Goal: Information Seeking & Learning: Learn about a topic

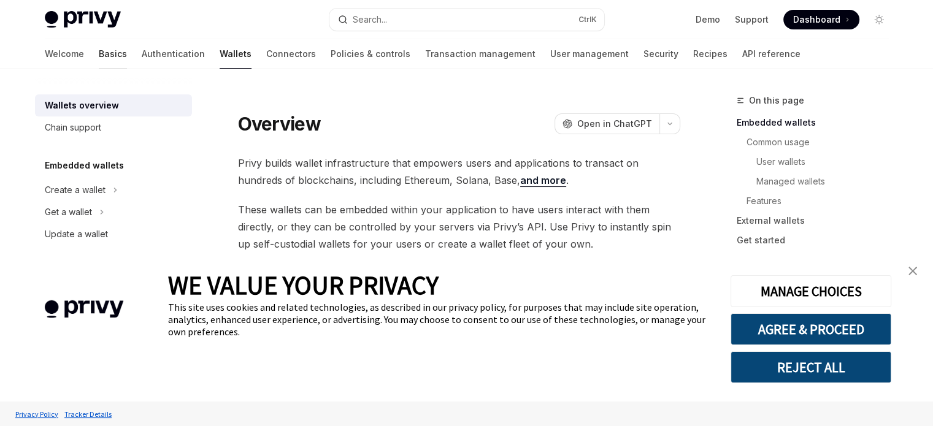
click at [99, 58] on link "Basics" at bounding box center [113, 53] width 28 height 29
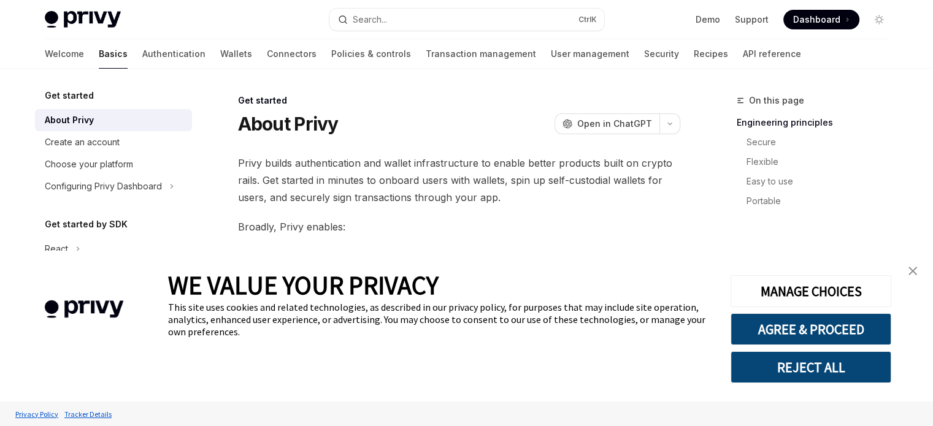
click at [901, 274] on link "close banner" at bounding box center [913, 271] width 25 height 25
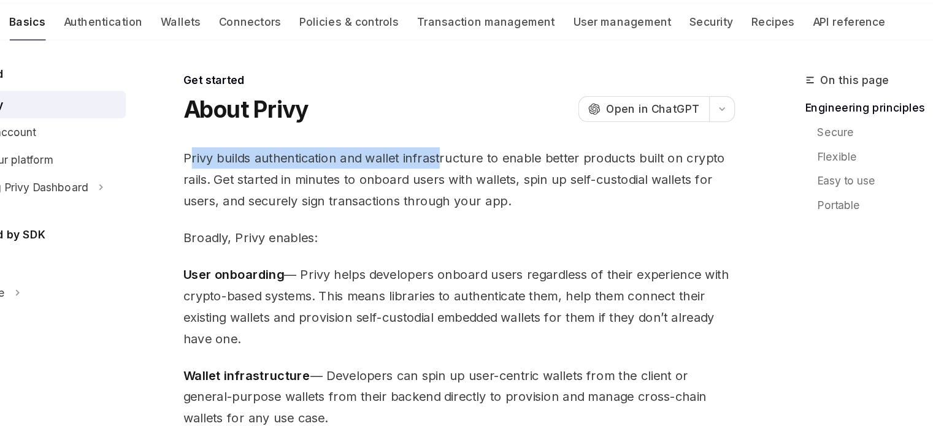
drag, startPoint x: 243, startPoint y: 162, endPoint x: 441, endPoint y: 158, distance: 198.2
click at [441, 158] on span "Privy builds authentication and wallet infrastructure to enable better products…" at bounding box center [459, 181] width 442 height 52
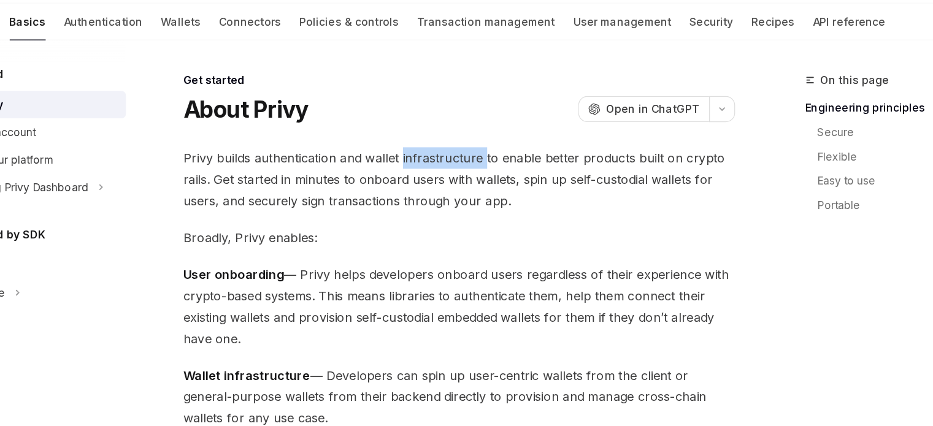
click at [441, 158] on span "Privy builds authentication and wallet infrastructure to enable better products…" at bounding box center [459, 181] width 442 height 52
click at [427, 161] on span "Privy builds authentication and wallet infrastructure to enable better products…" at bounding box center [459, 181] width 442 height 52
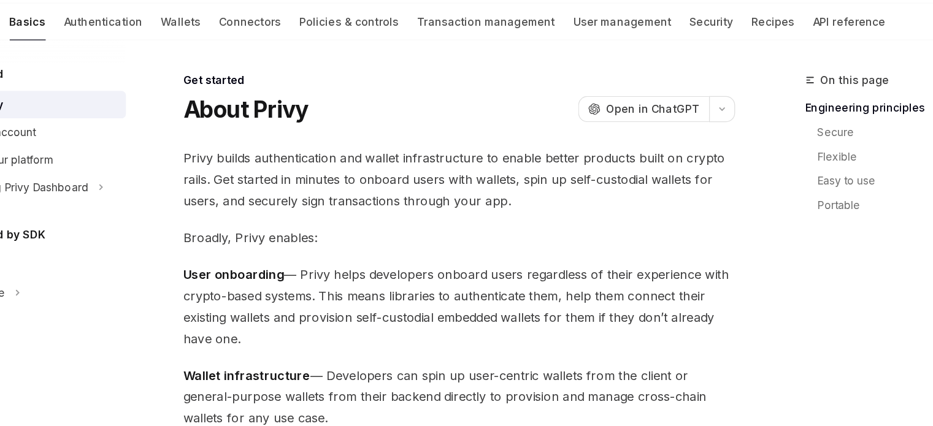
click at [361, 164] on span "Privy builds authentication and wallet infrastructure to enable better products…" at bounding box center [459, 181] width 442 height 52
drag, startPoint x: 256, startPoint y: 169, endPoint x: 288, endPoint y: 167, distance: 31.9
click at [288, 167] on span "Privy builds authentication and wallet infrastructure to enable better products…" at bounding box center [459, 181] width 442 height 52
click at [289, 167] on span "Privy builds authentication and wallet infrastructure to enable better products…" at bounding box center [459, 181] width 442 height 52
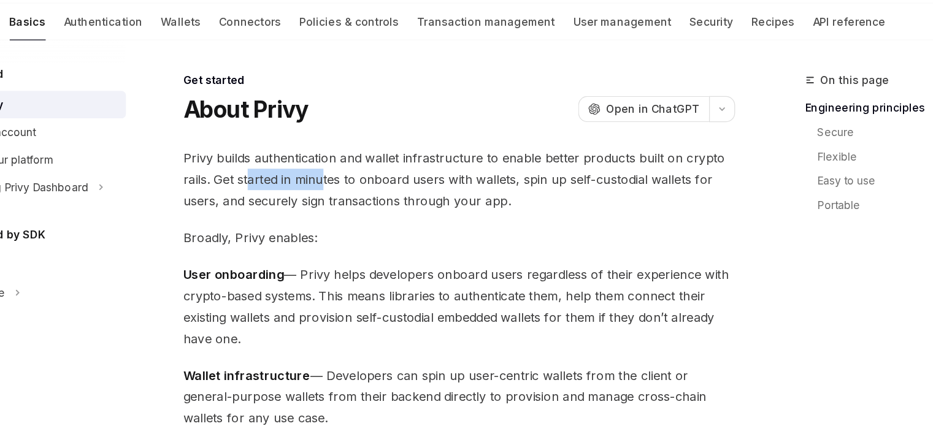
drag, startPoint x: 289, startPoint y: 174, endPoint x: 351, endPoint y: 174, distance: 62.6
click at [351, 174] on span "Privy builds authentication and wallet infrastructure to enable better products…" at bounding box center [459, 181] width 442 height 52
drag, startPoint x: 351, startPoint y: 174, endPoint x: 536, endPoint y: 177, distance: 184.7
click at [524, 177] on span "Privy builds authentication and wallet infrastructure to enable better products…" at bounding box center [459, 181] width 442 height 52
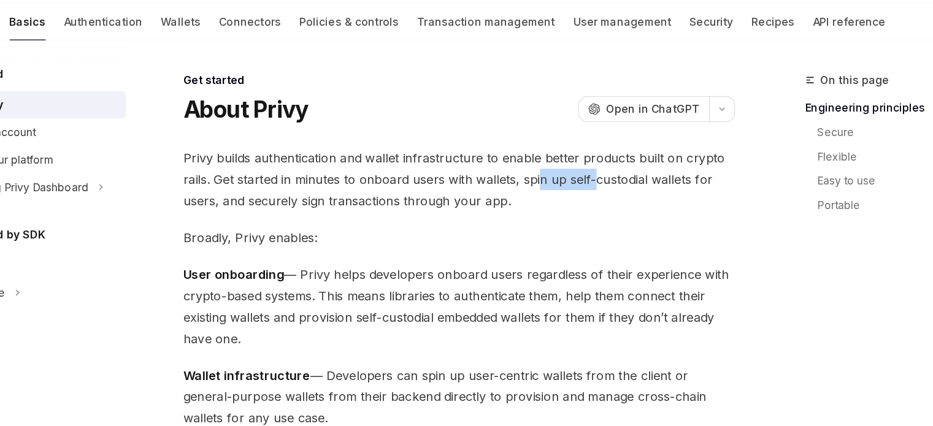
drag, startPoint x: 536, startPoint y: 177, endPoint x: 575, endPoint y: 179, distance: 39.3
click at [572, 179] on span "Privy builds authentication and wallet infrastructure to enable better products…" at bounding box center [459, 181] width 442 height 52
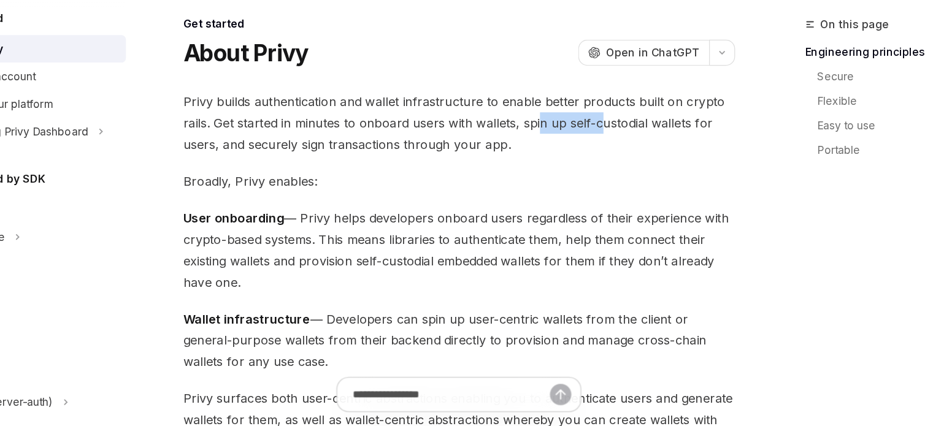
scroll to position [1, 0]
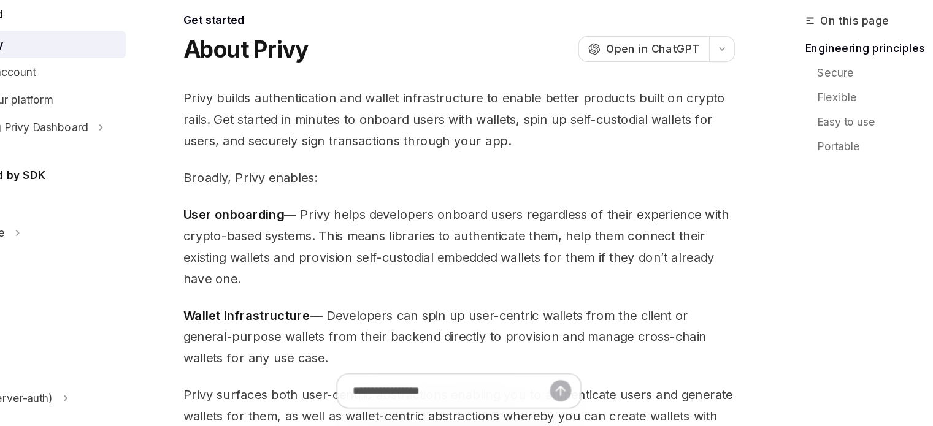
click at [592, 229] on span "Broadly, Privy enables:" at bounding box center [459, 226] width 442 height 17
drag, startPoint x: 545, startPoint y: 182, endPoint x: 606, endPoint y: 181, distance: 61.3
click at [606, 181] on span "Privy builds authentication and wallet infrastructure to enable better products…" at bounding box center [459, 180] width 442 height 52
copy span "self-custodia"
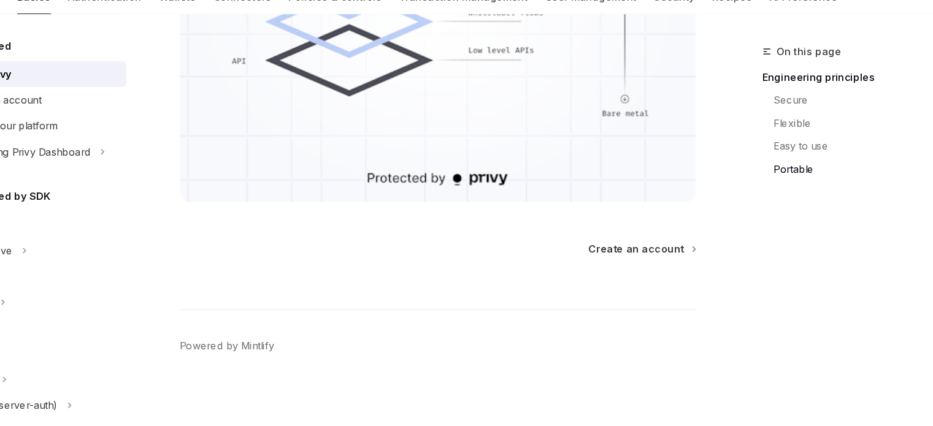
scroll to position [1192, 0]
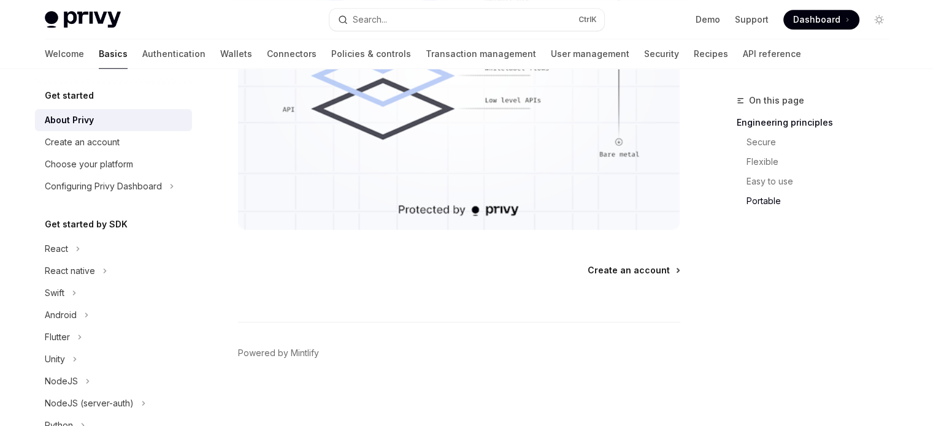
click at [593, 267] on span "Create an account" at bounding box center [629, 270] width 82 height 12
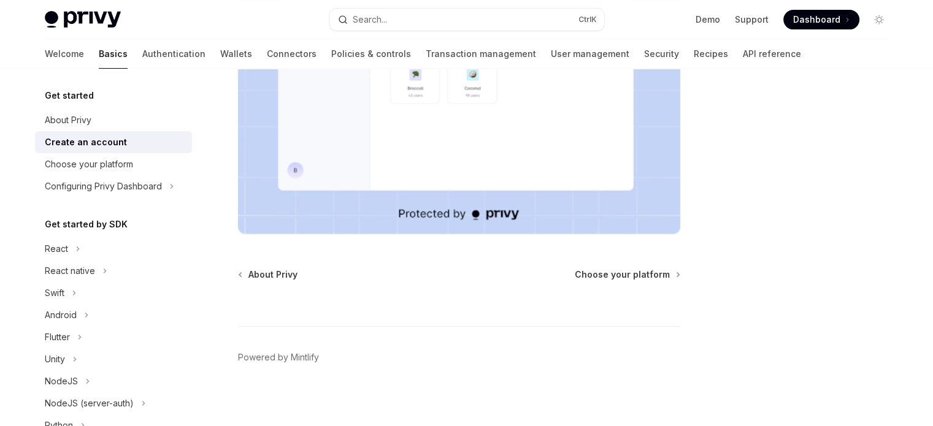
scroll to position [359, 0]
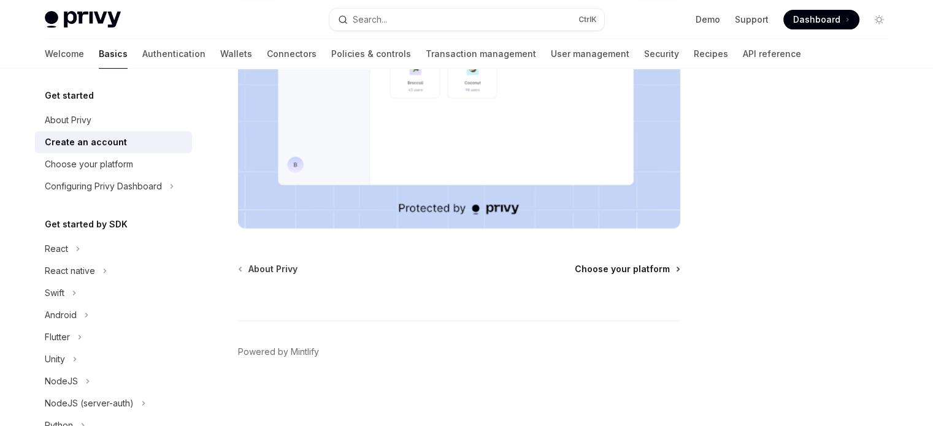
click at [623, 271] on span "Choose your platform" at bounding box center [622, 269] width 95 height 12
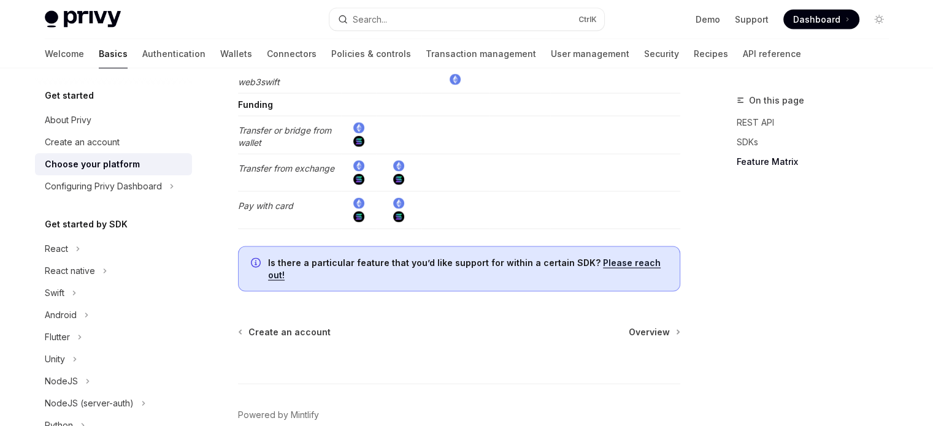
scroll to position [2524, 0]
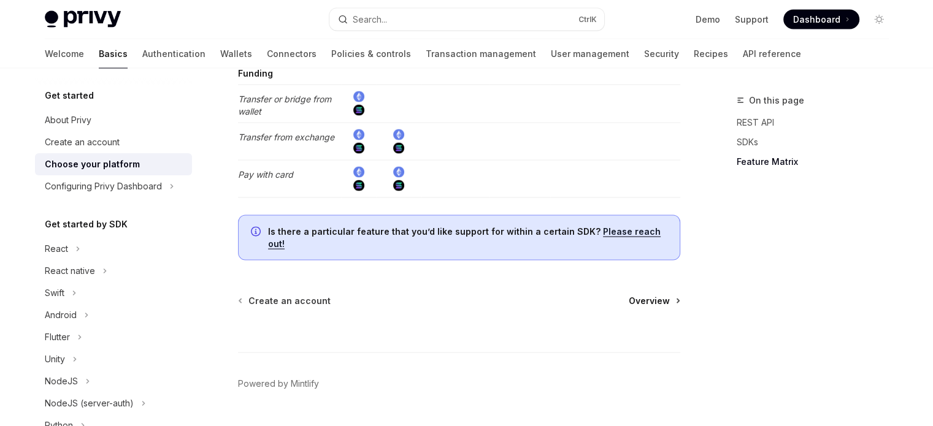
click at [671, 295] on link "Overview" at bounding box center [654, 301] width 50 height 12
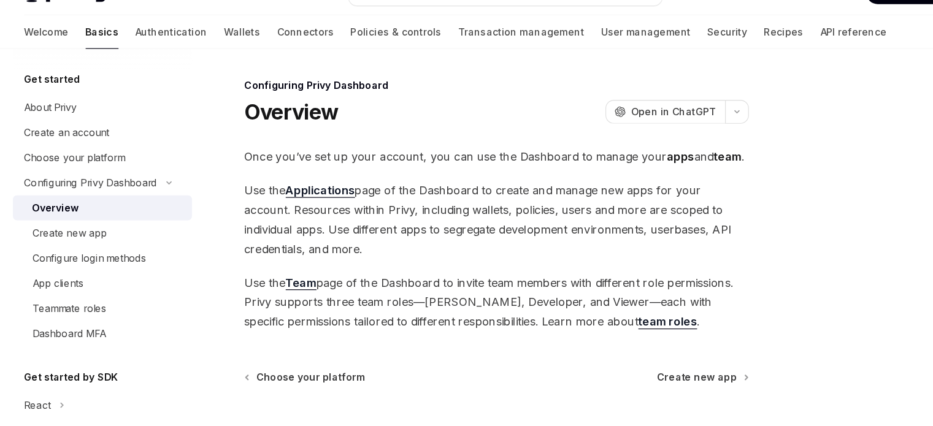
click at [624, 347] on div "Configuring Privy Dashboard Overview OpenAI Open in ChatGPT OpenAI Open in Chat…" at bounding box center [344, 303] width 677 height 421
click at [625, 355] on span "Create new app" at bounding box center [635, 357] width 70 height 12
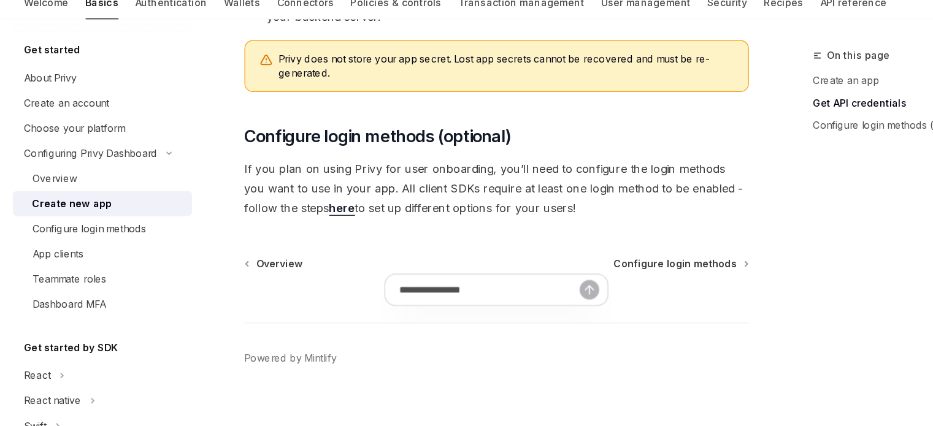
scroll to position [453, 0]
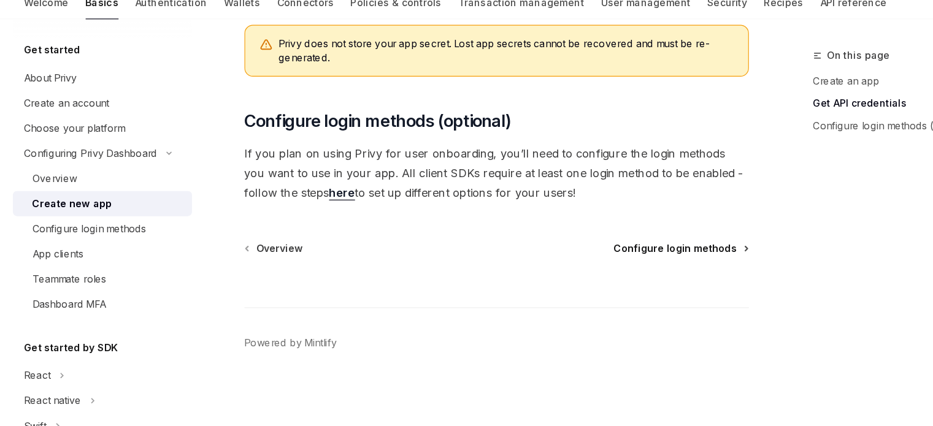
click at [647, 272] on span "Configure login methods" at bounding box center [616, 270] width 108 height 12
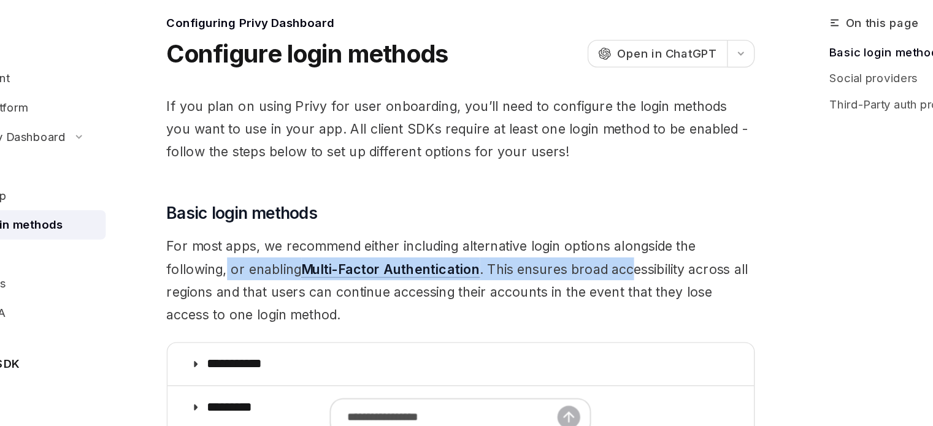
drag, startPoint x: 284, startPoint y: 281, endPoint x: 586, endPoint y: 282, distance: 302.4
click at [586, 282] on span "For most apps, we recommend either including alternative login options alongsid…" at bounding box center [459, 294] width 442 height 69
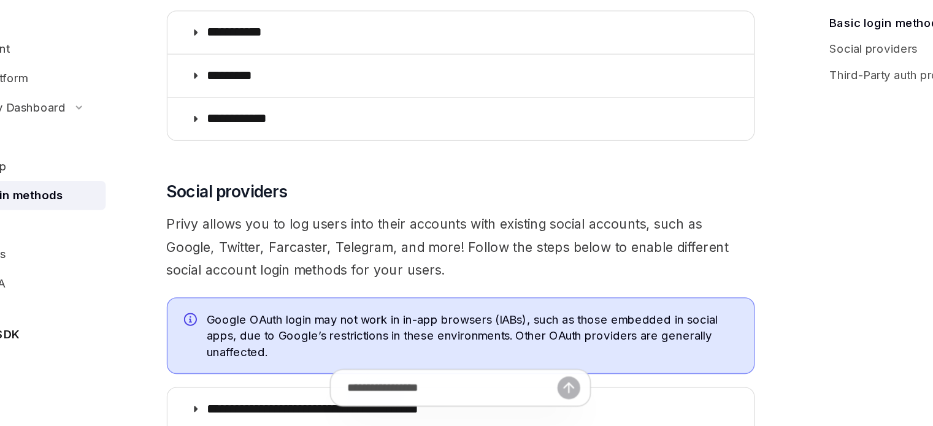
scroll to position [255, 0]
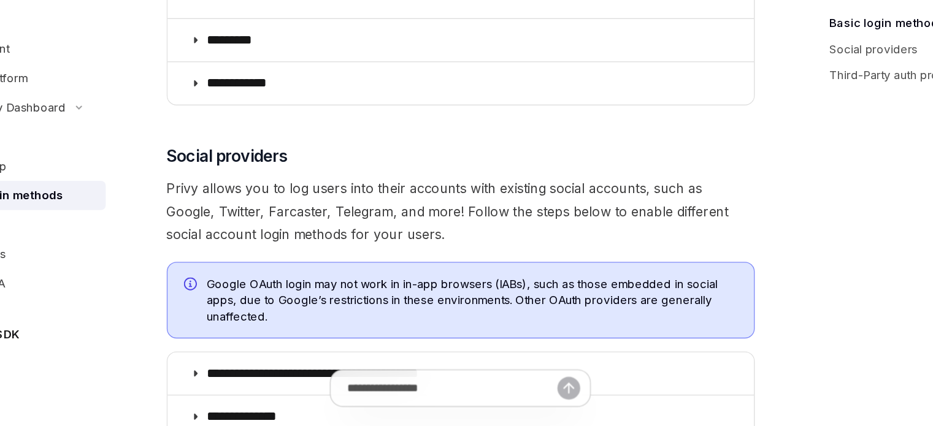
drag, startPoint x: 353, startPoint y: 231, endPoint x: 560, endPoint y: 252, distance: 207.8
click at [560, 252] on div "**********" at bounding box center [459, 319] width 442 height 839
click at [560, 252] on span "Privy allows you to log users into their accounts with existing social accounts…" at bounding box center [459, 265] width 442 height 52
drag, startPoint x: 419, startPoint y: 252, endPoint x: 486, endPoint y: 244, distance: 67.3
click at [486, 244] on span "Privy allows you to log users into their accounts with existing social accounts…" at bounding box center [459, 265] width 442 height 52
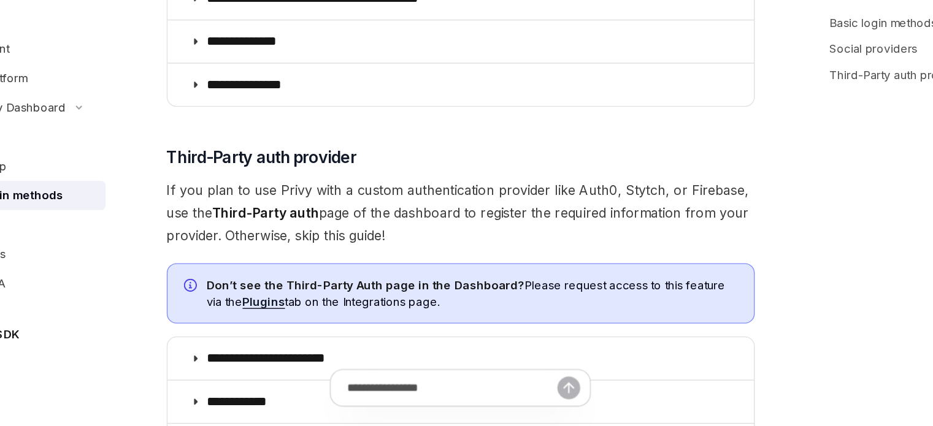
scroll to position [577, 0]
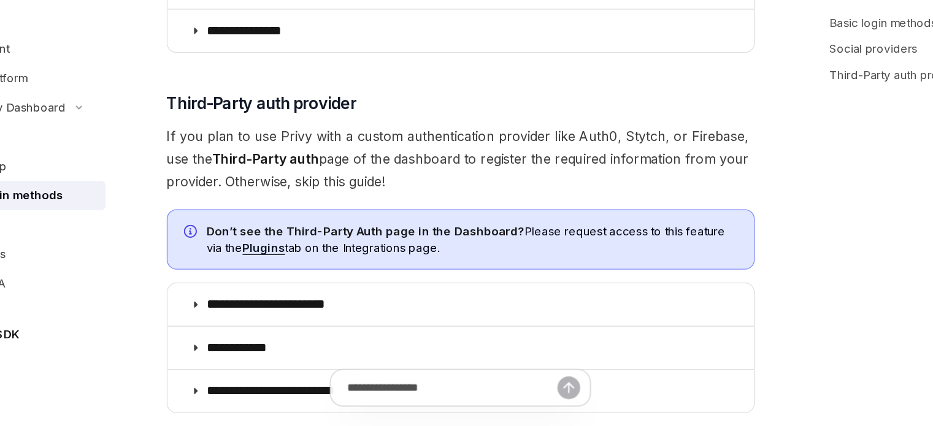
drag, startPoint x: 322, startPoint y: 217, endPoint x: 504, endPoint y: 225, distance: 182.4
click at [498, 225] on span "If you plan to use Privy with a custom authentication provider like Auth0, Styt…" at bounding box center [459, 225] width 442 height 52
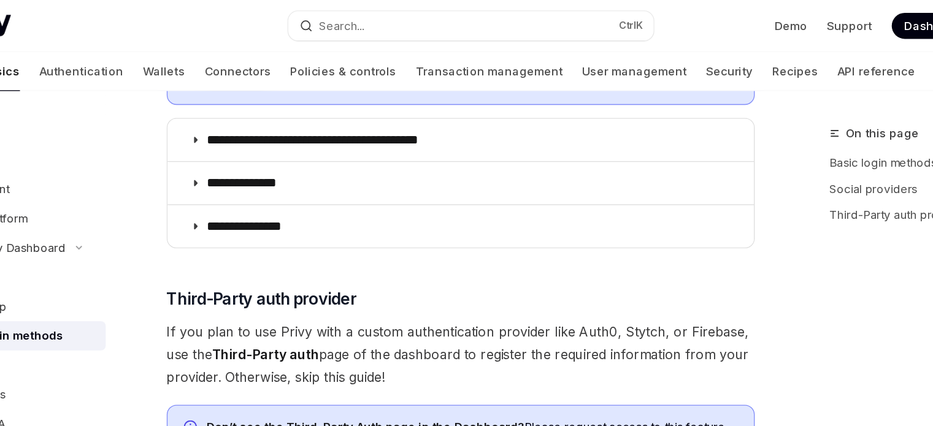
scroll to position [531, 0]
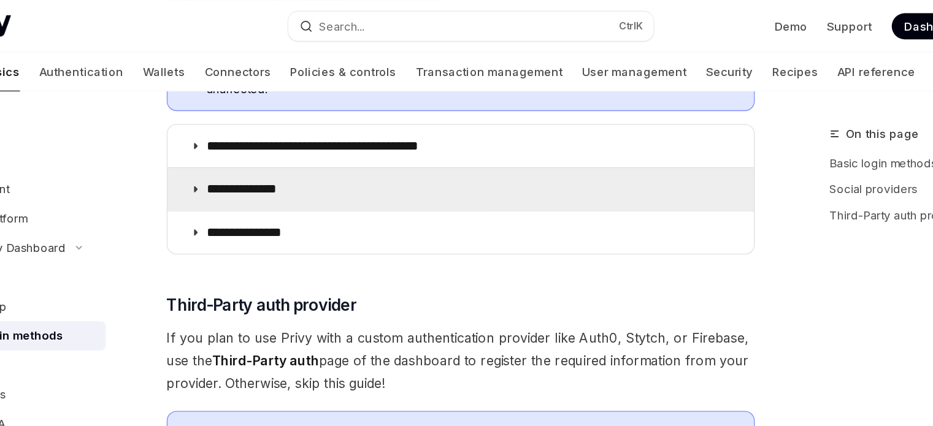
click at [468, 145] on summary "**********" at bounding box center [459, 142] width 441 height 32
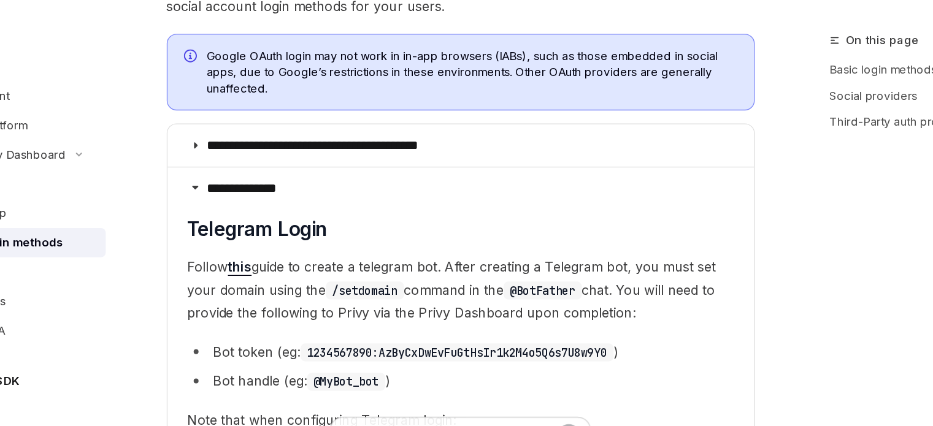
scroll to position [461, 0]
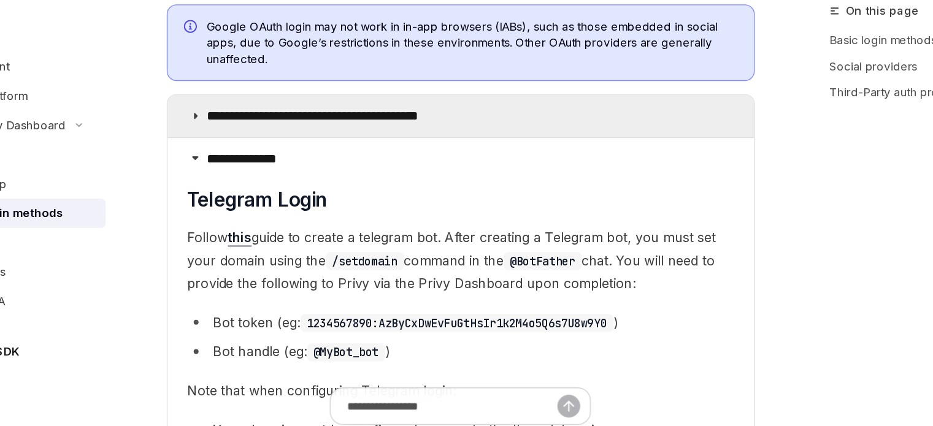
click at [348, 188] on summary "**********" at bounding box center [459, 180] width 441 height 32
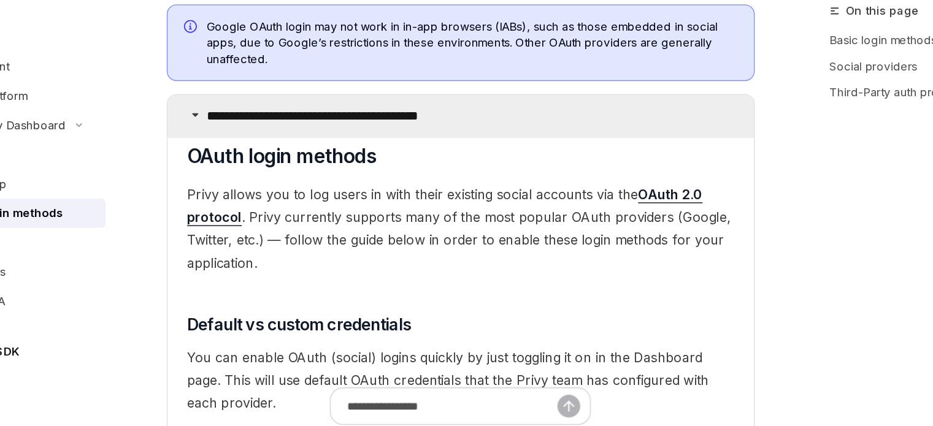
click at [348, 188] on summary "**********" at bounding box center [459, 180] width 441 height 32
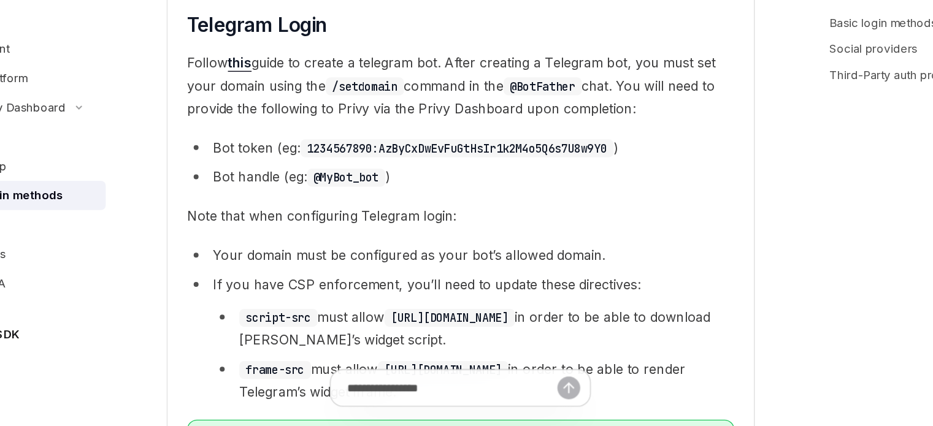
scroll to position [586, 0]
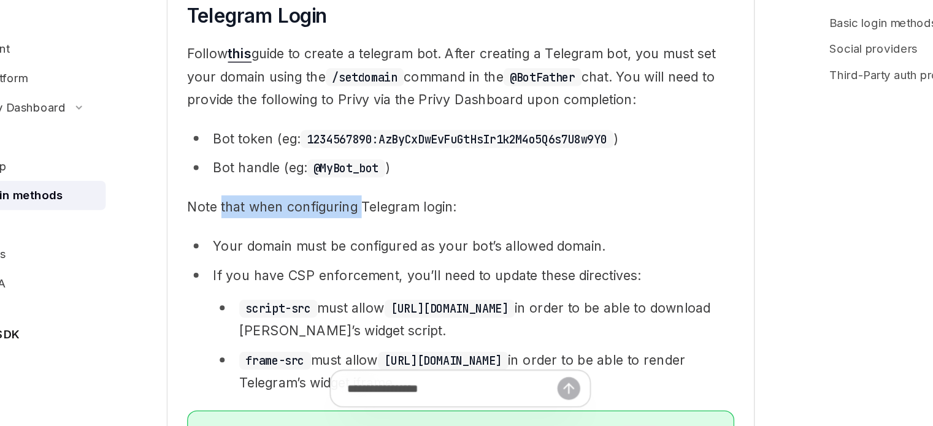
drag, startPoint x: 278, startPoint y: 262, endPoint x: 395, endPoint y: 259, distance: 116.6
click at [390, 259] on span "Note that when configuring Telegram login:" at bounding box center [459, 261] width 412 height 17
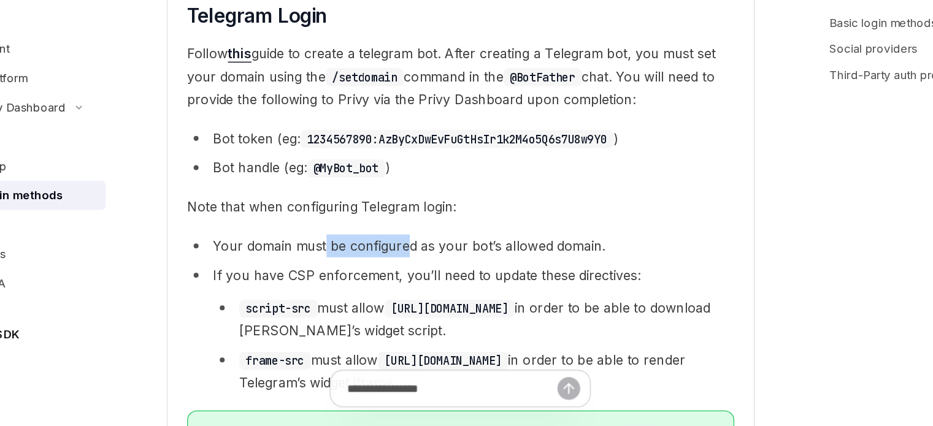
drag, startPoint x: 383, startPoint y: 279, endPoint x: 417, endPoint y: 278, distance: 33.7
click at [417, 278] on children "​ Telegram Login Follow this guide to create a telegram bot. After creating a T…" at bounding box center [459, 391] width 412 height 566
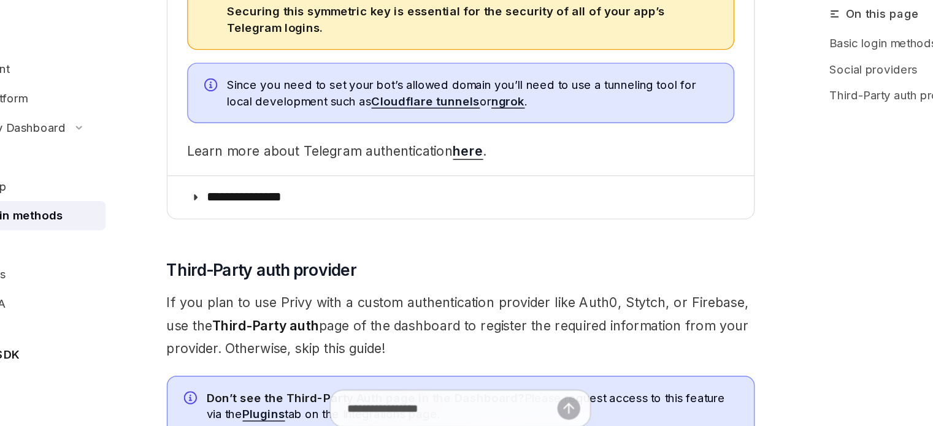
scroll to position [1048, 0]
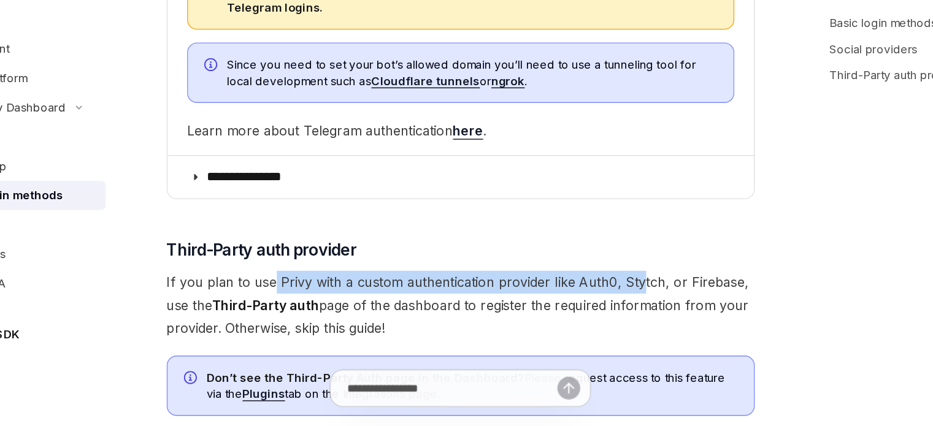
drag, startPoint x: 317, startPoint y: 308, endPoint x: 591, endPoint y: 303, distance: 274.2
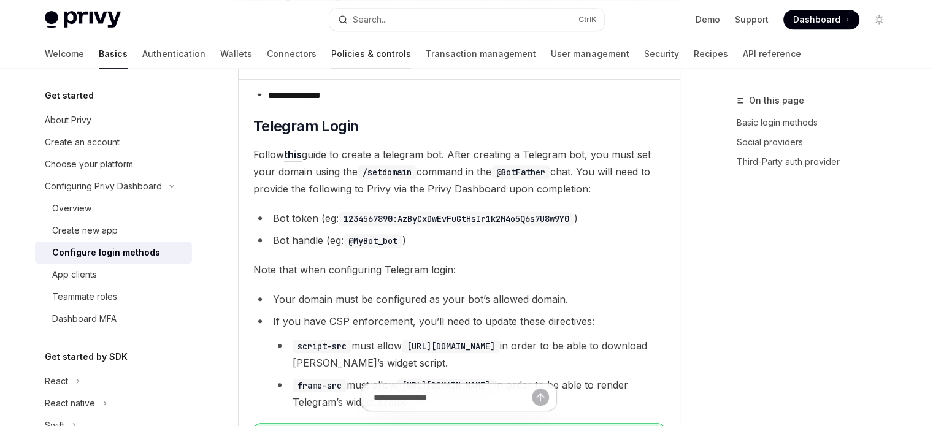
scroll to position [613, 0]
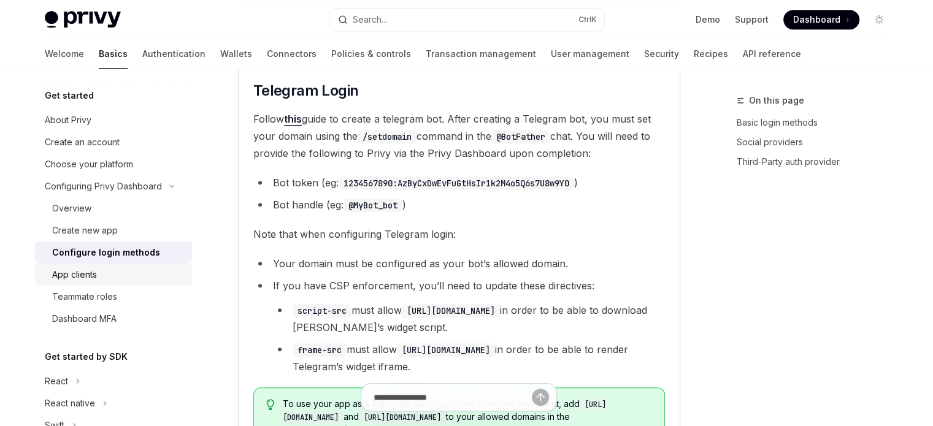
click at [145, 279] on div "App clients" at bounding box center [118, 274] width 132 height 15
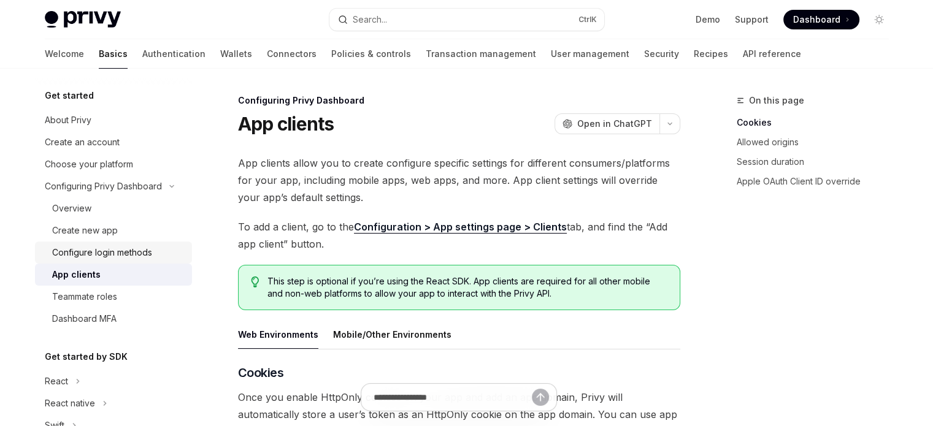
click at [85, 257] on div "Configure login methods" at bounding box center [102, 252] width 100 height 15
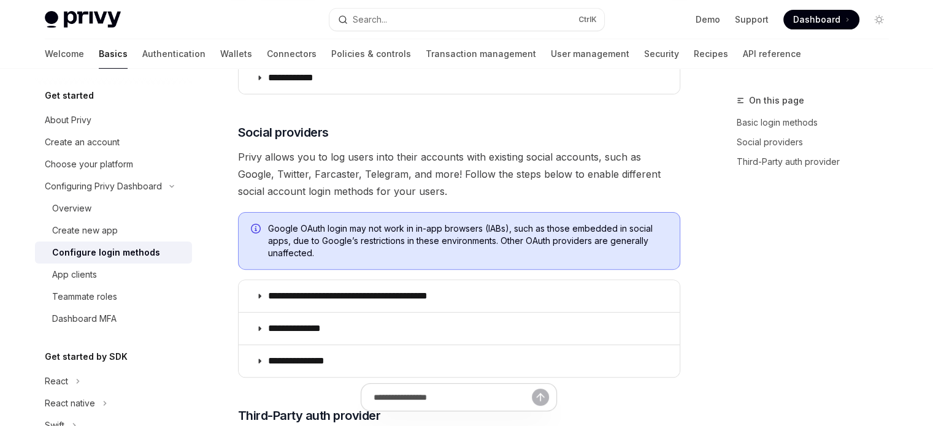
scroll to position [307, 0]
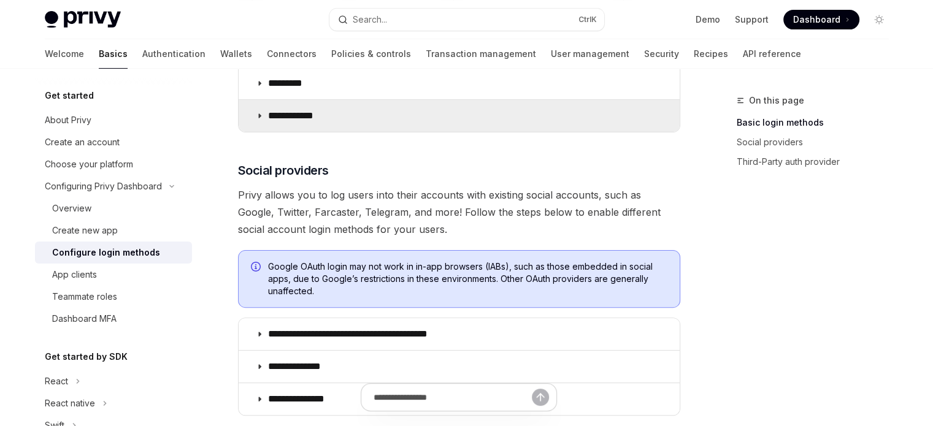
click at [326, 102] on summary "**********" at bounding box center [459, 116] width 441 height 32
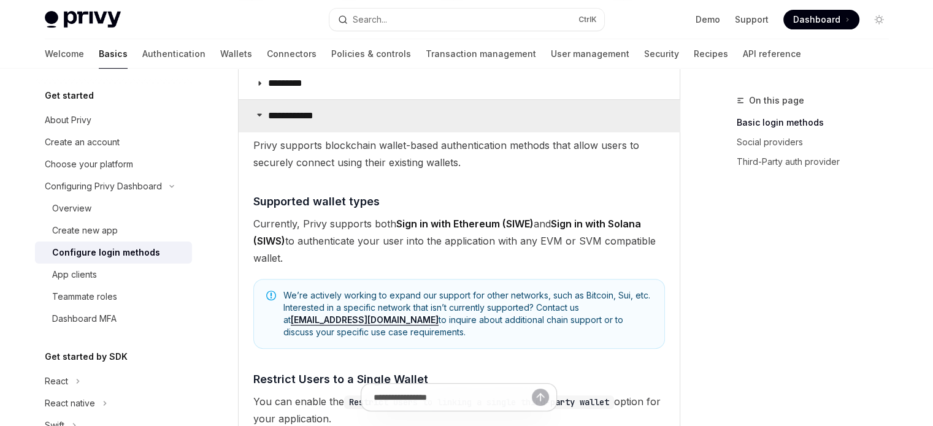
click at [324, 120] on summary "**********" at bounding box center [459, 116] width 441 height 32
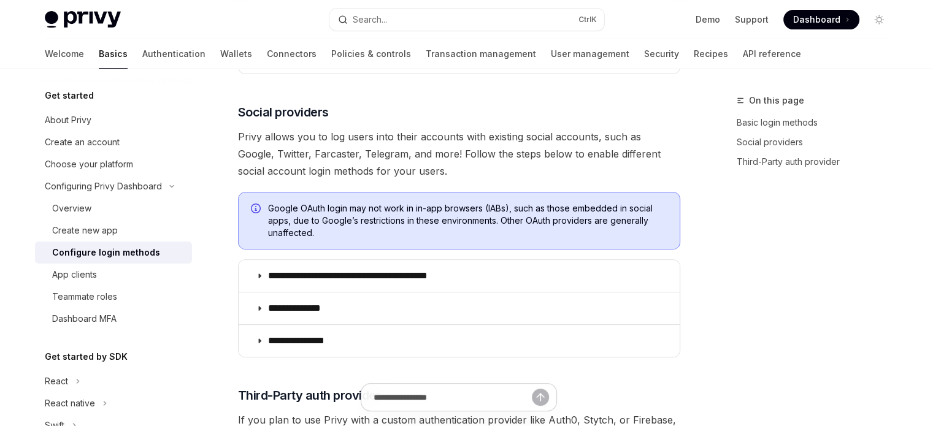
scroll to position [368, 0]
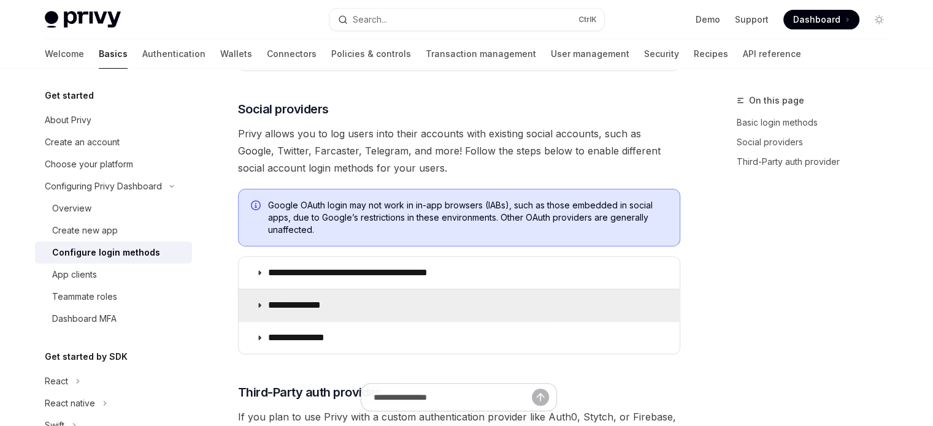
click at [301, 310] on p "**********" at bounding box center [302, 305] width 69 height 12
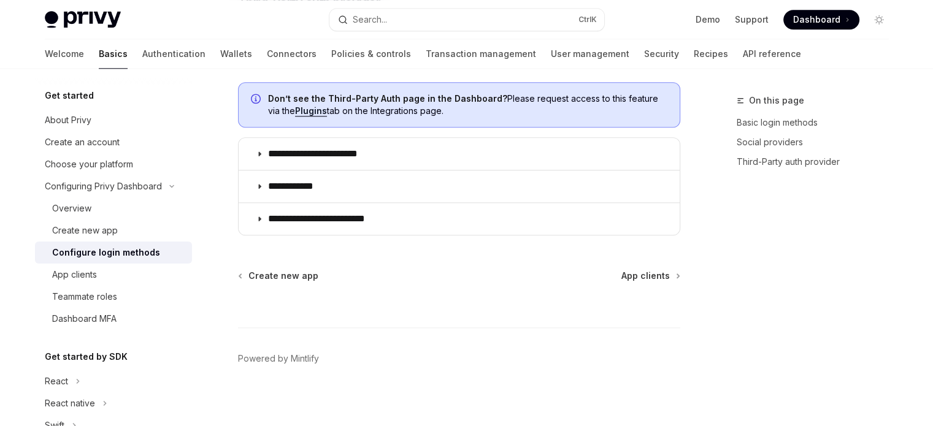
scroll to position [1342, 0]
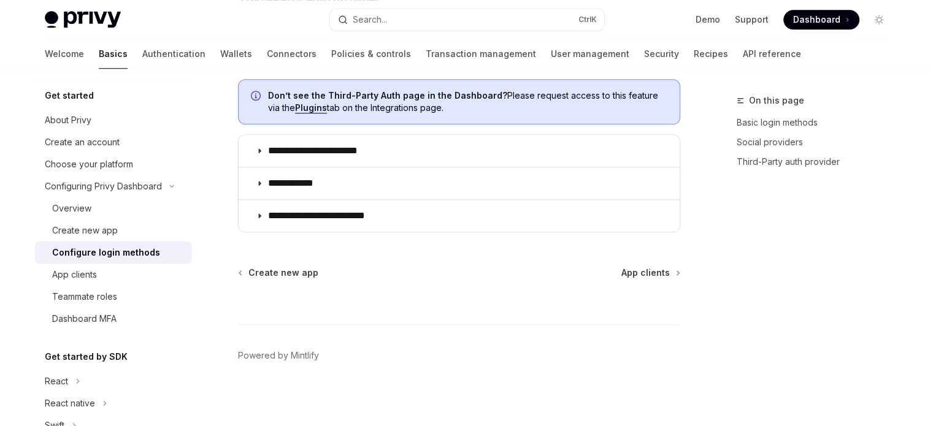
click at [648, 290] on div at bounding box center [459, 301] width 442 height 45
click at [642, 273] on span "App clients" at bounding box center [645, 273] width 48 height 12
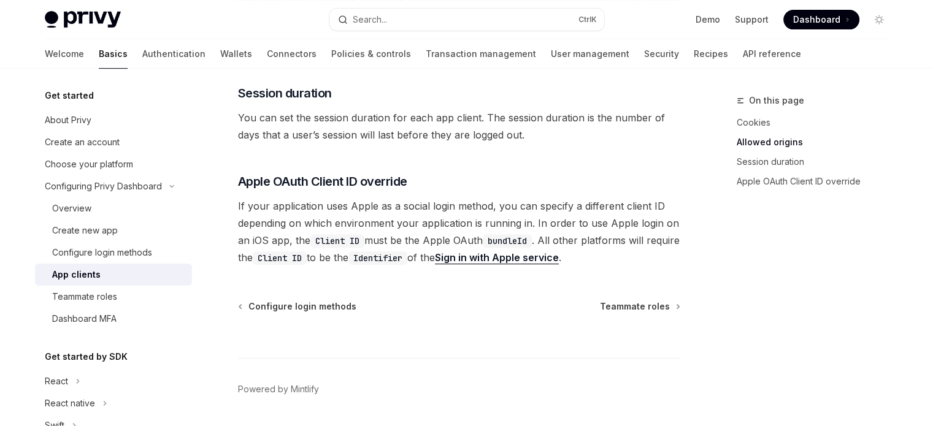
scroll to position [586, 0]
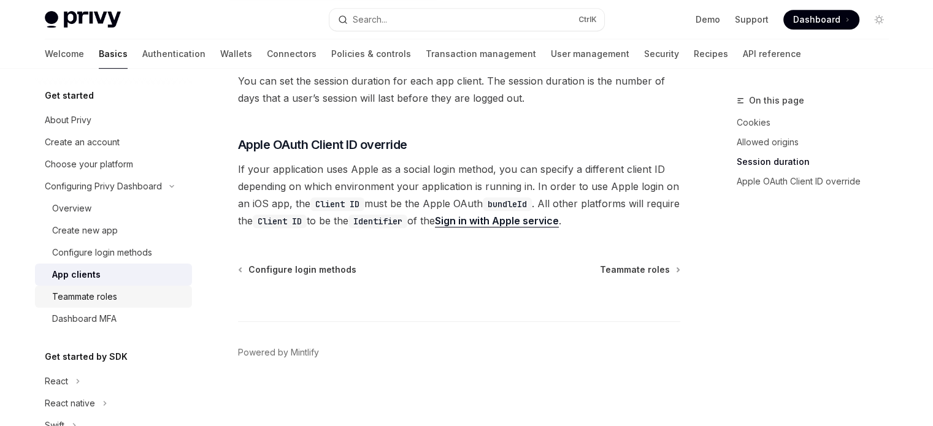
click at [127, 303] on div "Teammate roles" at bounding box center [118, 297] width 132 height 15
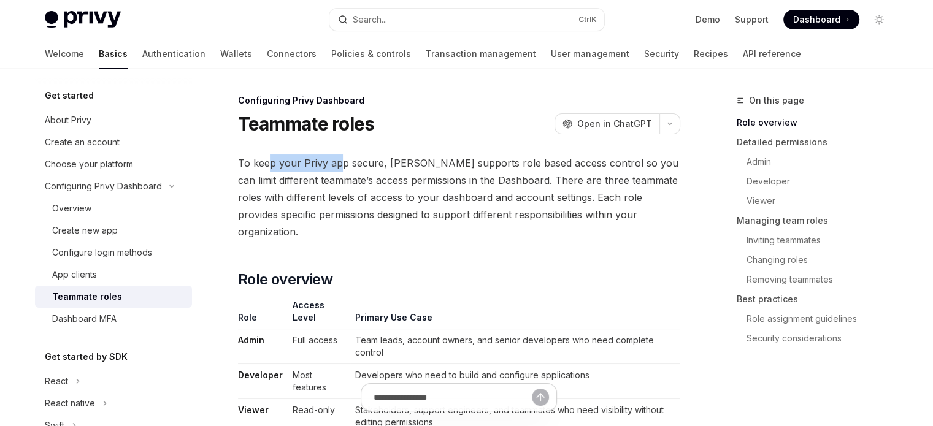
drag, startPoint x: 267, startPoint y: 169, endPoint x: 338, endPoint y: 163, distance: 71.4
click at [338, 163] on span "To keep your Privy app secure, Privy supports role based access control so you …" at bounding box center [459, 198] width 442 height 86
click at [108, 272] on div "App clients" at bounding box center [118, 274] width 132 height 15
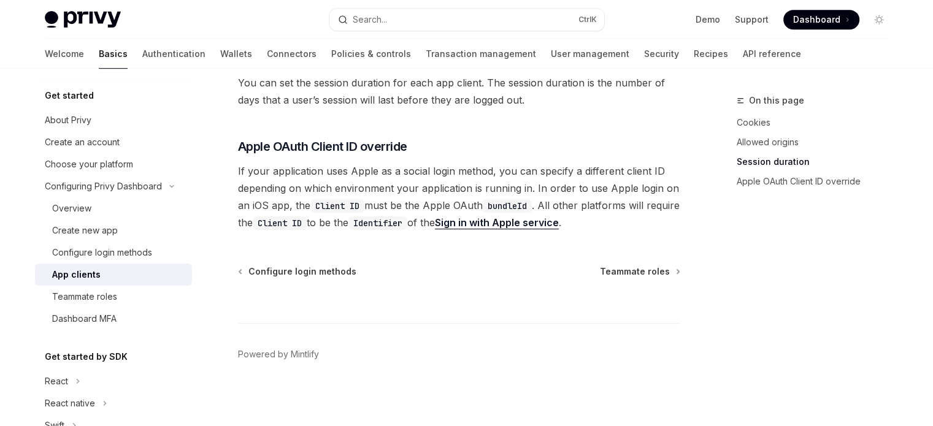
scroll to position [586, 0]
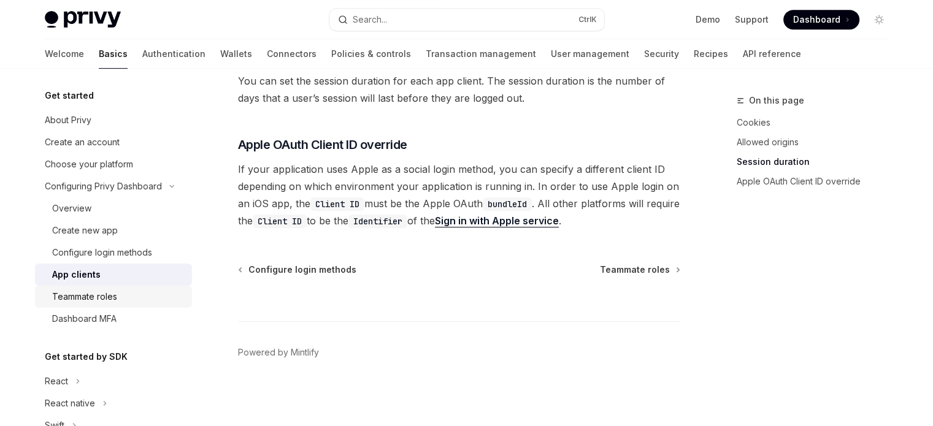
click at [126, 296] on div "Teammate roles" at bounding box center [118, 297] width 132 height 15
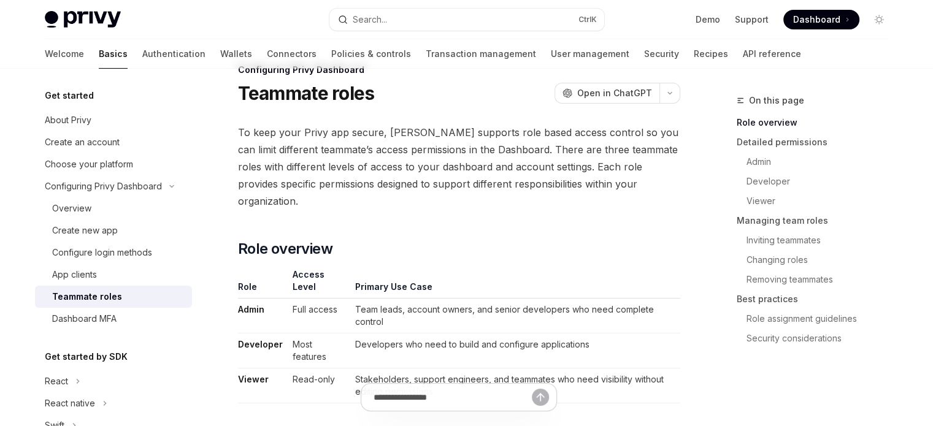
scroll to position [66, 0]
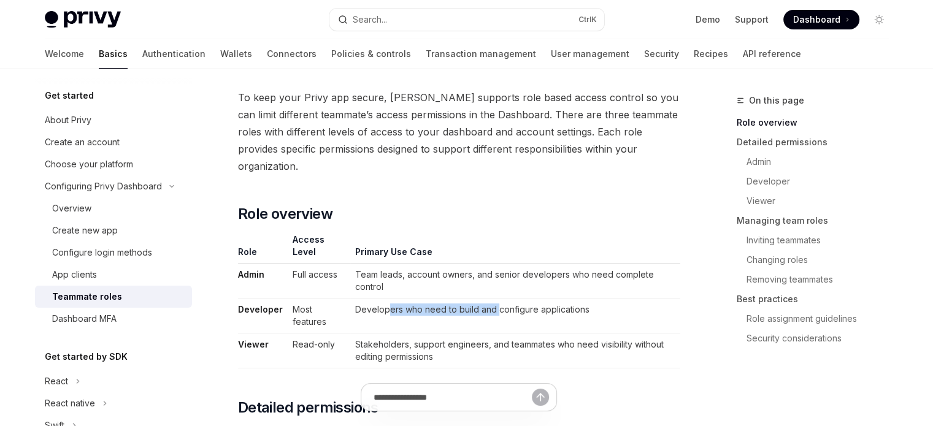
drag, startPoint x: 473, startPoint y: 279, endPoint x: 494, endPoint y: 279, distance: 21.5
click at [494, 299] on td "Developers who need to build and configure applications" at bounding box center [514, 316] width 329 height 35
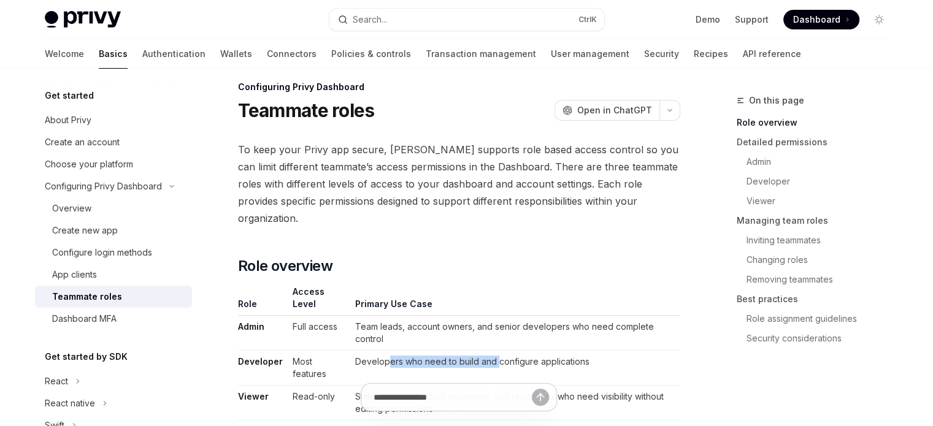
scroll to position [0, 0]
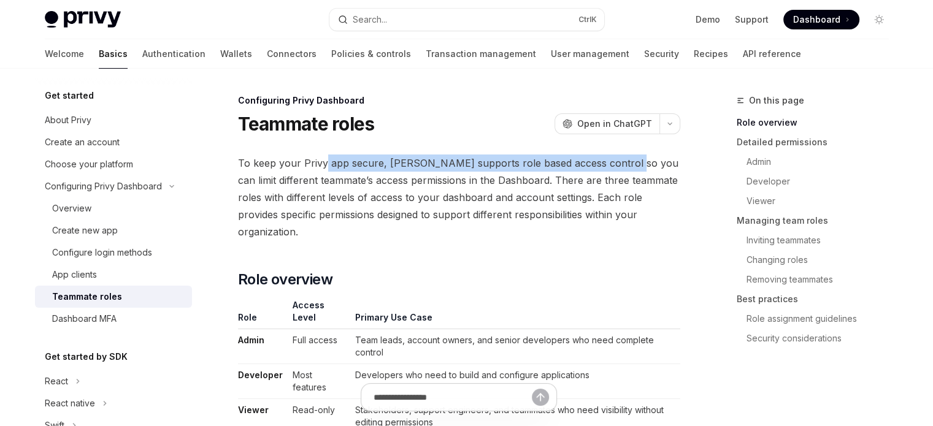
drag, startPoint x: 321, startPoint y: 138, endPoint x: 602, endPoint y: 176, distance: 282.9
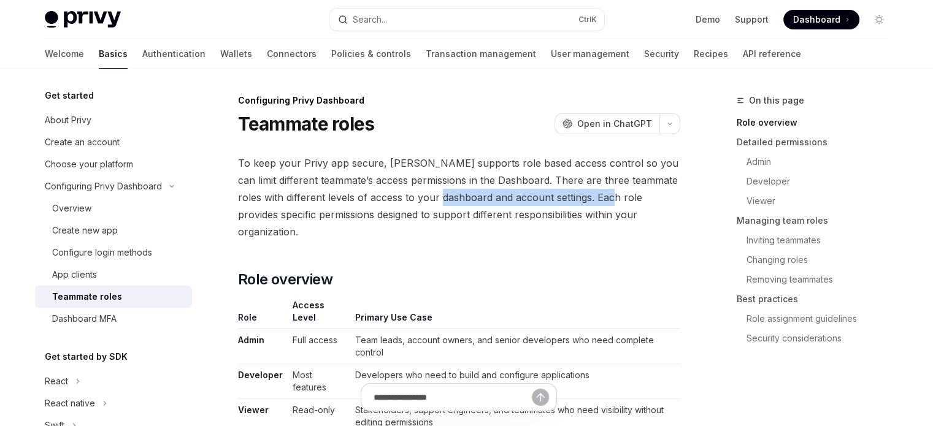
drag, startPoint x: 459, startPoint y: 193, endPoint x: 623, endPoint y: 206, distance: 164.3
click at [622, 205] on span "To keep your Privy app secure, Privy supports role based access control so you …" at bounding box center [459, 198] width 442 height 86
click at [621, 207] on span "To keep your Privy app secure, Privy supports role based access control so you …" at bounding box center [459, 198] width 442 height 86
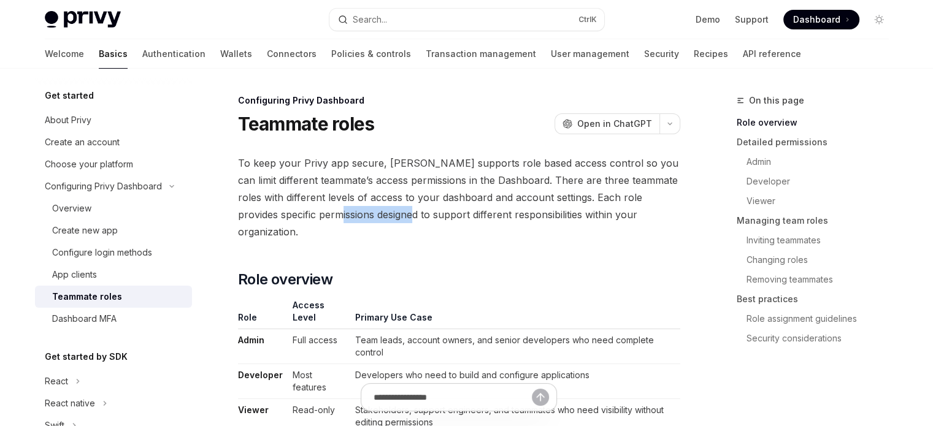
drag, startPoint x: 355, startPoint y: 219, endPoint x: 422, endPoint y: 220, distance: 66.9
click at [421, 219] on span "To keep your Privy app secure, Privy supports role based access control so you …" at bounding box center [459, 198] width 442 height 86
click at [110, 321] on div "Dashboard MFA" at bounding box center [84, 319] width 64 height 15
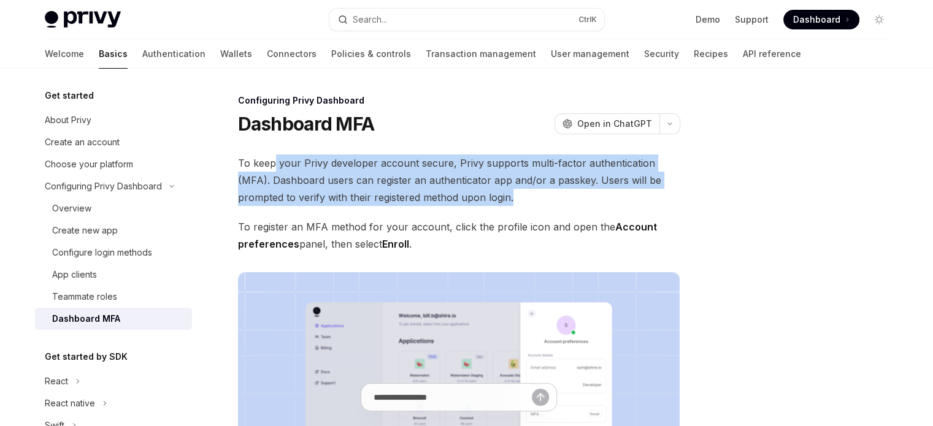
drag, startPoint x: 277, startPoint y: 164, endPoint x: 567, endPoint y: 211, distance: 293.4
click at [584, 197] on span "To keep your Privy developer account secure, Privy supports multi-factor authen…" at bounding box center [459, 181] width 442 height 52
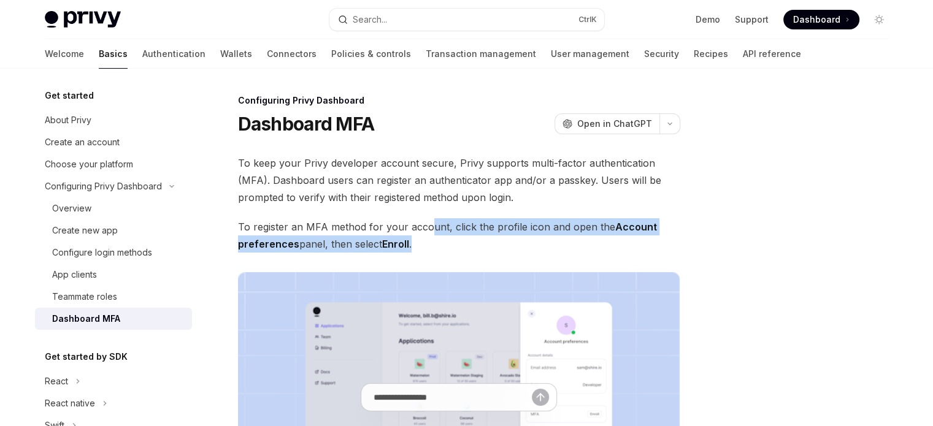
drag, startPoint x: 425, startPoint y: 232, endPoint x: 543, endPoint y: 241, distance: 118.1
click at [535, 240] on span "To register an MFA method for your account, click the profile icon and open the…" at bounding box center [459, 235] width 442 height 34
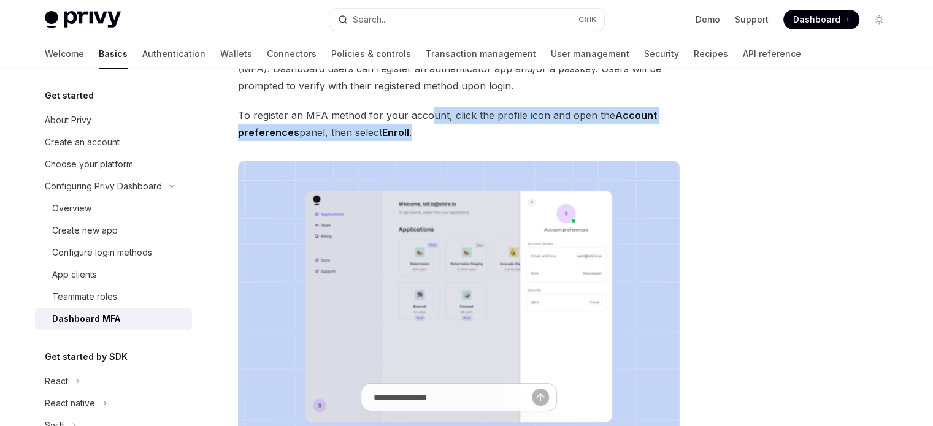
scroll to position [123, 0]
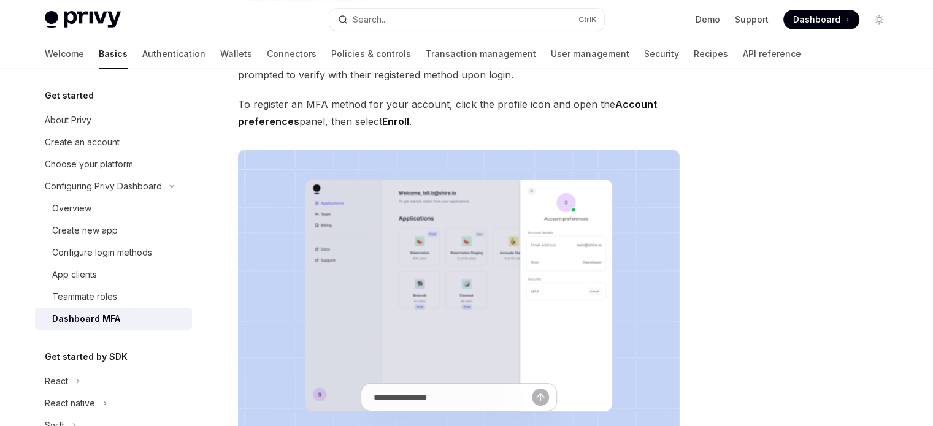
click at [90, 360] on h5 "Get started by SDK" at bounding box center [86, 357] width 83 height 15
click at [71, 376] on button "React" at bounding box center [113, 382] width 157 height 22
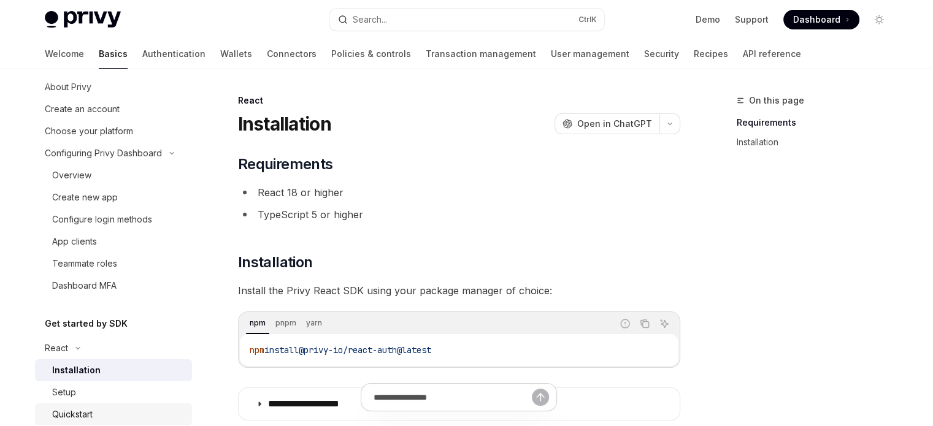
scroll to position [123, 0]
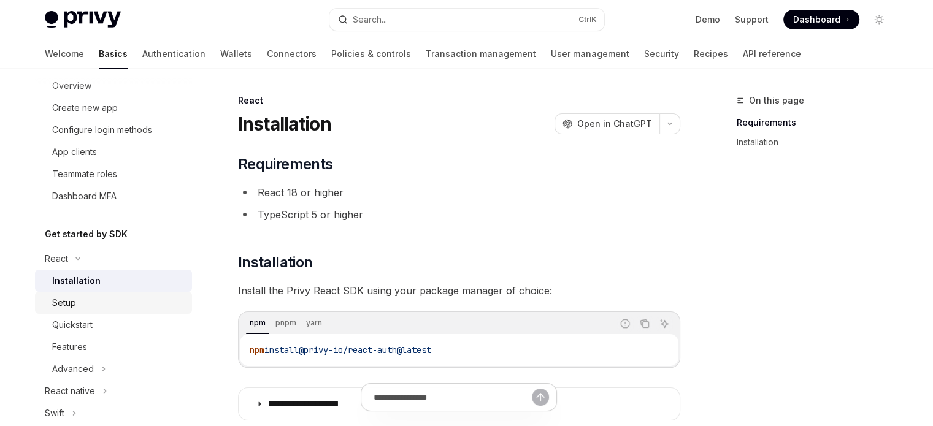
click at [123, 309] on div "Setup" at bounding box center [118, 303] width 132 height 15
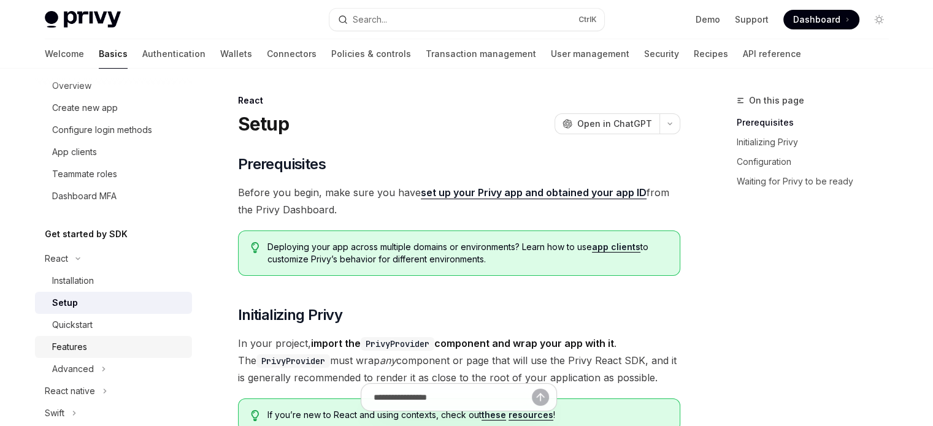
click at [123, 341] on div "Features" at bounding box center [118, 347] width 132 height 15
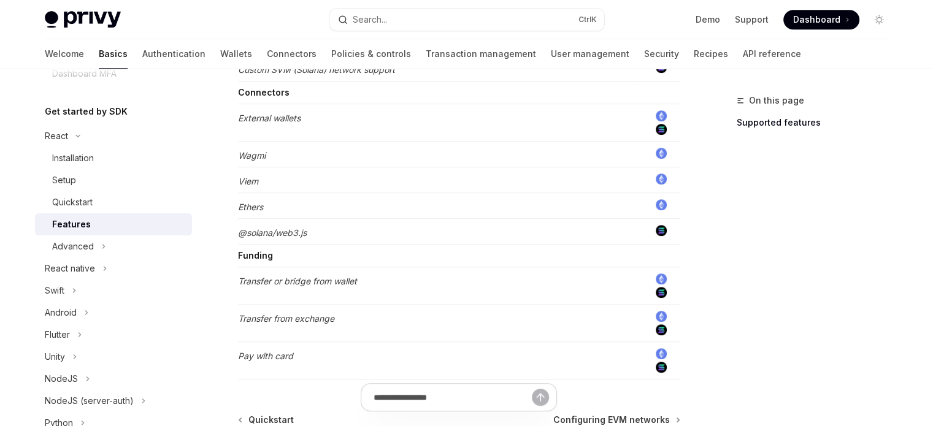
scroll to position [981, 0]
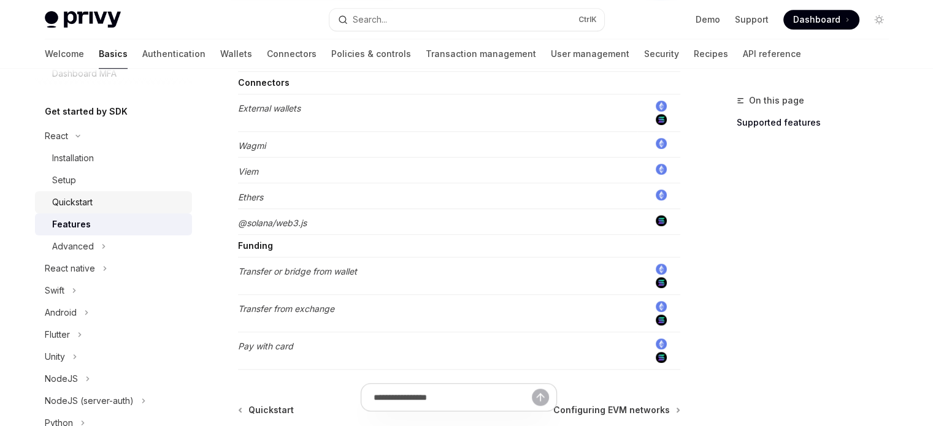
click at [147, 212] on link "Quickstart" at bounding box center [113, 202] width 157 height 22
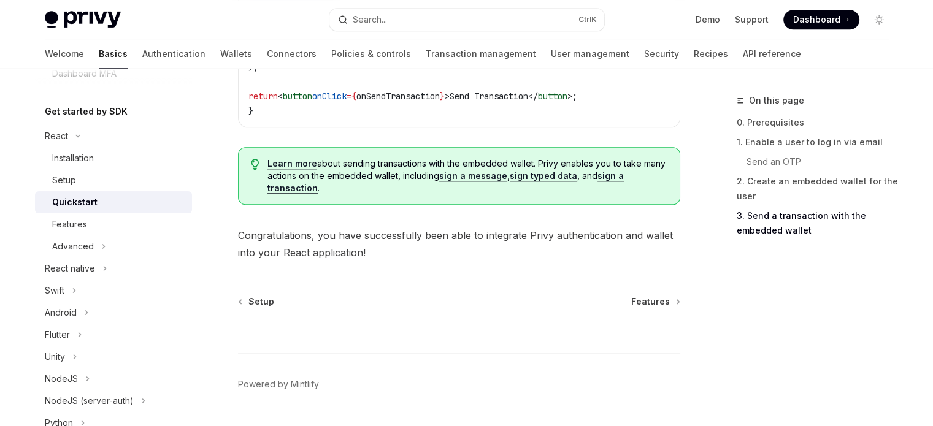
scroll to position [1370, 0]
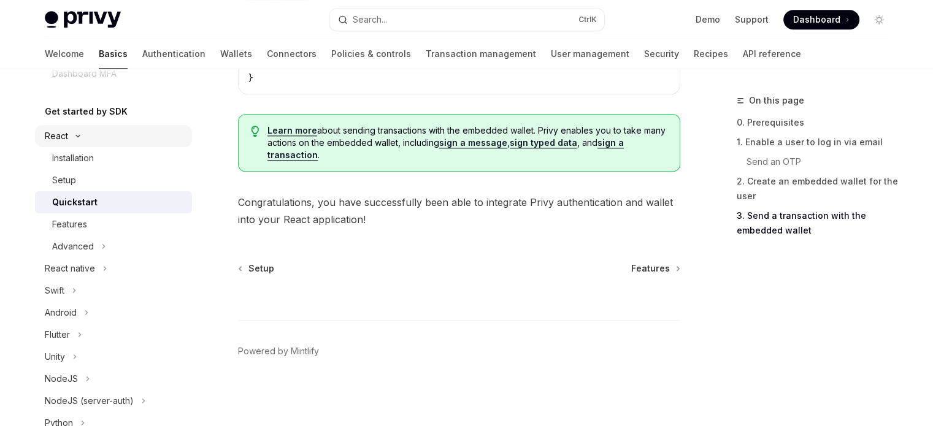
click at [102, 144] on button "React" at bounding box center [113, 136] width 157 height 22
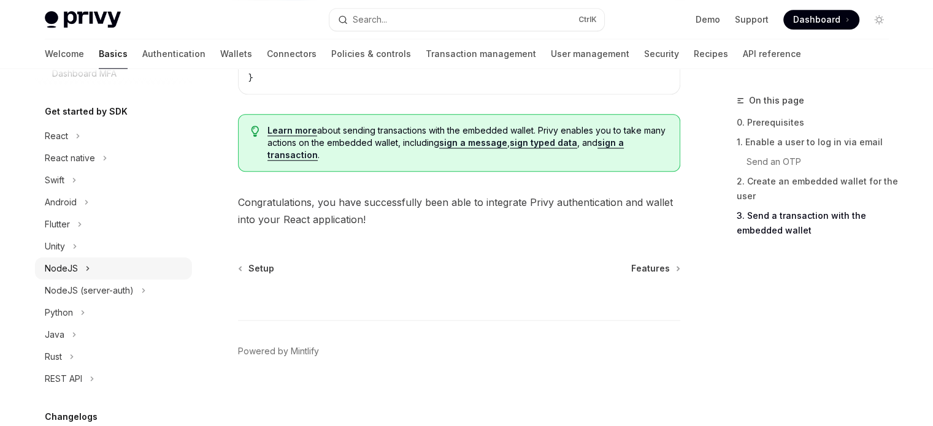
click at [102, 271] on button "NodeJS" at bounding box center [113, 269] width 157 height 22
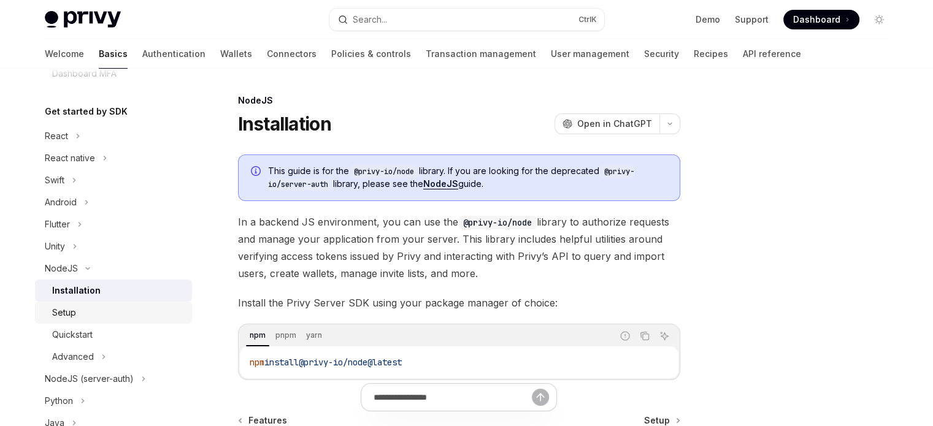
click at [99, 314] on div "Setup" at bounding box center [118, 312] width 132 height 15
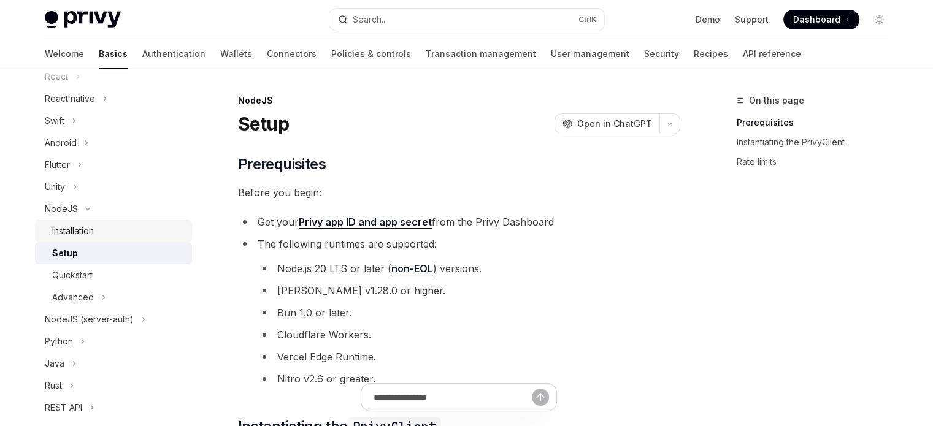
scroll to position [307, 0]
click at [90, 277] on div "Quickstart" at bounding box center [72, 273] width 40 height 15
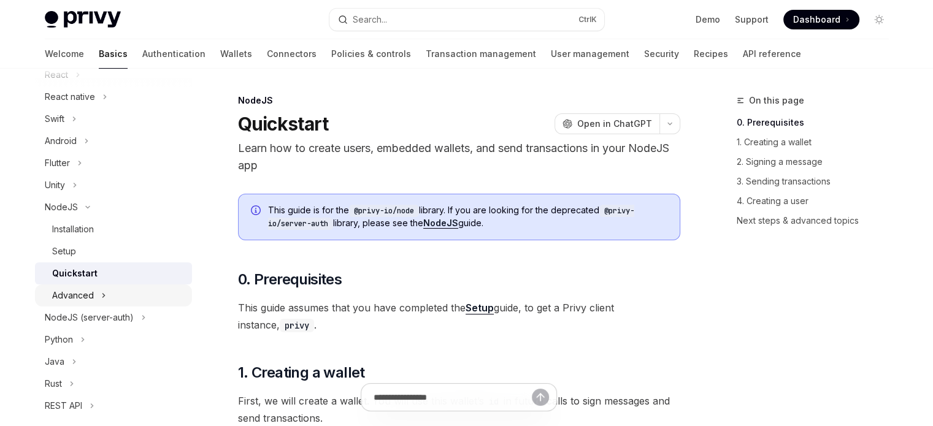
click at [90, 301] on div "Advanced" at bounding box center [73, 295] width 42 height 15
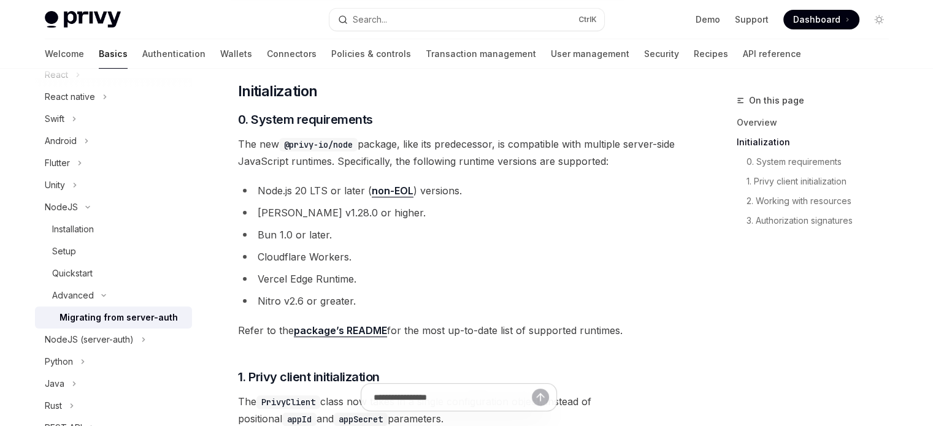
scroll to position [245, 0]
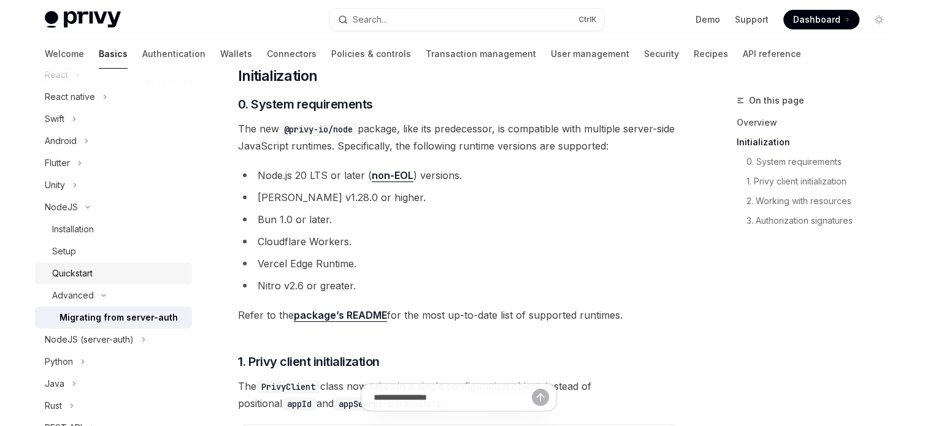
click at [123, 280] on div "Quickstart" at bounding box center [118, 273] width 132 height 15
type textarea "*"
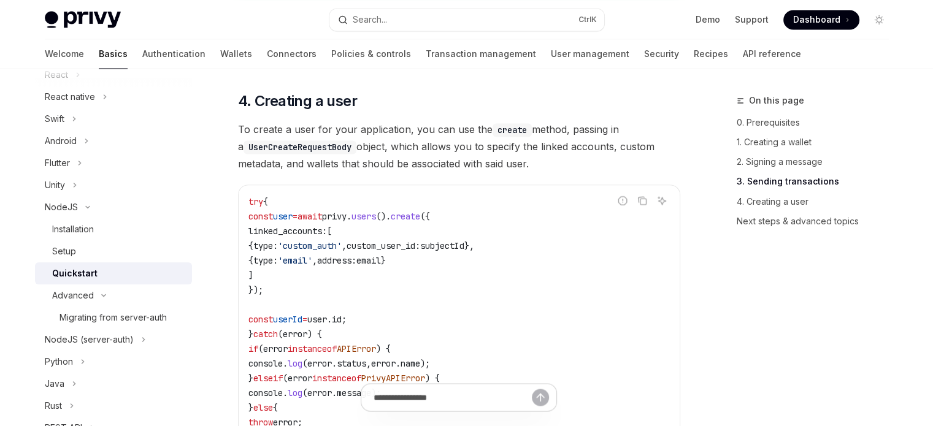
scroll to position [2147, 0]
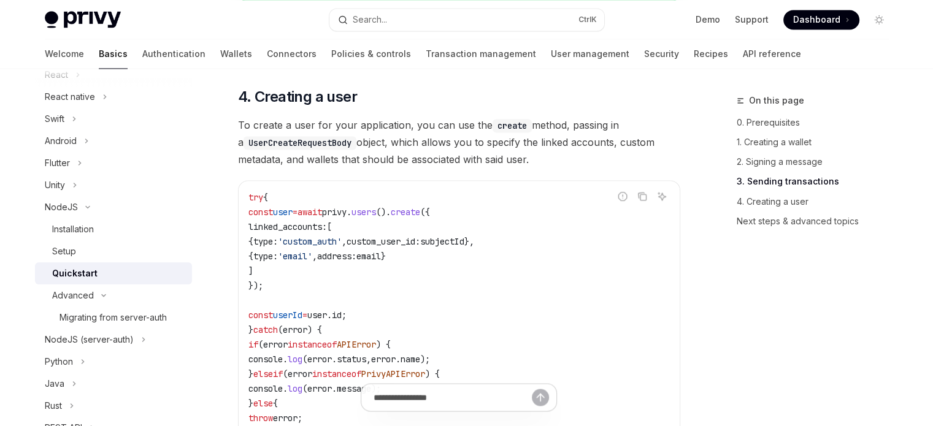
drag, startPoint x: 264, startPoint y: 222, endPoint x: 555, endPoint y: 235, distance: 291.0
click at [555, 235] on code "try { const user = await privy . users (). create ({ linked_accounts: [ { type:…" at bounding box center [458, 322] width 421 height 265
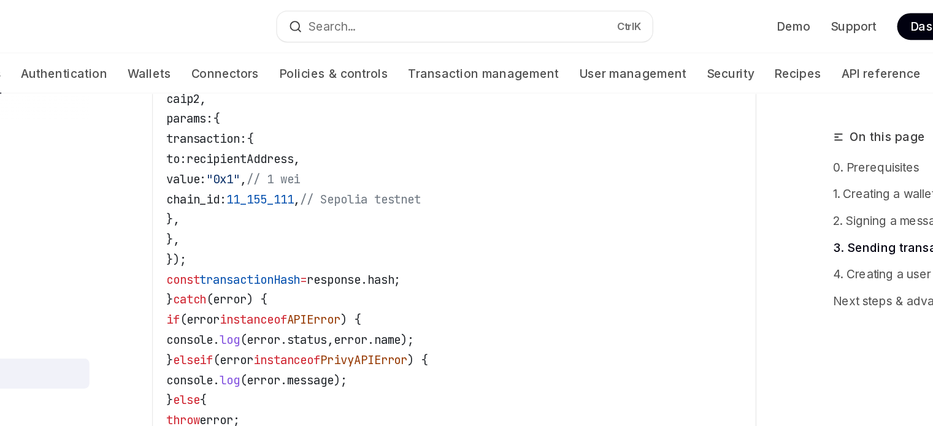
scroll to position [1710, 0]
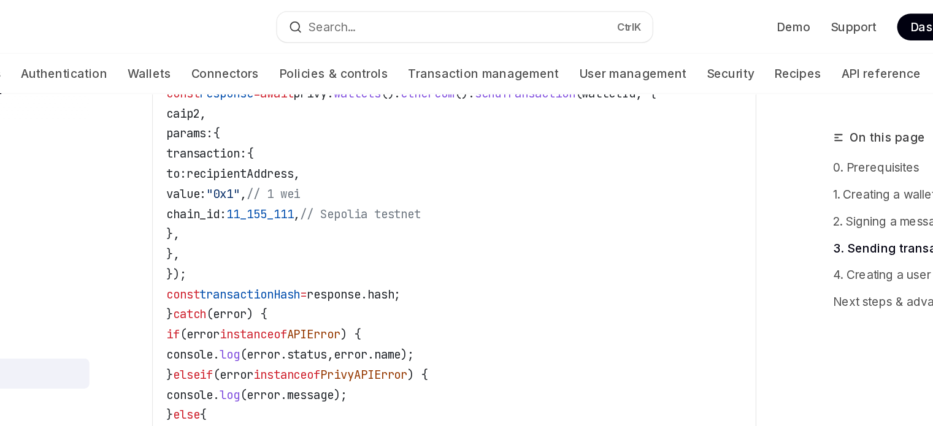
drag, startPoint x: 305, startPoint y: 109, endPoint x: 310, endPoint y: 131, distance: 23.2
click at [310, 129] on code "try { const caip2 = "eip155:11155111" ; // Sepolia testnet const response = awa…" at bounding box center [458, 186] width 421 height 339
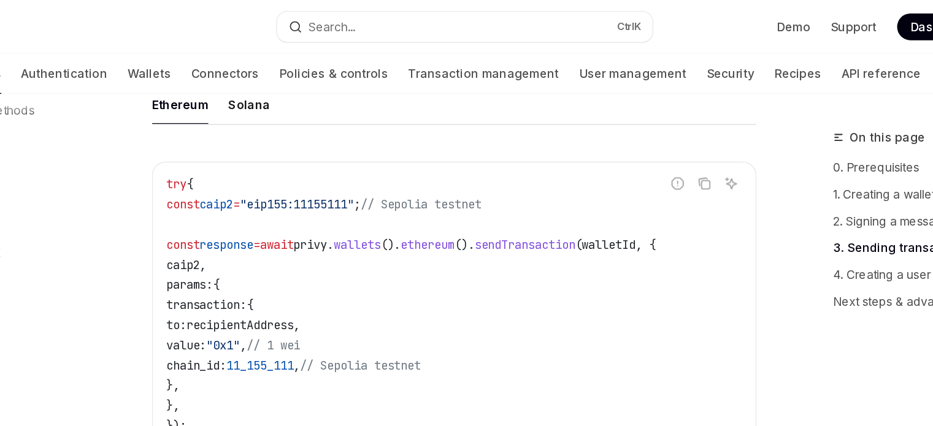
scroll to position [1575, 0]
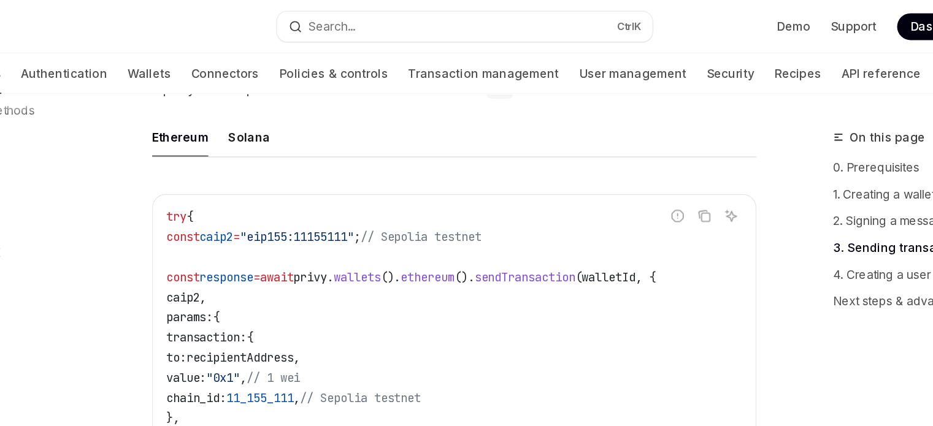
drag, startPoint x: 377, startPoint y: 152, endPoint x: 455, endPoint y: 169, distance: 80.5
click at [454, 169] on div "try { const caip2 = "eip155:11155111" ; // Sepolia testnet const response = awa…" at bounding box center [459, 321] width 441 height 356
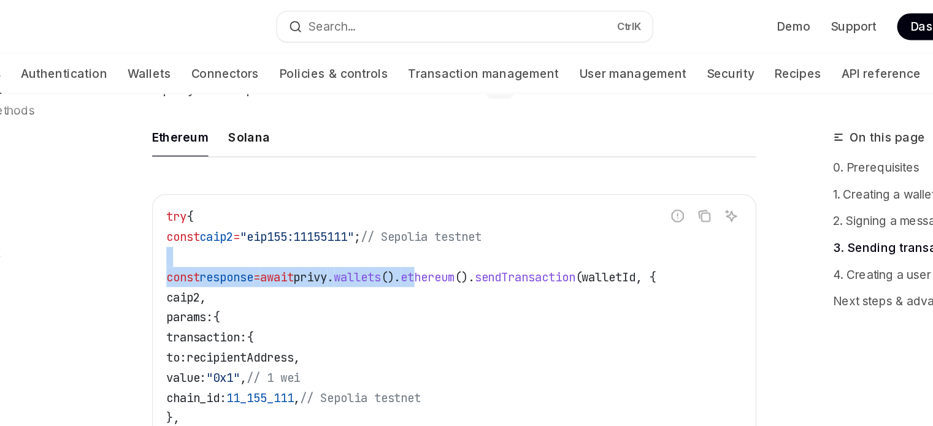
drag, startPoint x: 428, startPoint y: 194, endPoint x: 482, endPoint y: 206, distance: 55.2
click at [481, 205] on code "try { const caip2 = "eip155:11155111" ; // Sepolia testnet const response = awa…" at bounding box center [458, 321] width 421 height 339
drag, startPoint x: 427, startPoint y: 228, endPoint x: 493, endPoint y: 236, distance: 66.7
click at [486, 234] on code "try { const caip2 = "eip155:11155111" ; // Sepolia testnet const response = awa…" at bounding box center [458, 321] width 421 height 339
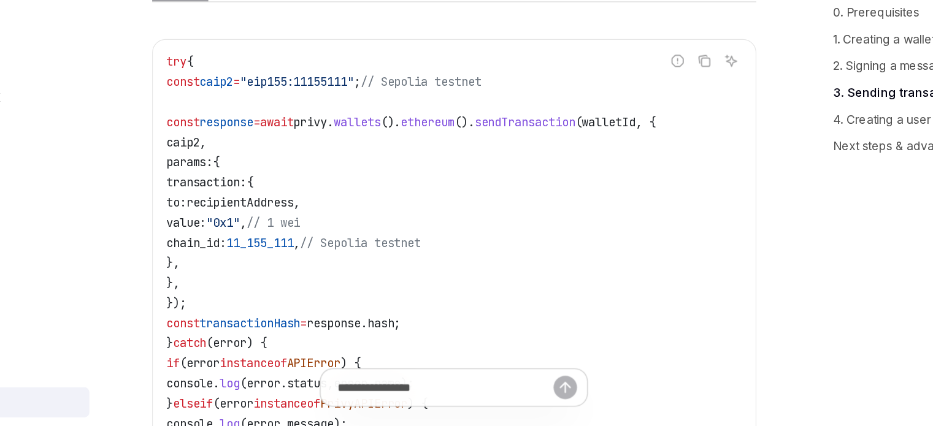
drag, startPoint x: 331, startPoint y: 305, endPoint x: 402, endPoint y: 307, distance: 70.6
click at [402, 307] on code "try { const caip2 = "eip155:11155111" ; // Sepolia testnet const response = awa…" at bounding box center [458, 321] width 421 height 339
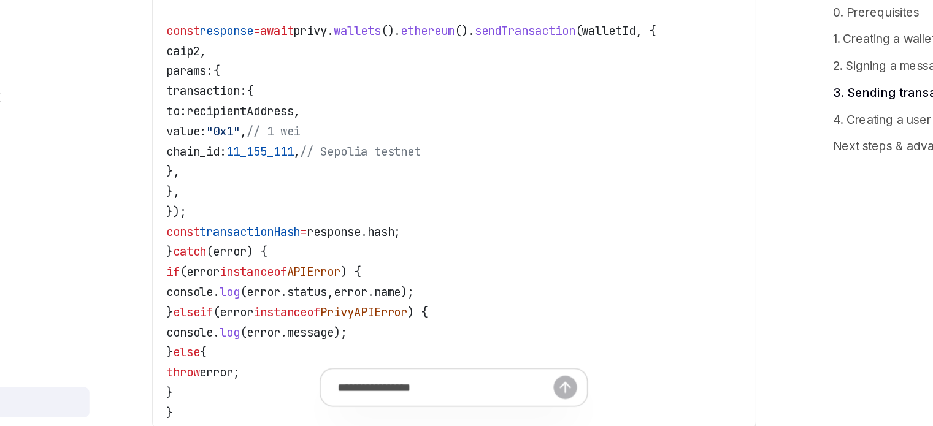
scroll to position [1664, 0]
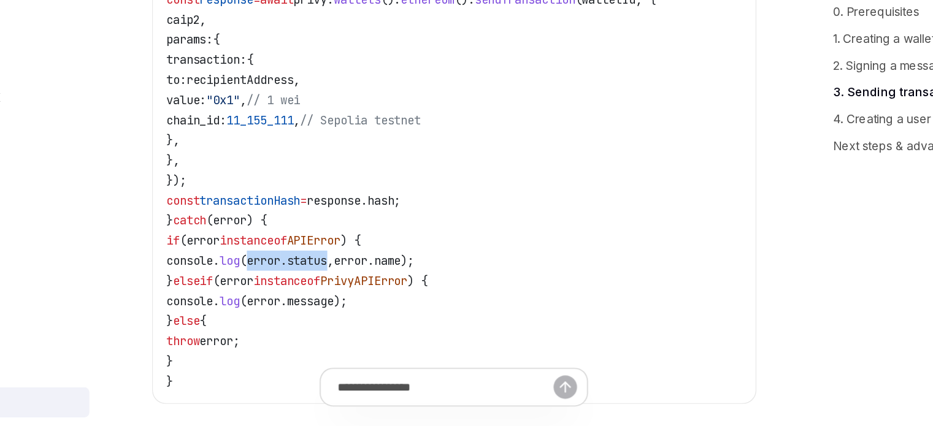
drag, startPoint x: 330, startPoint y: 315, endPoint x: 390, endPoint y: 313, distance: 60.1
click at [390, 310] on span "console . log ( error . status , error . name );" at bounding box center [339, 304] width 182 height 11
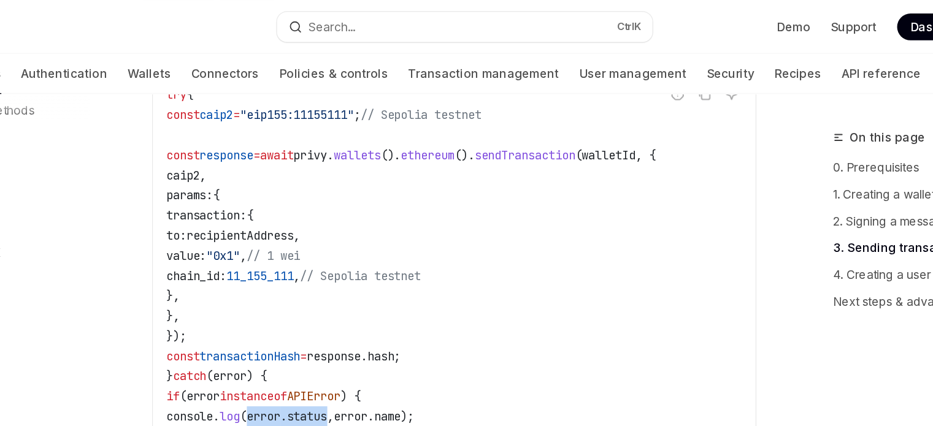
drag, startPoint x: 371, startPoint y: 156, endPoint x: 447, endPoint y: 158, distance: 75.5
click at [447, 158] on code "try { const caip2 = "eip155:11155111" ; // Sepolia testnet const response = awa…" at bounding box center [458, 231] width 421 height 339
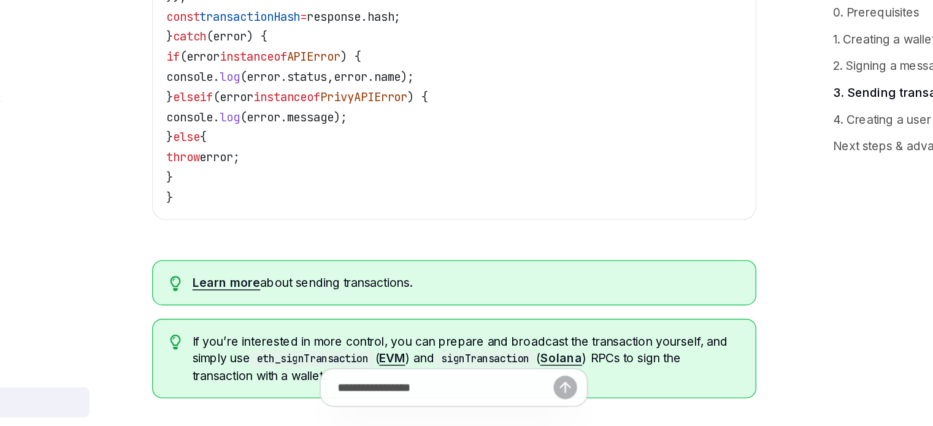
drag, startPoint x: 385, startPoint y: 285, endPoint x: 436, endPoint y: 294, distance: 51.7
click at [421, 293] on div "Report incorrect code Copy Ask AI try { const caip2 = "eip155:11155111" ; // Se…" at bounding box center [459, 100] width 442 height 389
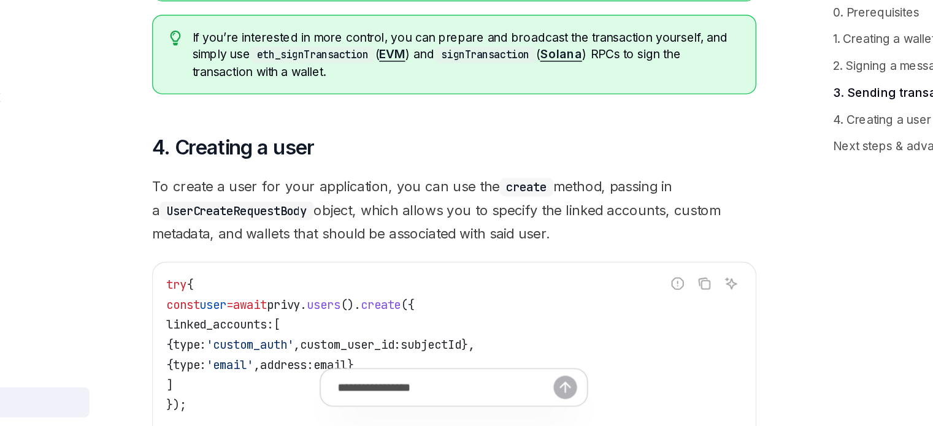
scroll to position [2024, 0]
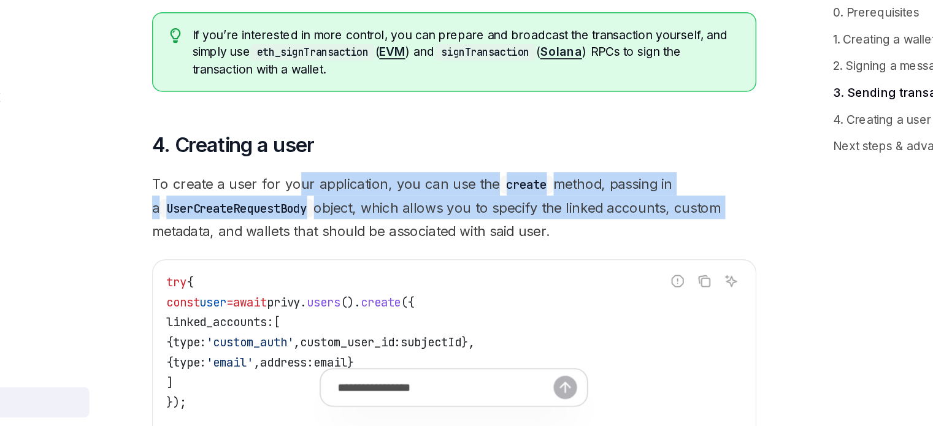
drag, startPoint x: 353, startPoint y: 253, endPoint x: 658, endPoint y: 276, distance: 305.8
click at [657, 276] on span "To create a user for your application, you can use the create method, passing i…" at bounding box center [459, 266] width 442 height 52
click at [658, 276] on span "To create a user for your application, you can use the create method, passing i…" at bounding box center [459, 266] width 442 height 52
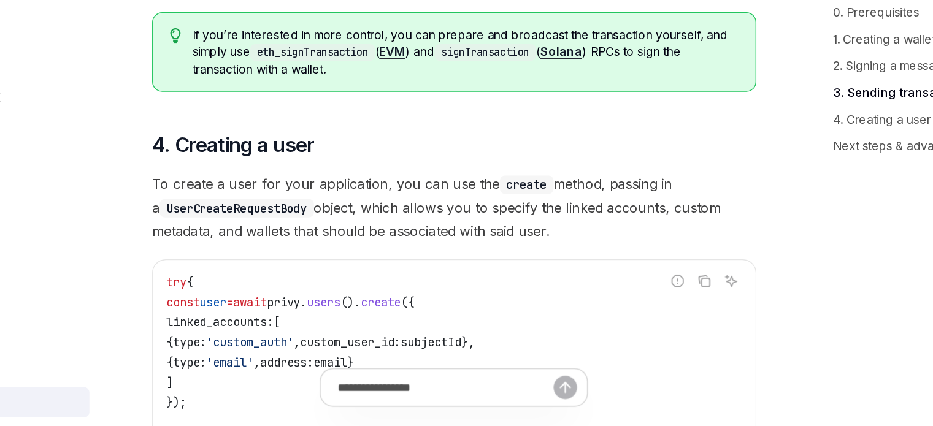
click at [658, 290] on span "To create a user for your application, you can use the create method, passing i…" at bounding box center [459, 266] width 442 height 52
click at [658, 291] on span "To create a user for your application, you can use the create method, passing i…" at bounding box center [459, 266] width 442 height 52
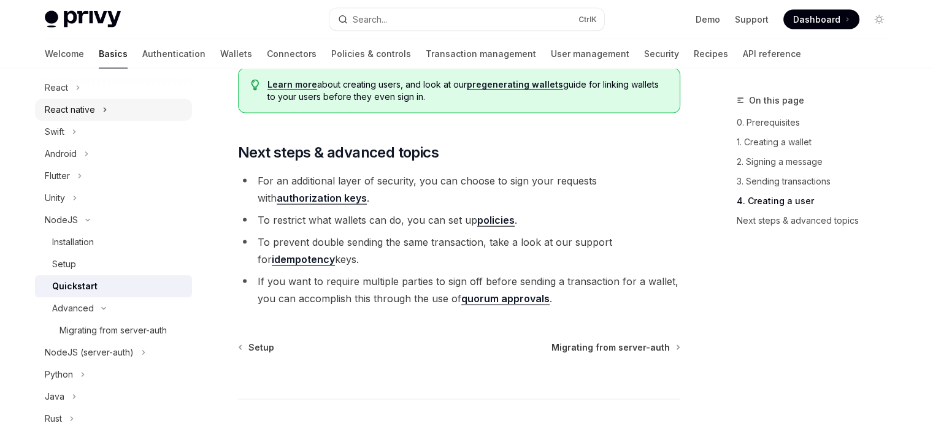
scroll to position [356, 0]
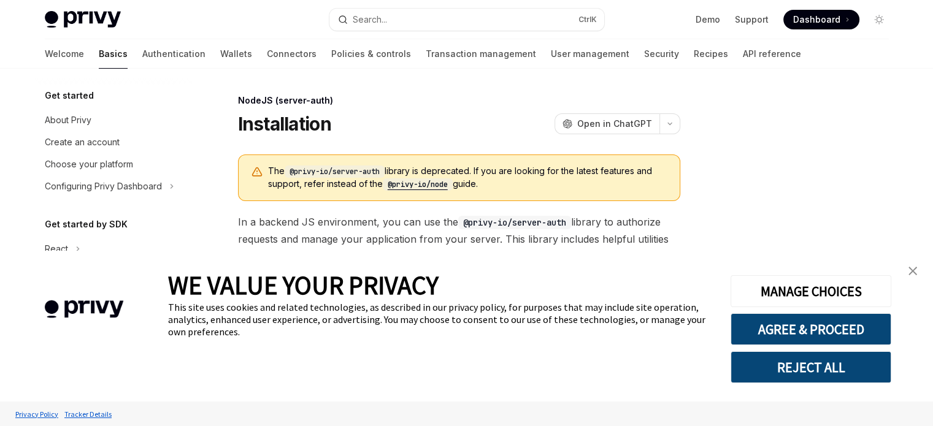
scroll to position [178, 0]
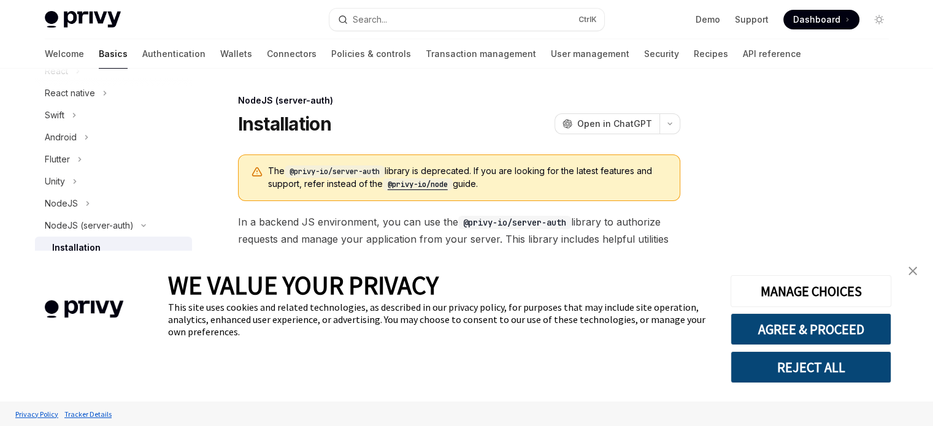
click at [921, 269] on link "close banner" at bounding box center [913, 271] width 25 height 25
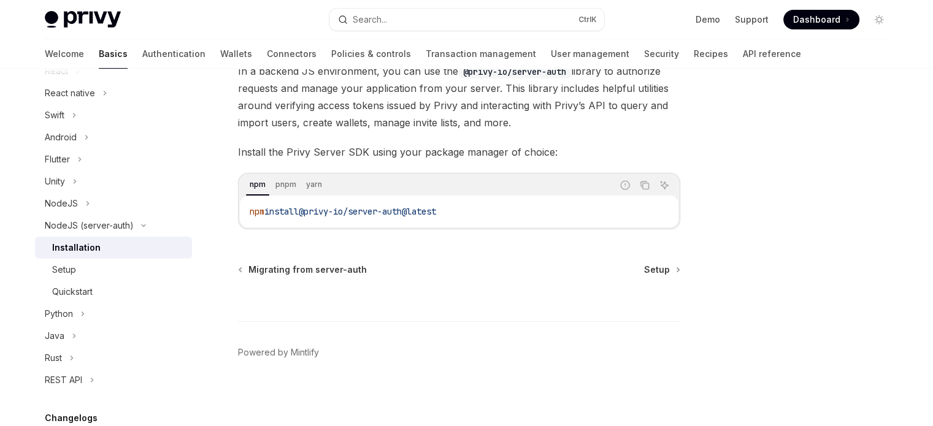
scroll to position [0, 0]
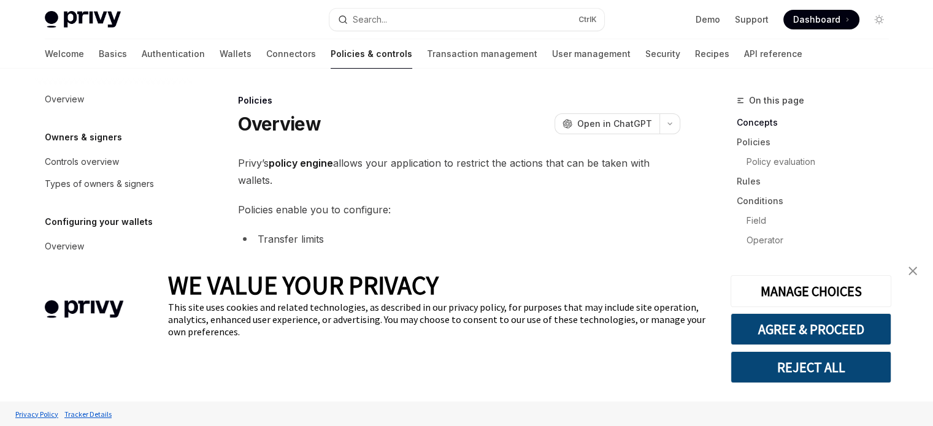
scroll to position [437, 0]
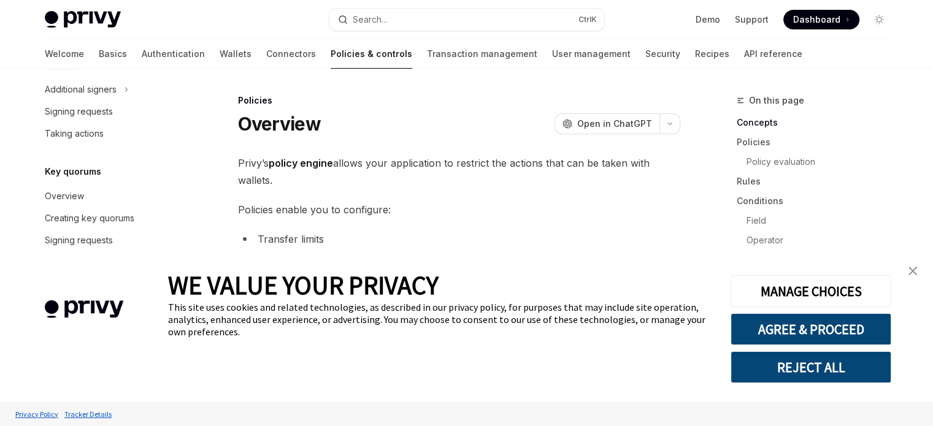
click at [915, 275] on img "close banner" at bounding box center [912, 271] width 9 height 9
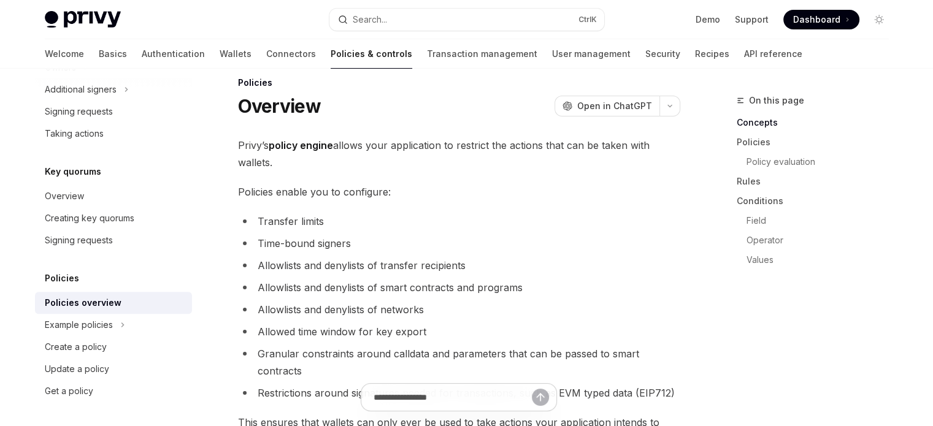
scroll to position [0, 0]
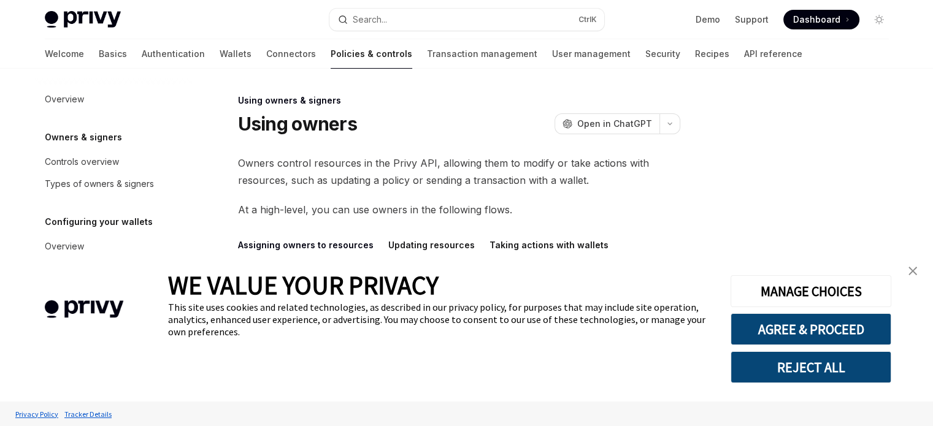
scroll to position [234, 0]
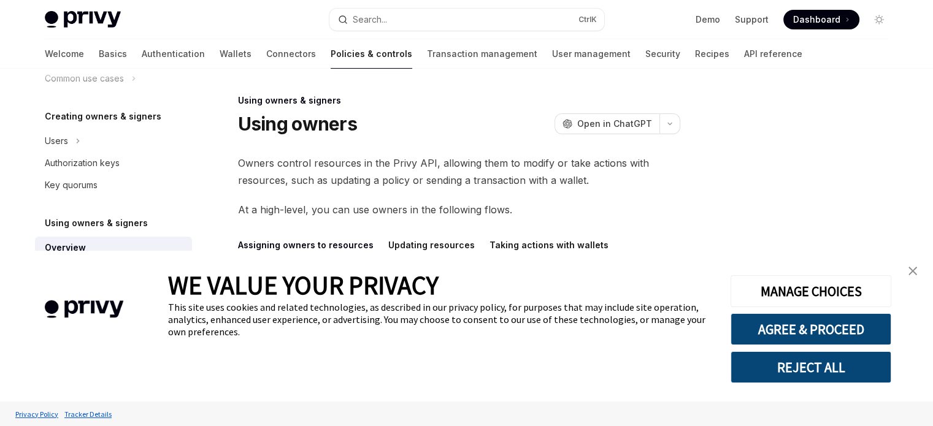
click at [918, 271] on link "close banner" at bounding box center [913, 271] width 25 height 25
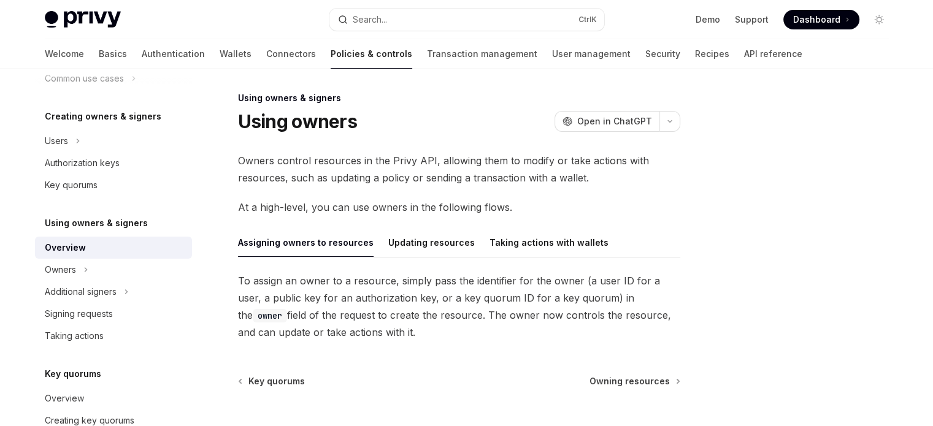
scroll to position [0, 0]
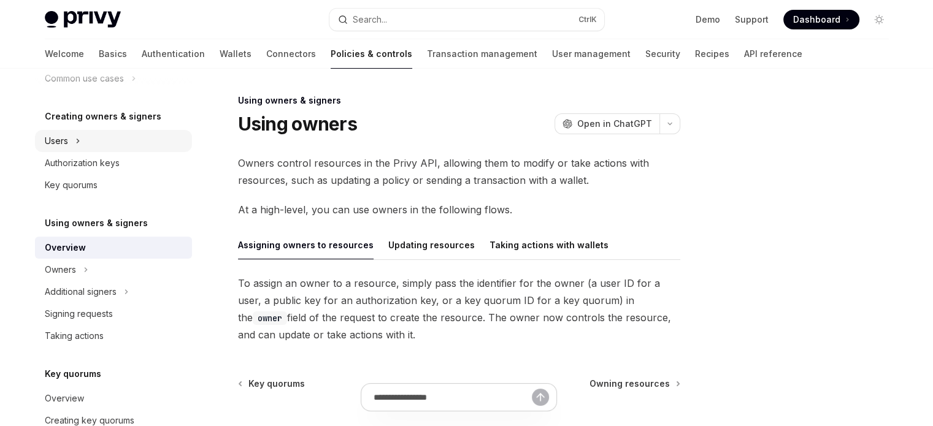
click at [141, 147] on button "Users" at bounding box center [113, 141] width 157 height 22
type textarea "*"
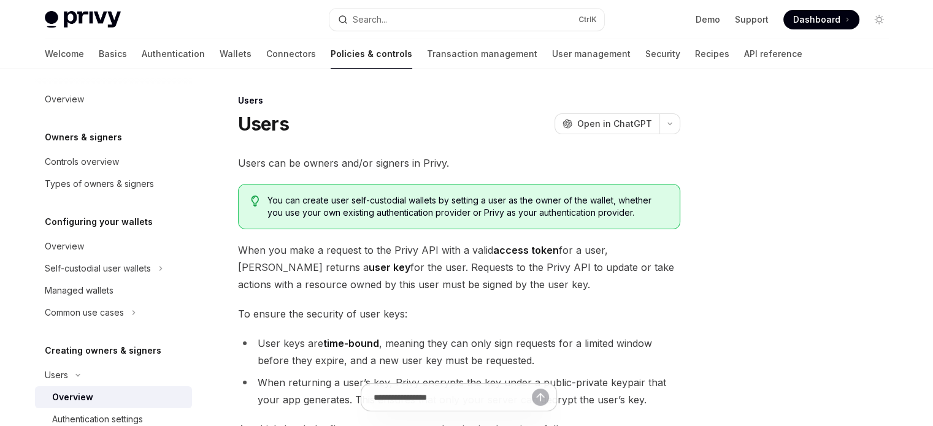
drag, startPoint x: 49, startPoint y: 129, endPoint x: 50, endPoint y: 142, distance: 12.9
click at [50, 142] on h5 "Owners & signers" at bounding box center [83, 137] width 77 height 15
click at [51, 152] on link "Controls overview" at bounding box center [113, 162] width 157 height 22
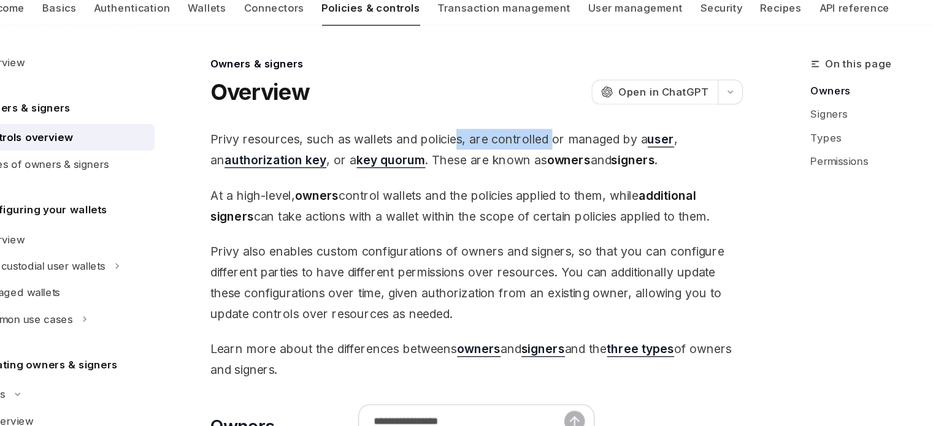
drag, startPoint x: 466, startPoint y: 160, endPoint x: 517, endPoint y: 162, distance: 50.3
click at [517, 162] on span "Privy resources, such as wallets and policies, are controlled or managed by a u…" at bounding box center [459, 172] width 442 height 34
click at [614, 166] on strong "user" at bounding box center [612, 163] width 22 height 12
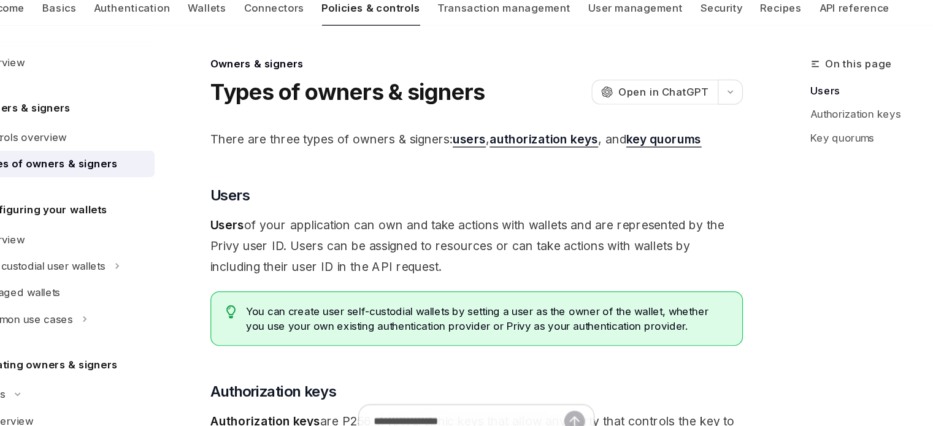
scroll to position [36, 0]
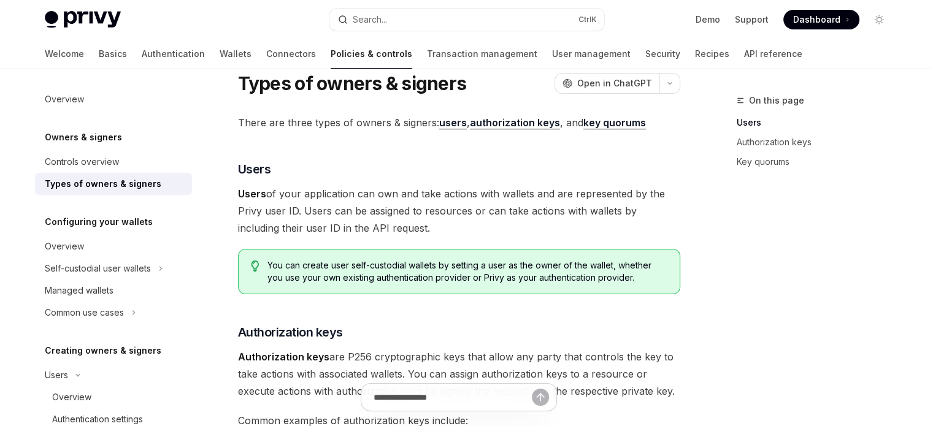
drag, startPoint x: 614, startPoint y: 166, endPoint x: 668, endPoint y: 142, distance: 58.8
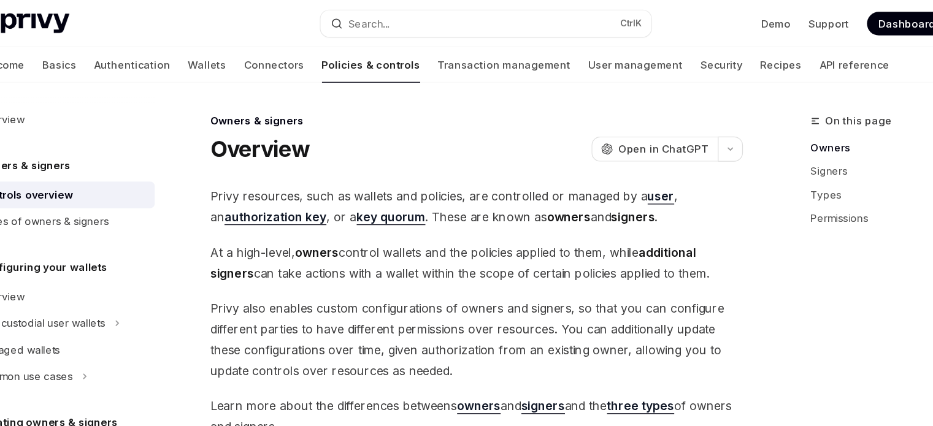
click at [577, 180] on strong "signers" at bounding box center [589, 180] width 36 height 12
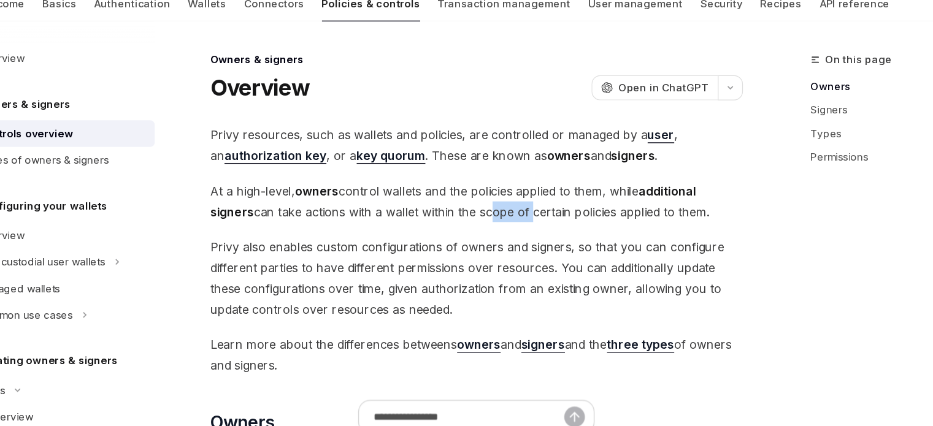
drag, startPoint x: 469, startPoint y: 223, endPoint x: 503, endPoint y: 221, distance: 33.8
click at [503, 221] on span "At a high-level, owners control wallets and the policies applied to them, while…" at bounding box center [459, 218] width 442 height 34
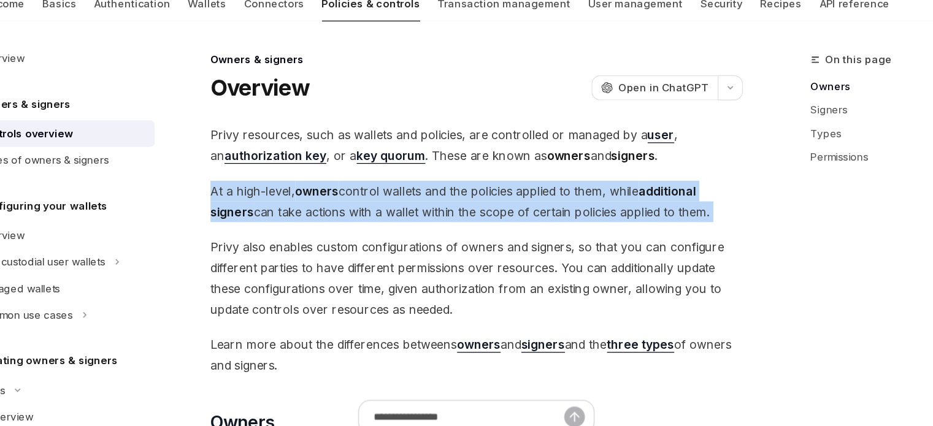
click at [503, 221] on span "At a high-level, owners control wallets and the policies applied to them, while…" at bounding box center [459, 218] width 442 height 34
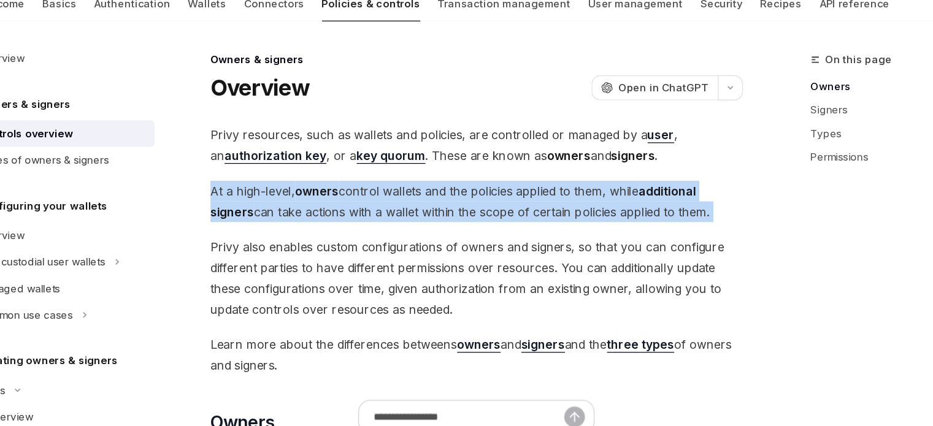
click at [504, 225] on span "At a high-level, owners control wallets and the policies applied to them, while…" at bounding box center [459, 218] width 442 height 34
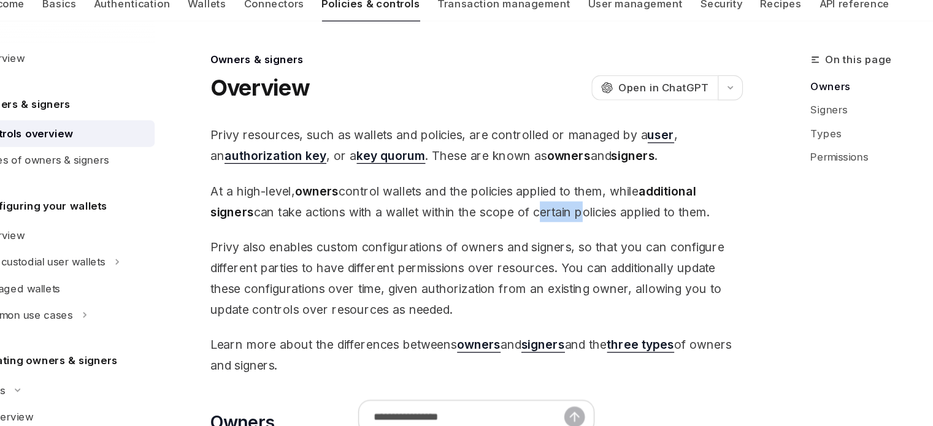
click at [504, 225] on span "At a high-level, owners control wallets and the policies applied to them, while…" at bounding box center [459, 218] width 442 height 34
click at [464, 228] on span "At a high-level, owners control wallets and the policies applied to them, while…" at bounding box center [459, 218] width 442 height 34
drag, startPoint x: 377, startPoint y: 231, endPoint x: 409, endPoint y: 226, distance: 31.6
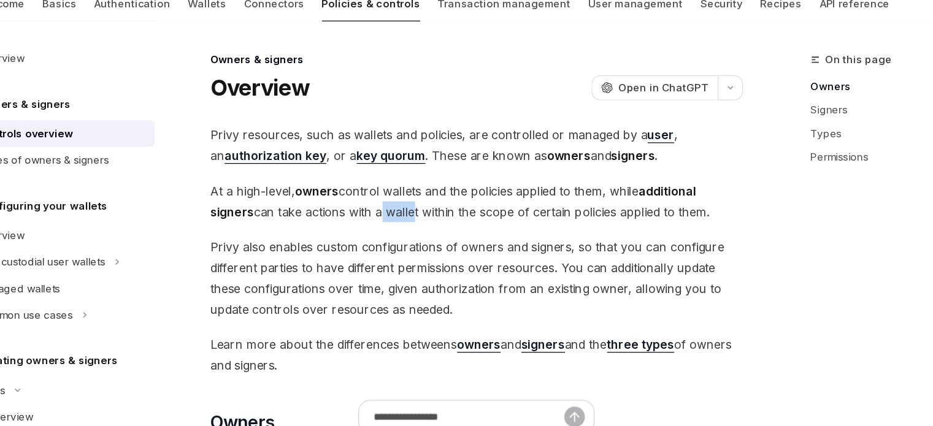
click at [402, 227] on span "At a high-level, owners control wallets and the policies applied to them, while…" at bounding box center [459, 218] width 442 height 34
click at [409, 226] on span "At a high-level, owners control wallets and the policies applied to them, while…" at bounding box center [459, 218] width 442 height 34
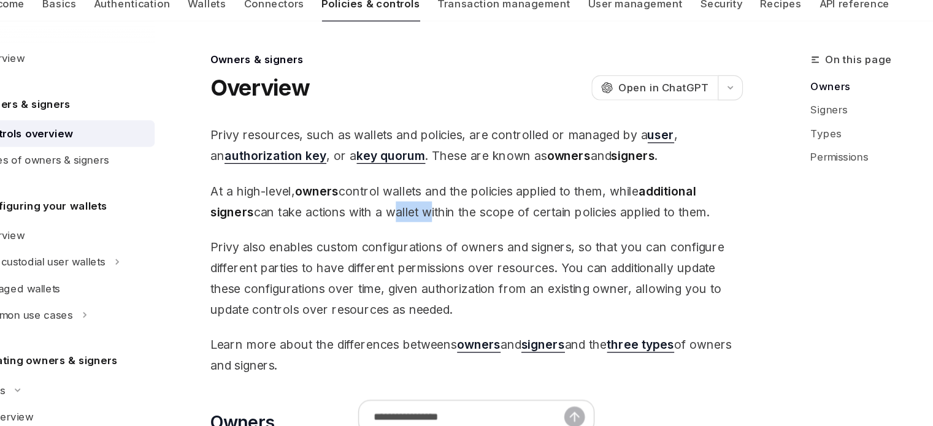
click at [409, 226] on span "At a high-level, owners control wallets and the policies applied to them, while…" at bounding box center [459, 218] width 442 height 34
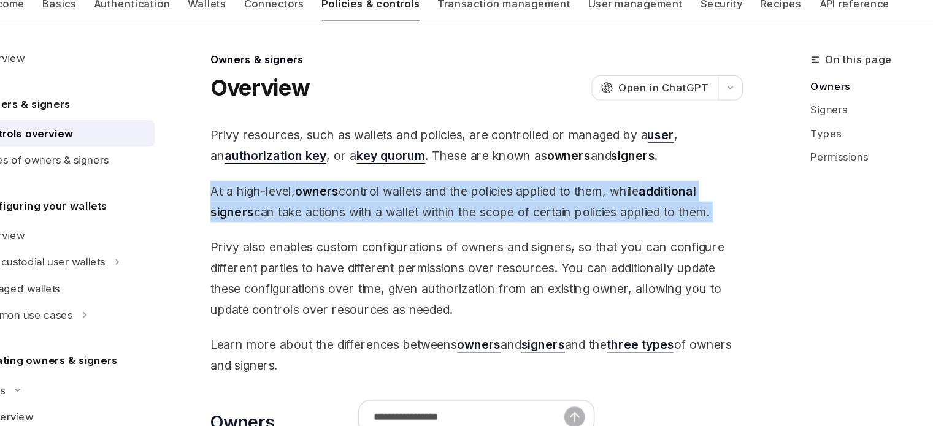
click at [409, 226] on span "At a high-level, owners control wallets and the policies applied to them, while…" at bounding box center [459, 218] width 442 height 34
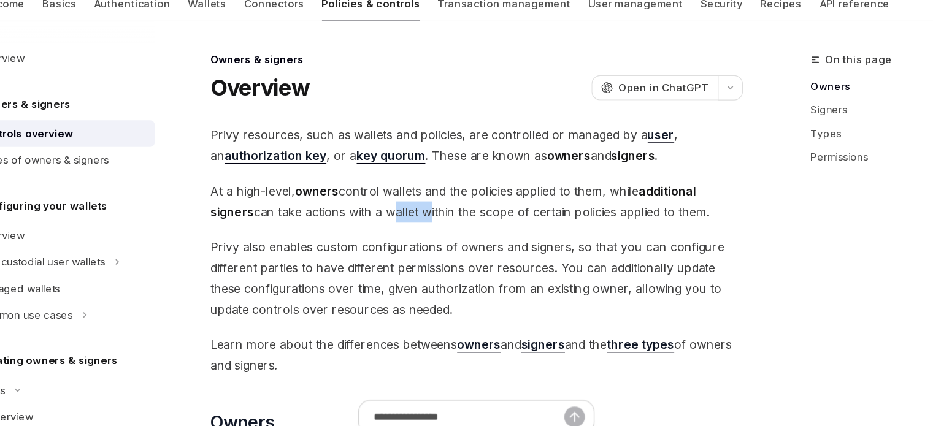
click at [409, 226] on span "At a high-level, owners control wallets and the policies applied to them, while…" at bounding box center [459, 218] width 442 height 34
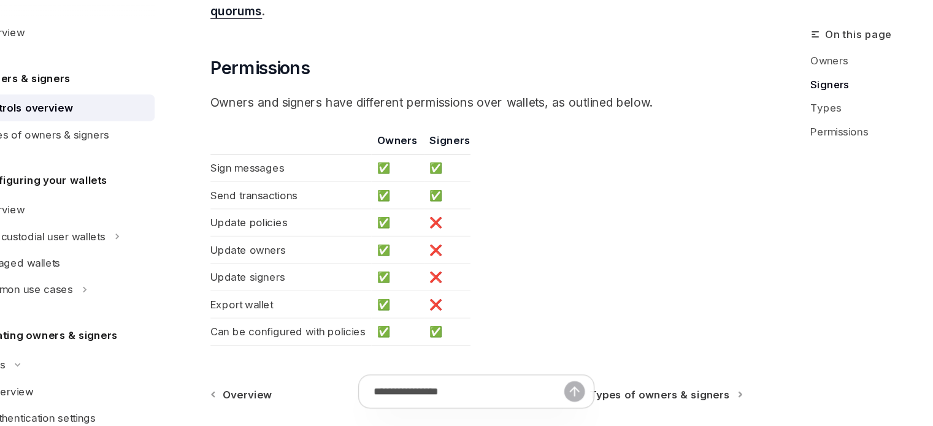
scroll to position [1048, 0]
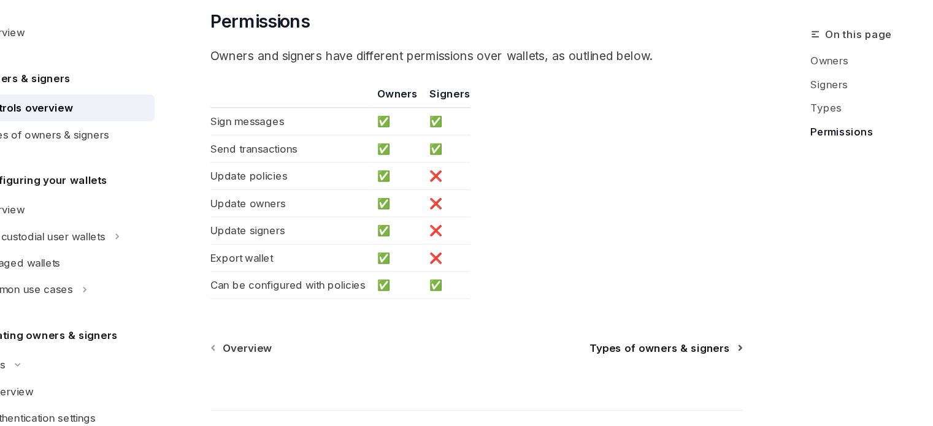
click at [610, 358] on span "Types of owners & signers" at bounding box center [611, 361] width 117 height 12
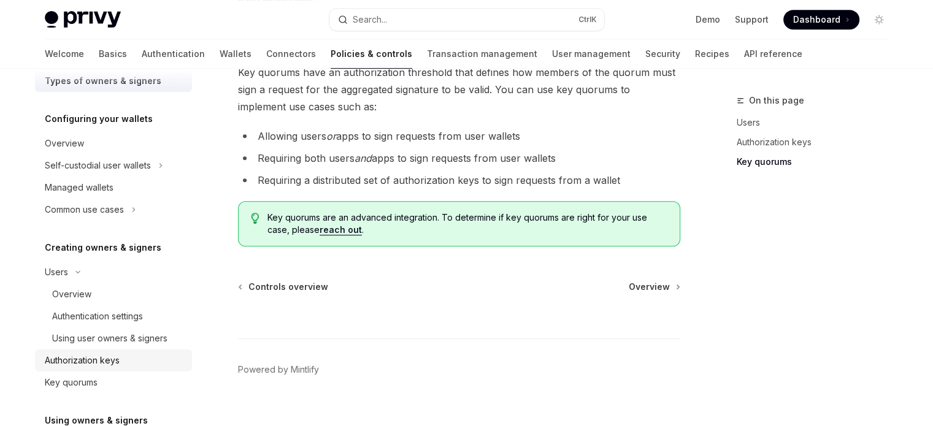
scroll to position [74, 0]
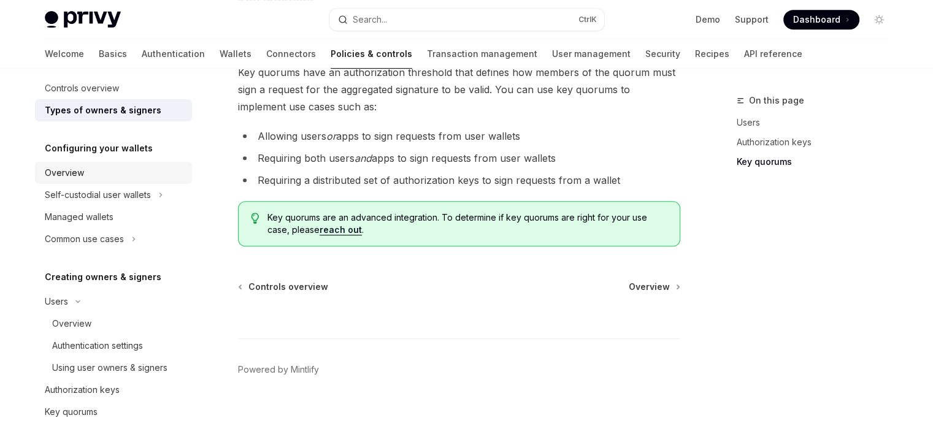
click at [160, 175] on div "Overview" at bounding box center [115, 173] width 140 height 15
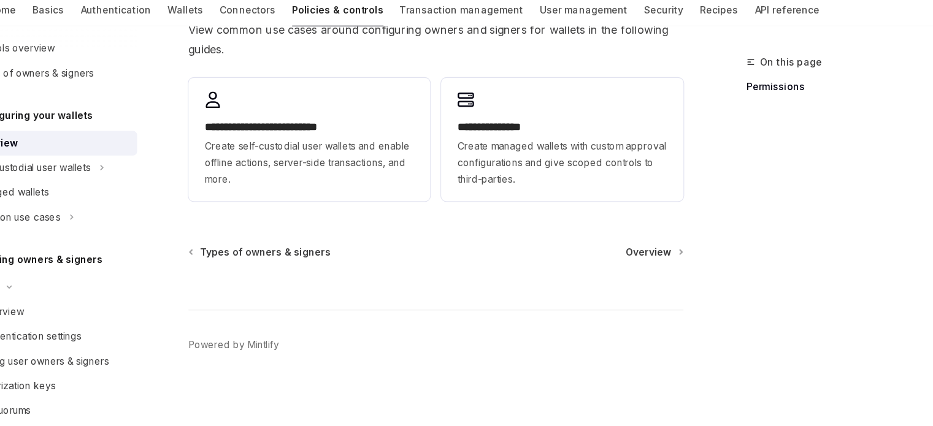
scroll to position [430, 0]
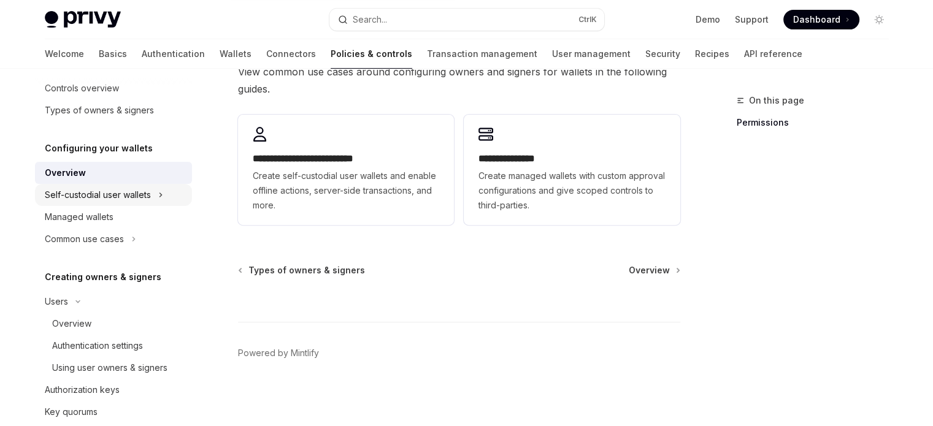
click at [71, 198] on div "Self-custodial user wallets" at bounding box center [98, 195] width 106 height 15
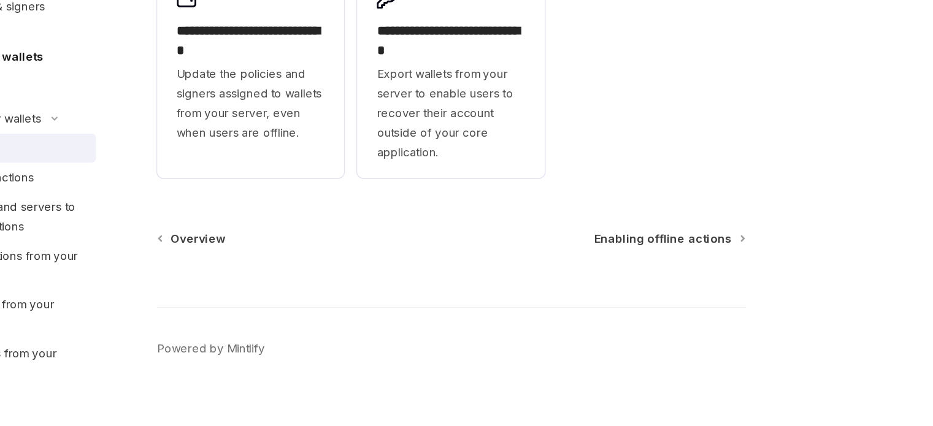
scroll to position [436, 0]
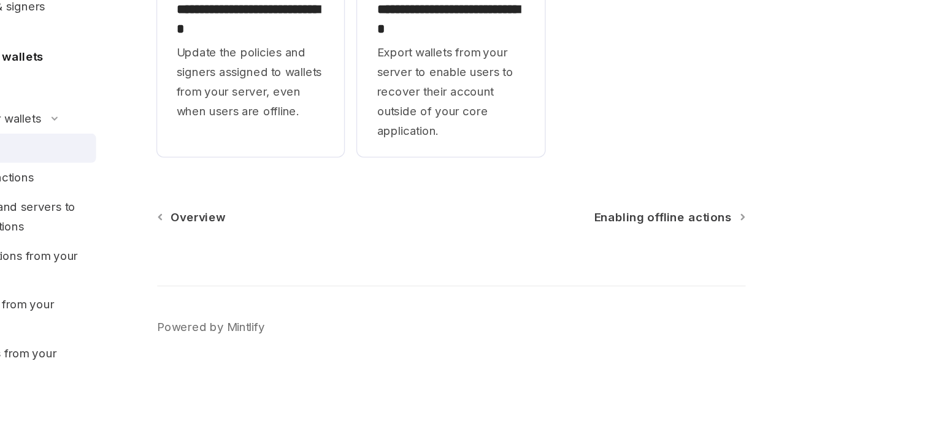
click at [574, 276] on div at bounding box center [459, 297] width 442 height 45
click at [586, 272] on span "Enabling offline actions" at bounding box center [618, 269] width 103 height 12
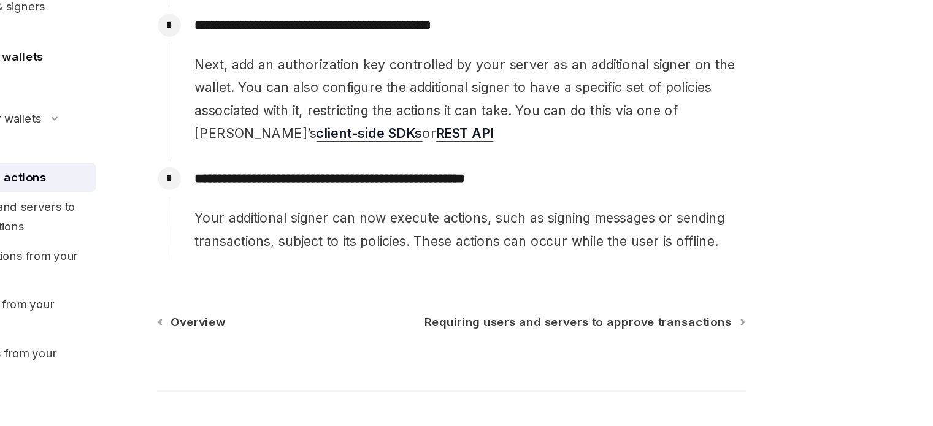
scroll to position [277, 0]
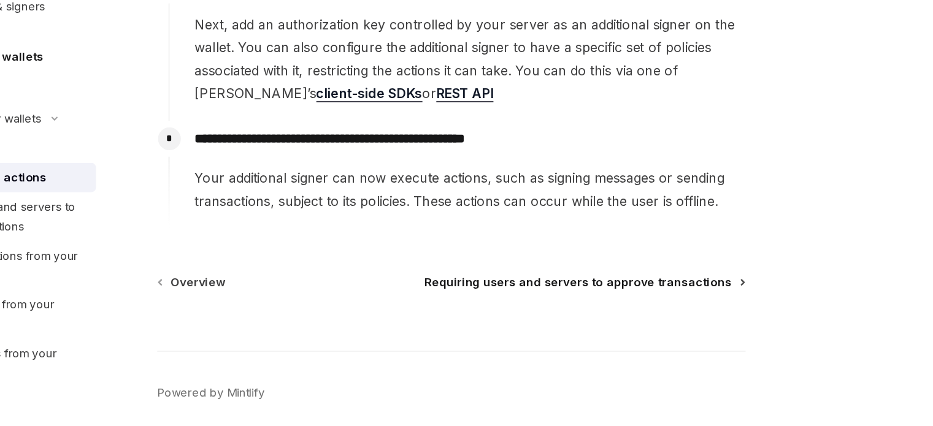
click at [588, 323] on span "Requiring users and servers to approve transactions" at bounding box center [554, 318] width 231 height 12
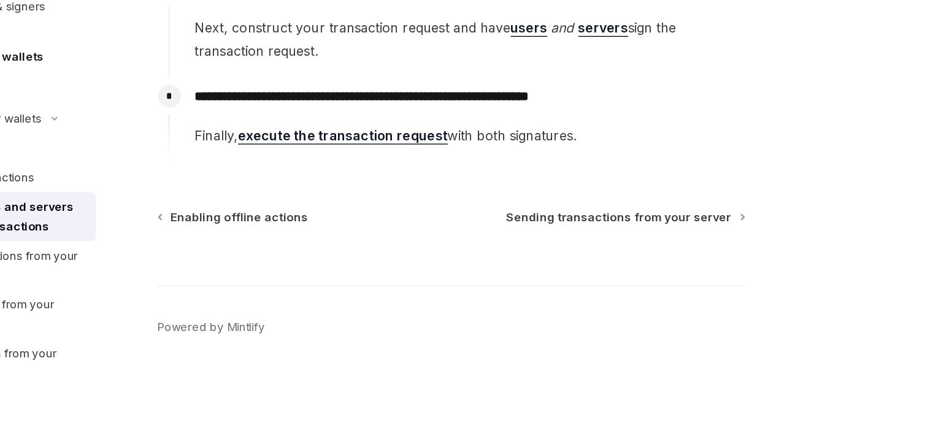
scroll to position [291, 0]
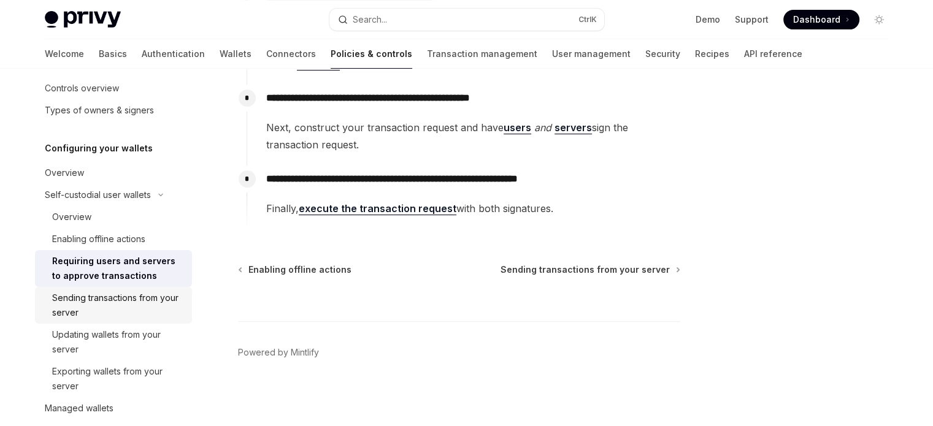
click at [113, 310] on div "Sending transactions from your server" at bounding box center [118, 305] width 132 height 29
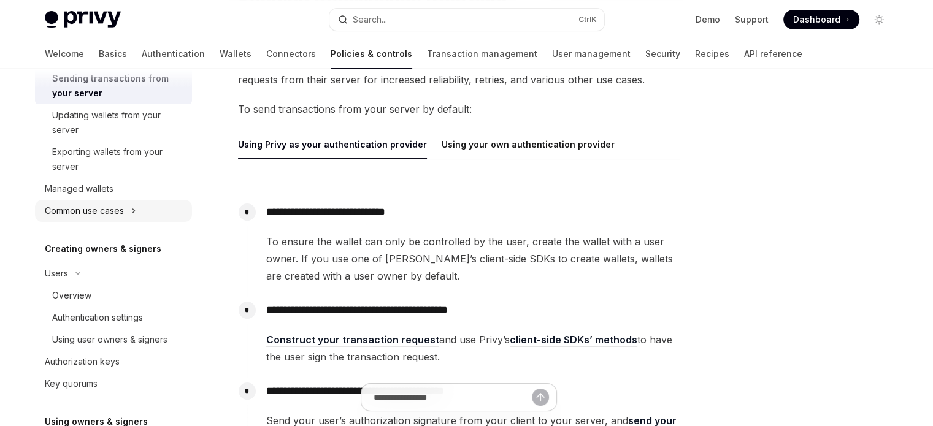
scroll to position [307, 0]
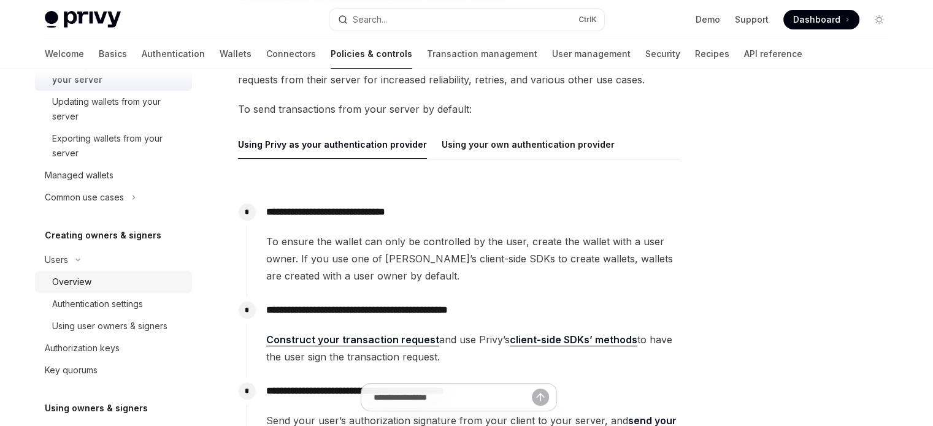
click at [136, 278] on div "Overview" at bounding box center [118, 282] width 132 height 15
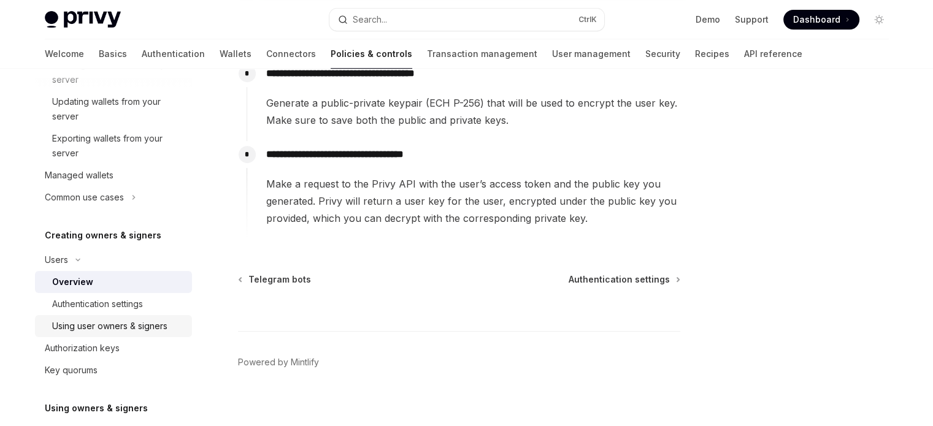
scroll to position [566, 0]
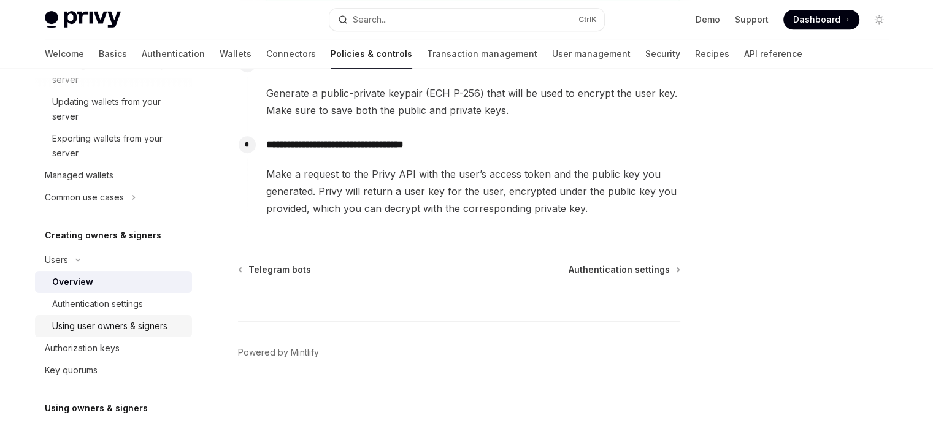
click at [132, 318] on link "Using user owners & signers" at bounding box center [113, 326] width 157 height 22
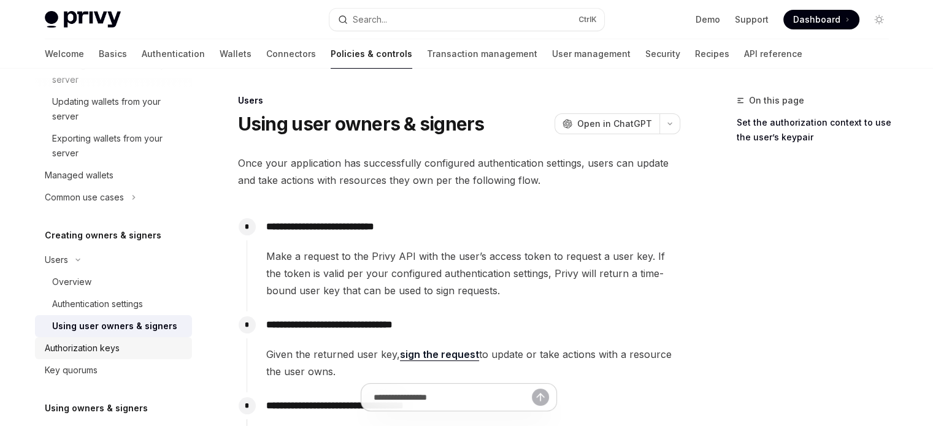
click at [125, 337] on link "Authorization keys" at bounding box center [113, 348] width 157 height 22
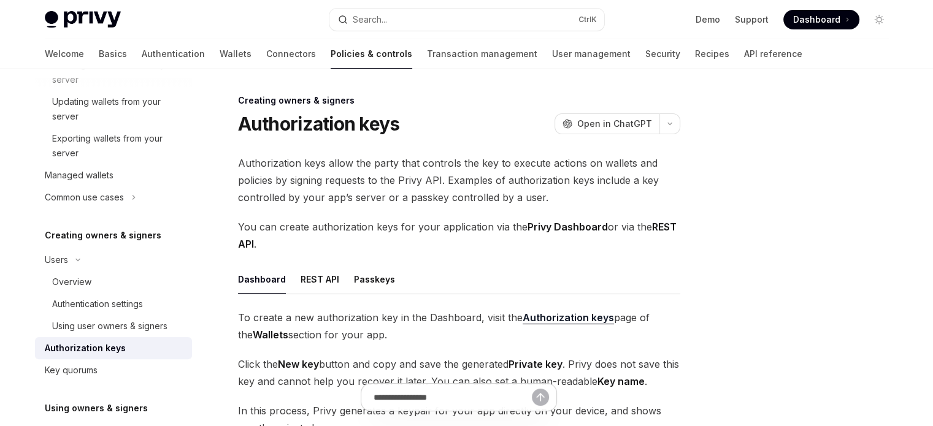
click at [125, 345] on div "Authorization keys" at bounding box center [115, 348] width 140 height 15
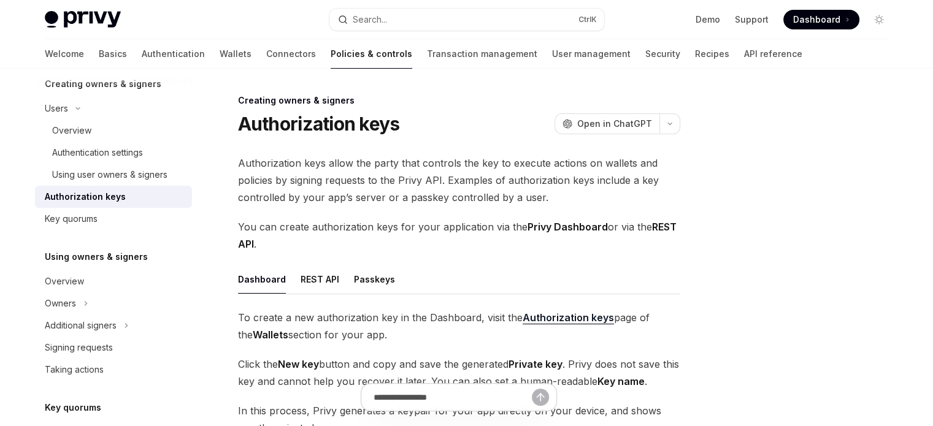
scroll to position [491, 0]
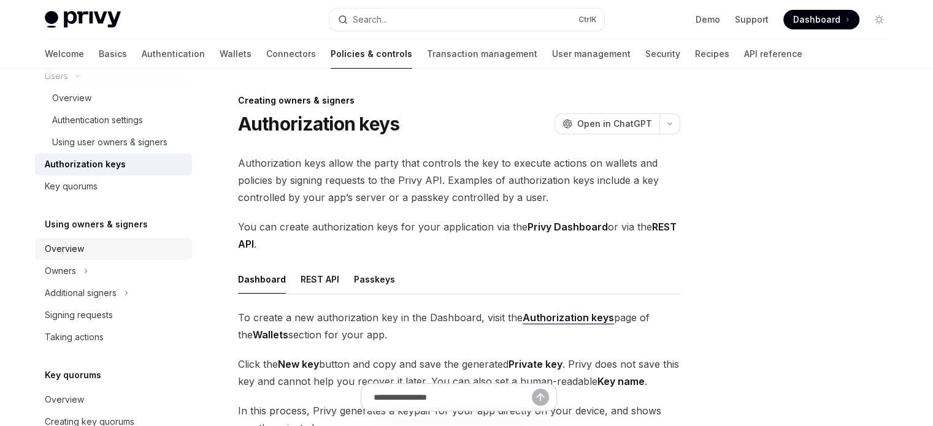
click at [108, 259] on link "Overview" at bounding box center [113, 249] width 157 height 22
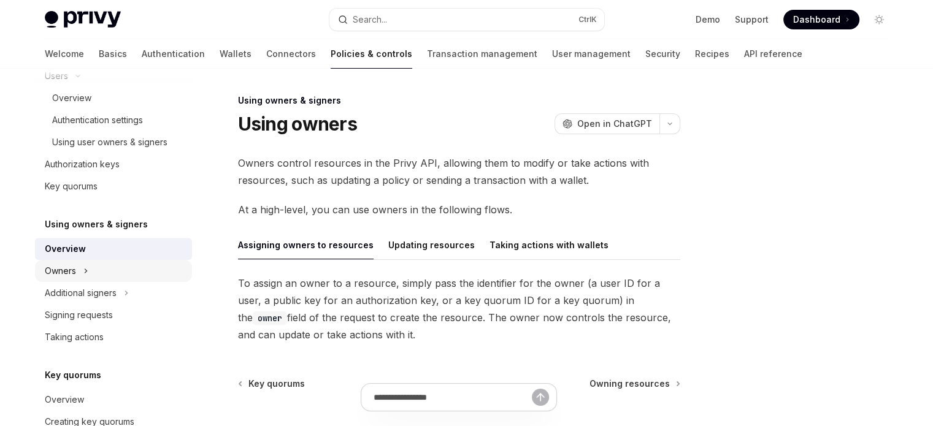
click at [108, 281] on button "Owners" at bounding box center [113, 271] width 157 height 22
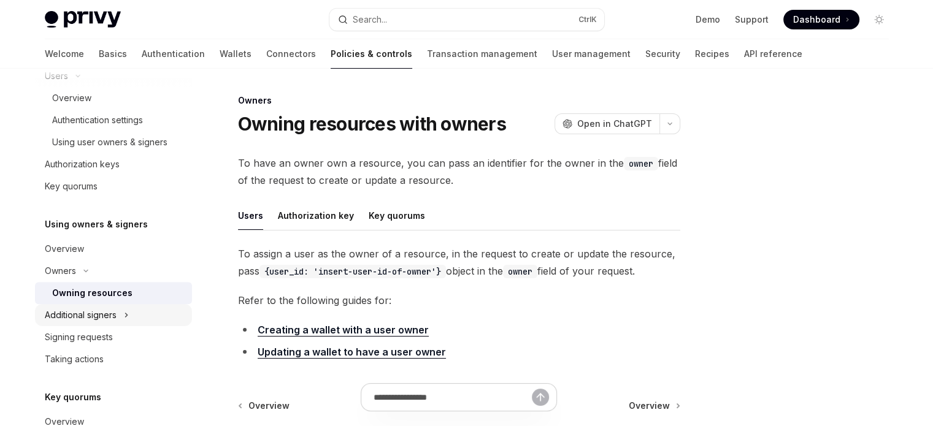
click at [104, 313] on div "Additional signers" at bounding box center [81, 315] width 72 height 15
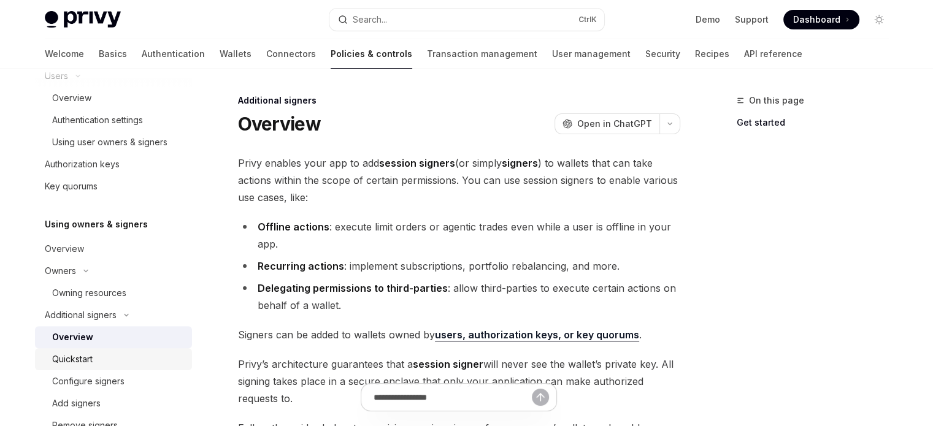
click at [93, 353] on div "Quickstart" at bounding box center [72, 359] width 40 height 15
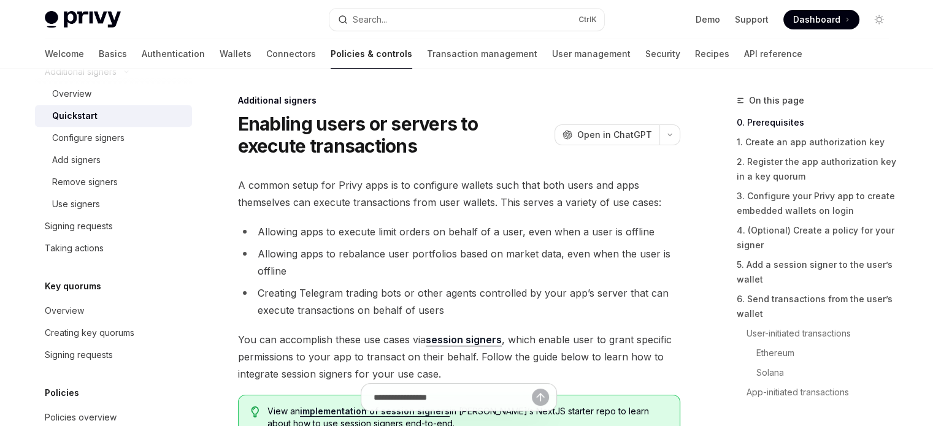
scroll to position [736, 0]
click at [93, 217] on div "Signing requests" at bounding box center [79, 224] width 68 height 15
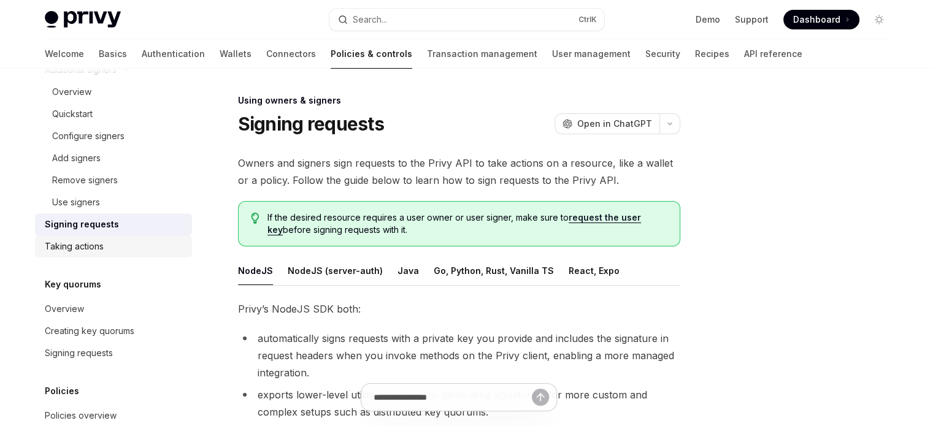
click at [91, 244] on div "Taking actions" at bounding box center [74, 246] width 59 height 15
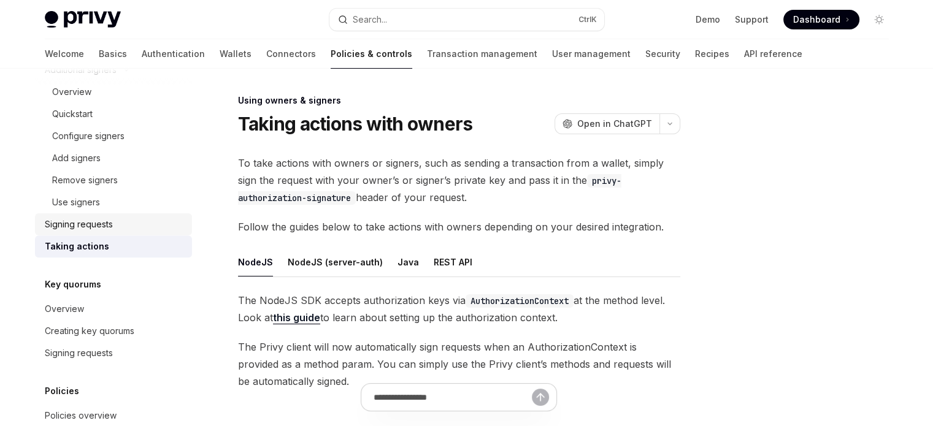
click at [91, 231] on link "Signing requests" at bounding box center [113, 224] width 157 height 22
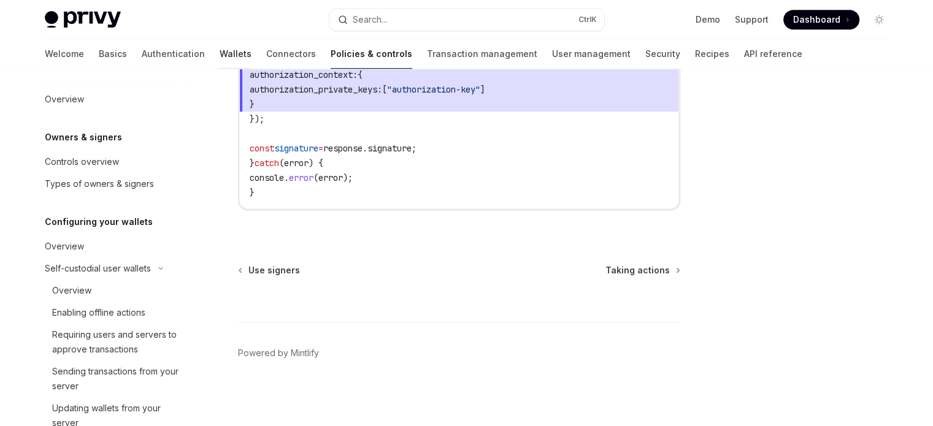
click at [220, 48] on link "Wallets" at bounding box center [236, 53] width 32 height 29
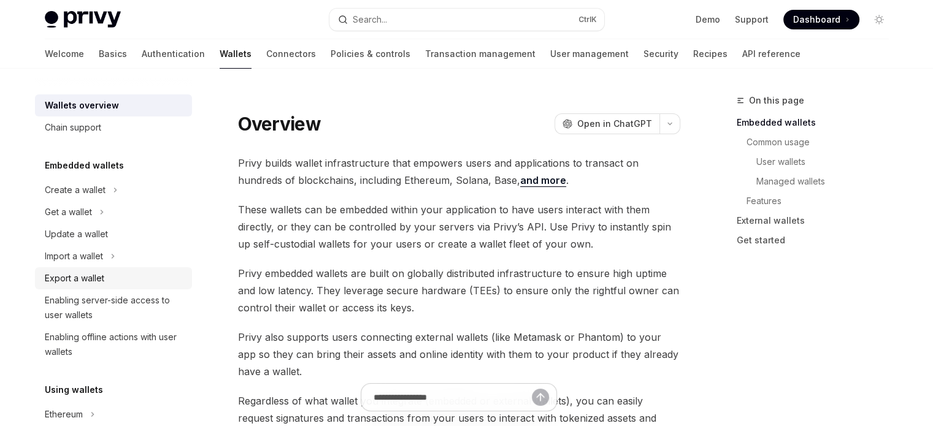
click at [128, 272] on div "Export a wallet" at bounding box center [115, 278] width 140 height 15
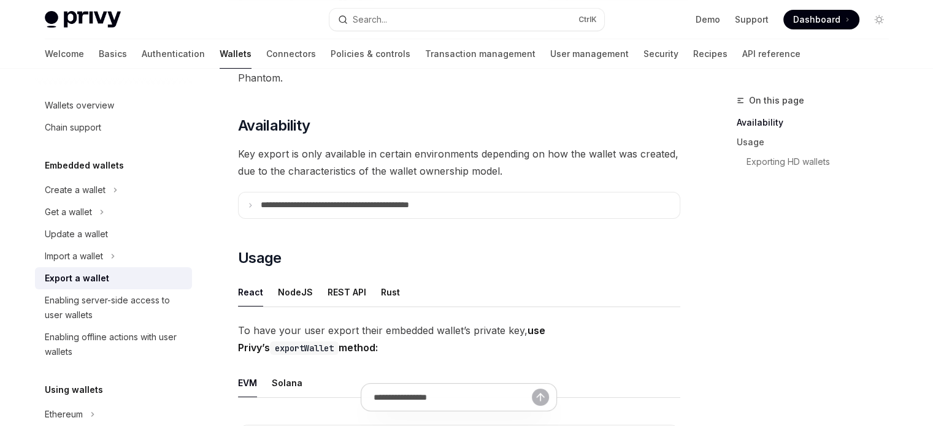
scroll to position [123, 0]
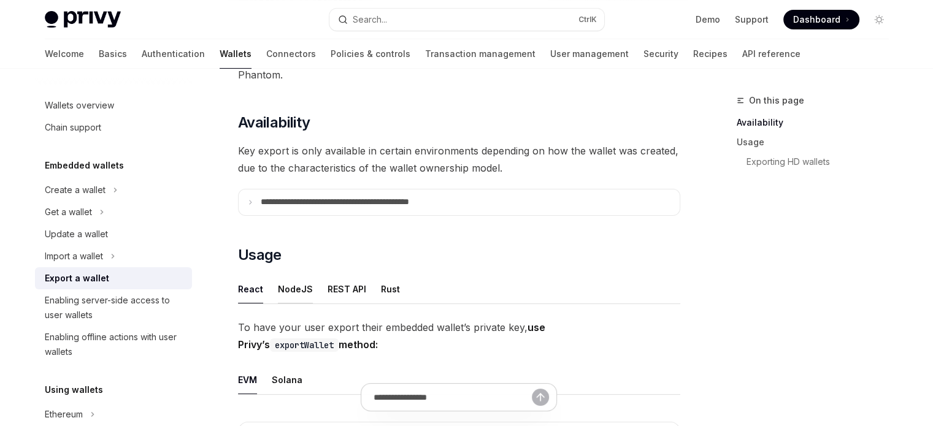
click at [291, 286] on div "NodeJS" at bounding box center [295, 289] width 35 height 29
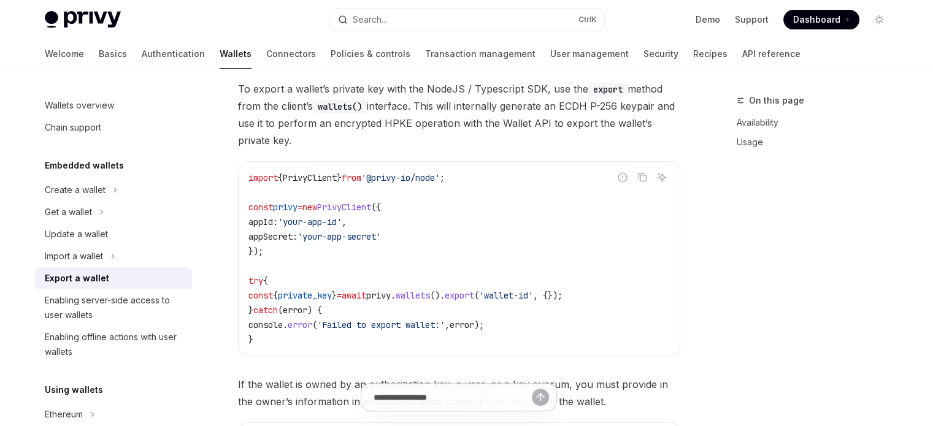
scroll to position [429, 0]
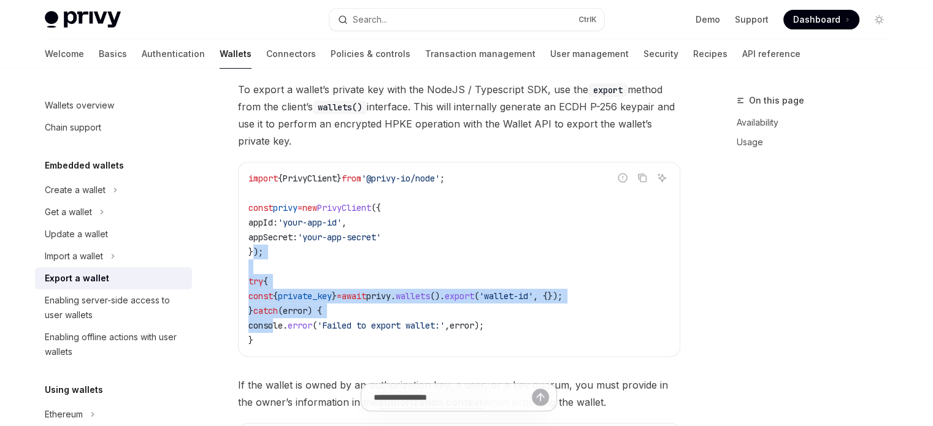
drag, startPoint x: 272, startPoint y: 331, endPoint x: 253, endPoint y: 248, distance: 85.1
click at [253, 248] on code "import { PrivyClient } from '@privy-io/node' ; const privy = new PrivyClient ({…" at bounding box center [458, 259] width 421 height 177
click at [275, 283] on code "import { PrivyClient } from '@privy-io/node' ; const privy = new PrivyClient ({…" at bounding box center [458, 259] width 421 height 177
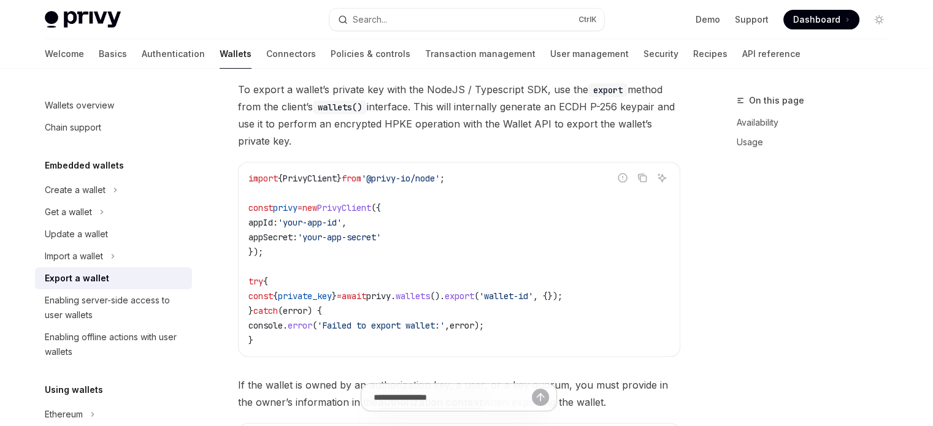
click at [276, 330] on code "import { PrivyClient } from '@privy-io/node' ; const privy = new PrivyClient ({…" at bounding box center [458, 259] width 421 height 177
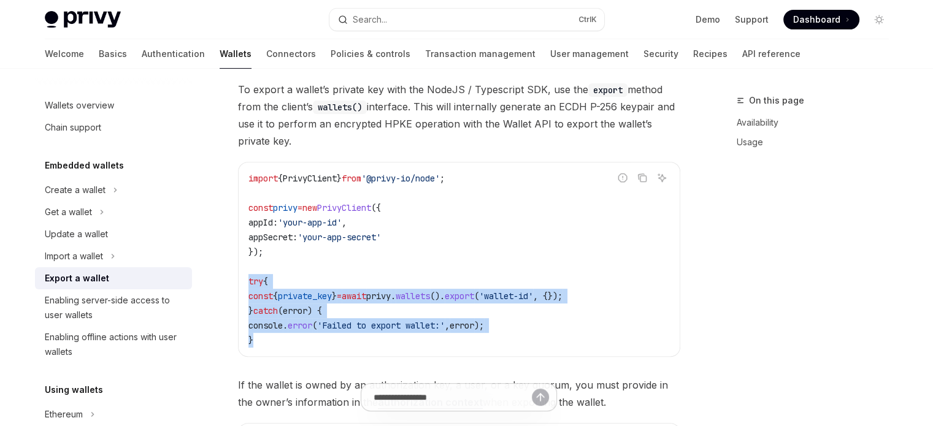
drag, startPoint x: 269, startPoint y: 340, endPoint x: 235, endPoint y: 278, distance: 70.5
click at [235, 278] on div "**********" at bounding box center [344, 206] width 677 height 1084
copy code "try { const { private_key } = await privy . wallets (). export ( 'wallet-id' , …"
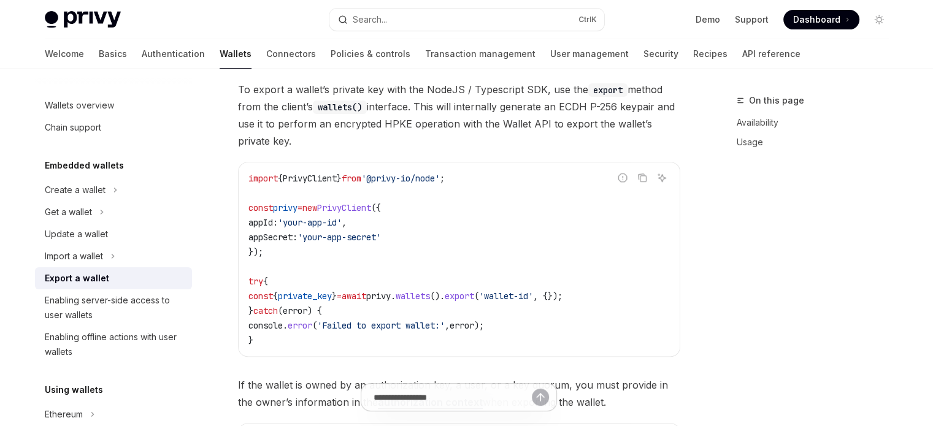
click at [399, 245] on code "import { PrivyClient } from '@privy-io/node' ; const privy = new PrivyClient ({…" at bounding box center [458, 259] width 421 height 177
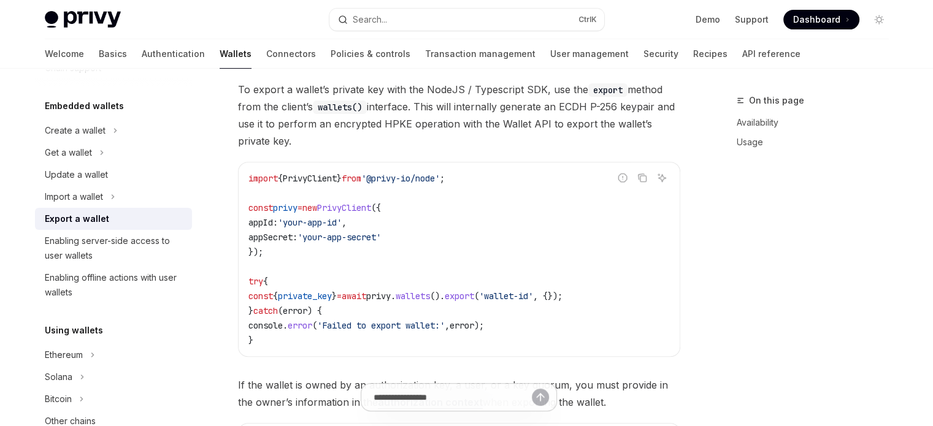
scroll to position [61, 0]
click at [331, 53] on link "Policies & controls" at bounding box center [371, 53] width 80 height 29
type textarea "*"
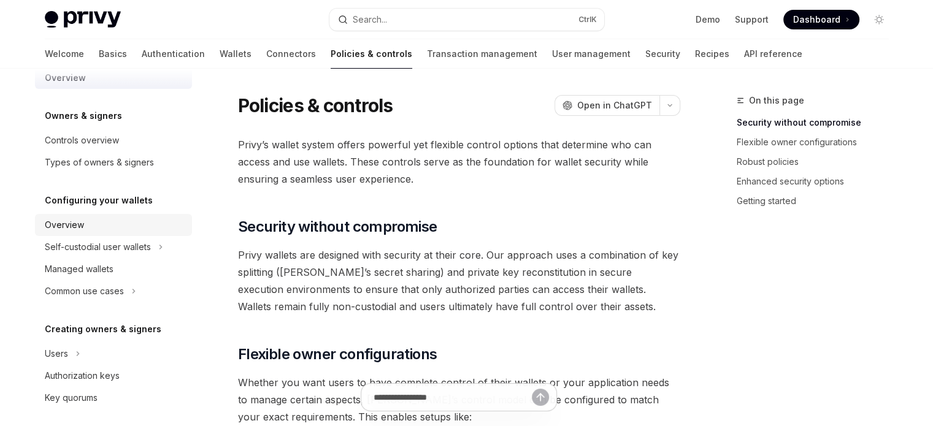
scroll to position [123, 0]
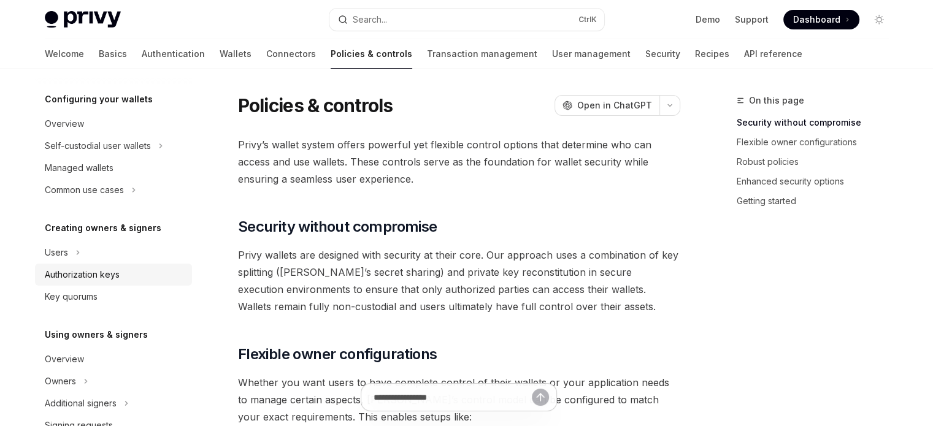
click at [115, 274] on div "Authorization keys" at bounding box center [82, 274] width 75 height 15
click at [93, 273] on div "Authorization keys" at bounding box center [82, 274] width 75 height 15
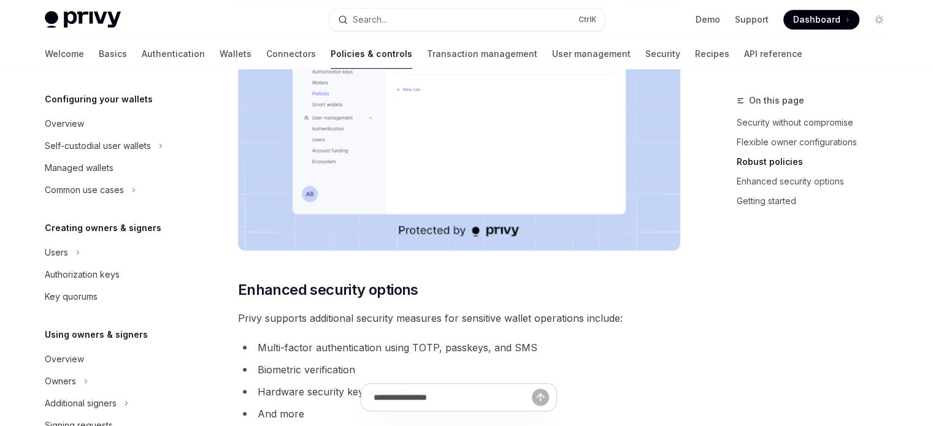
scroll to position [935, 0]
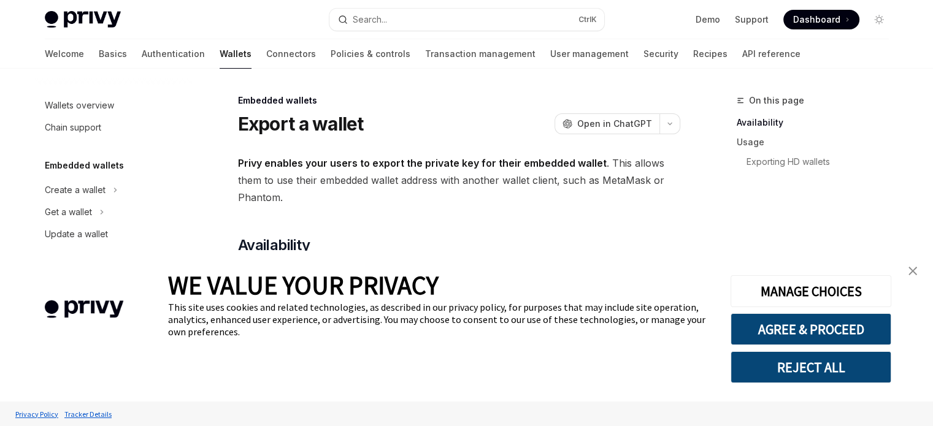
click at [916, 292] on div "WE VALUE YOUR PRIVACY This site uses cookies and related technologies, as descr…" at bounding box center [466, 326] width 933 height 151
click at [913, 285] on div "WE VALUE YOUR PRIVACY This site uses cookies and related technologies, as descr…" at bounding box center [466, 326] width 933 height 151
click at [915, 279] on link "close banner" at bounding box center [913, 271] width 25 height 25
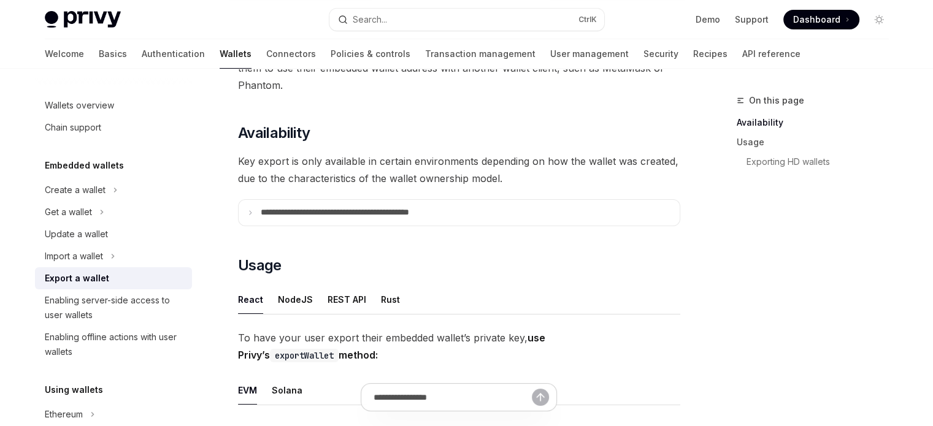
scroll to position [123, 0]
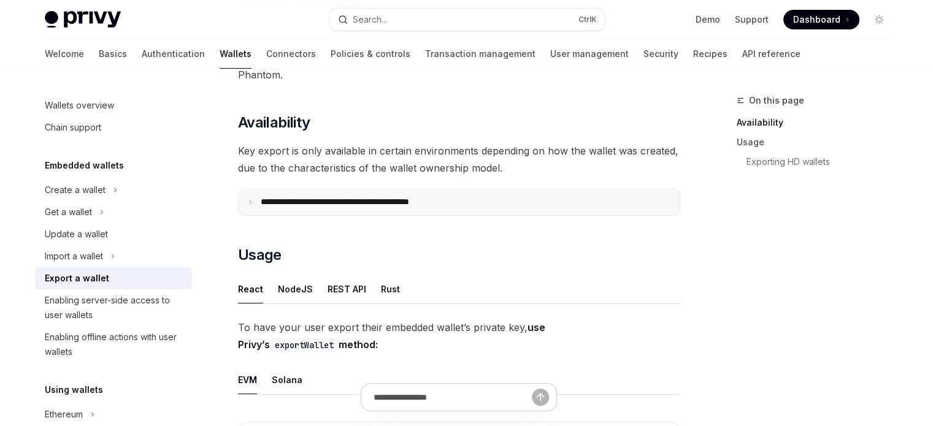
click at [317, 193] on summary "**********" at bounding box center [459, 203] width 441 height 26
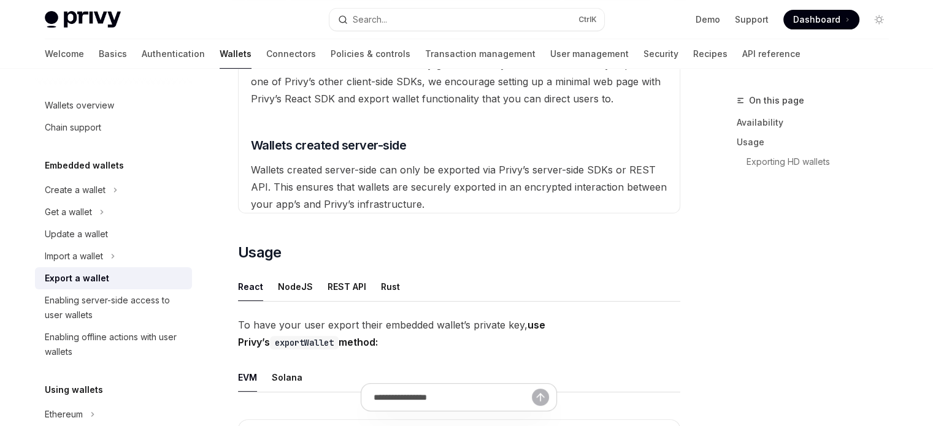
scroll to position [429, 0]
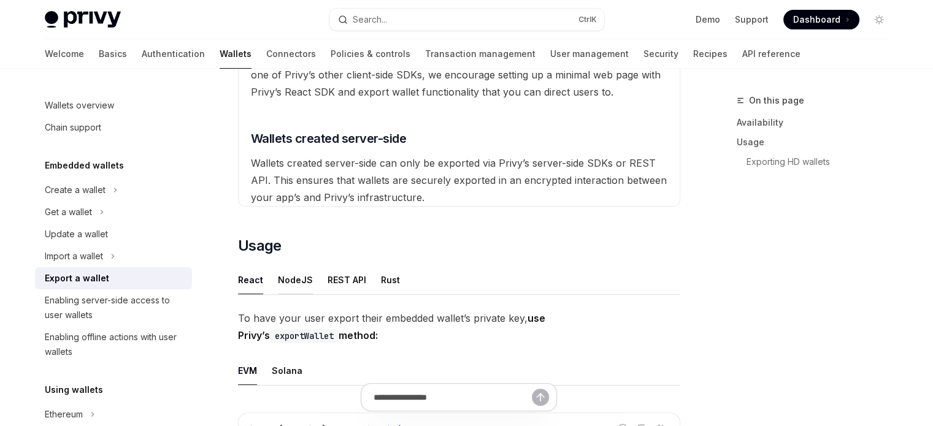
click at [296, 282] on div "NodeJS" at bounding box center [295, 280] width 35 height 29
type textarea "*"
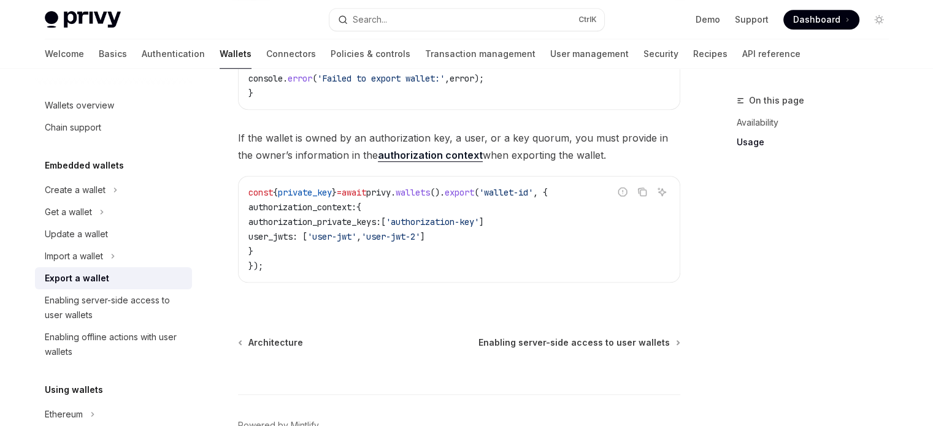
scroll to position [981, 0]
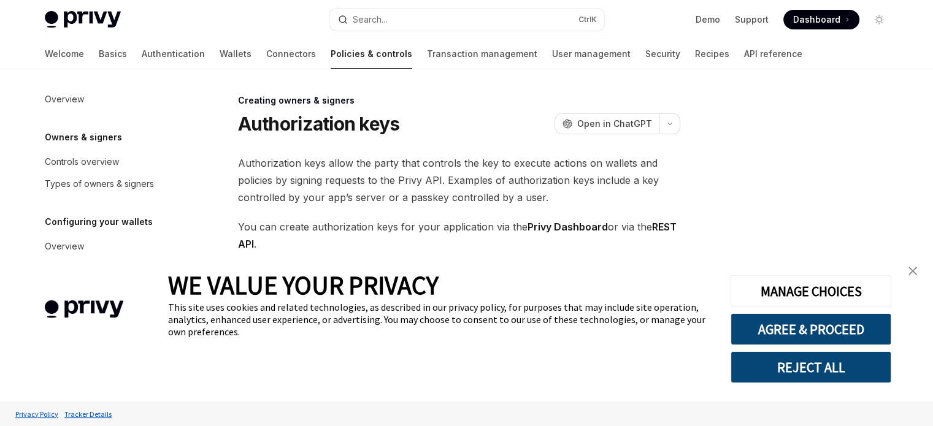
click at [911, 272] on img "close banner" at bounding box center [912, 271] width 9 height 9
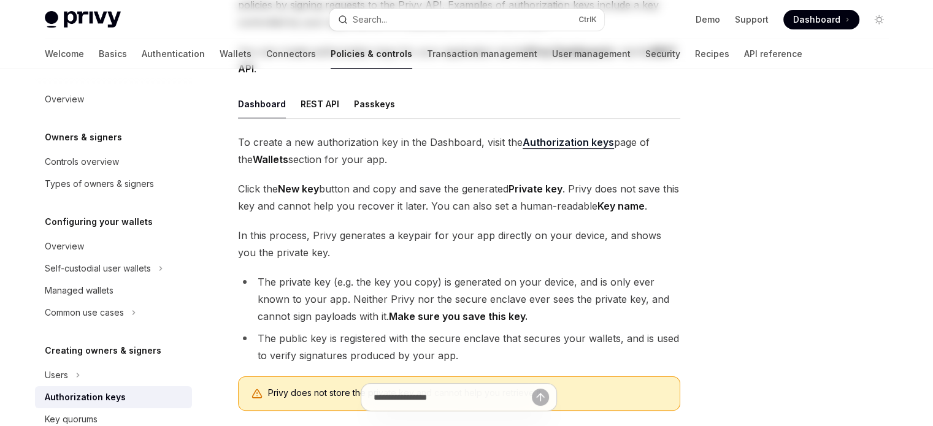
scroll to position [184, 0]
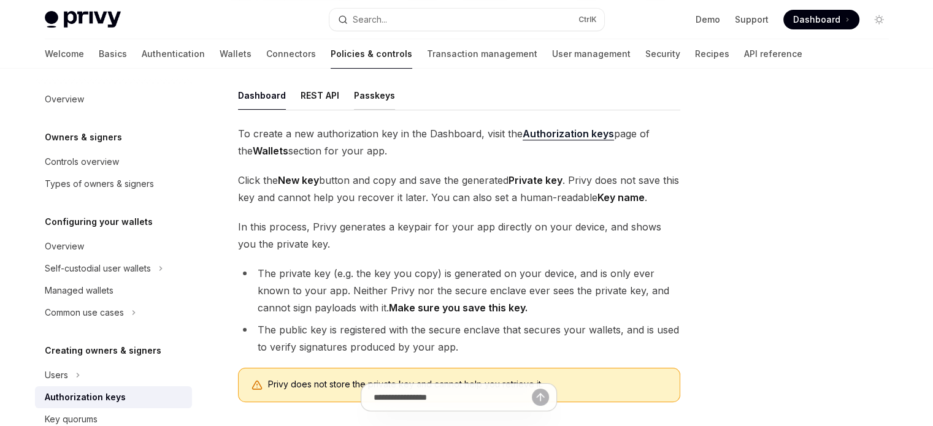
click at [372, 103] on div "Passkeys" at bounding box center [374, 95] width 41 height 29
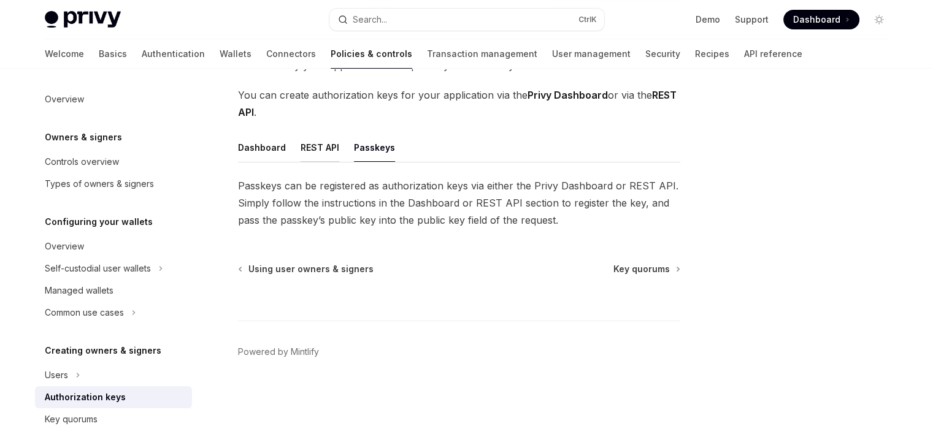
click at [315, 139] on div "REST API" at bounding box center [320, 147] width 39 height 29
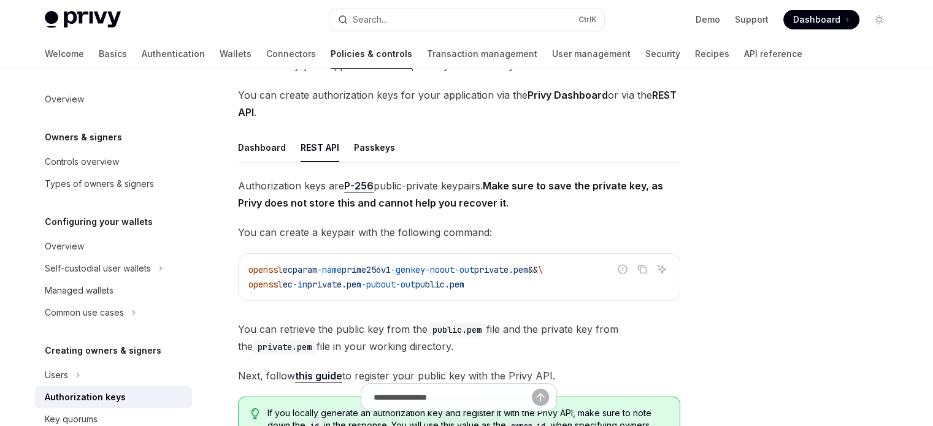
scroll to position [184, 0]
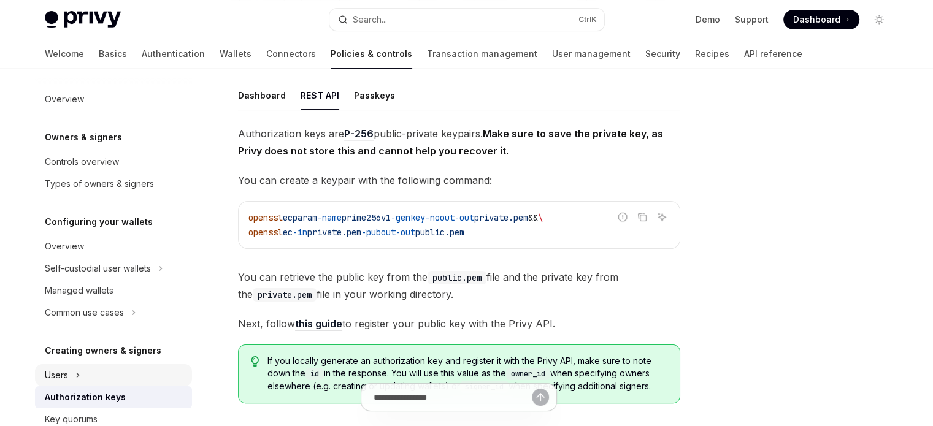
click at [88, 375] on button "Users" at bounding box center [113, 375] width 157 height 22
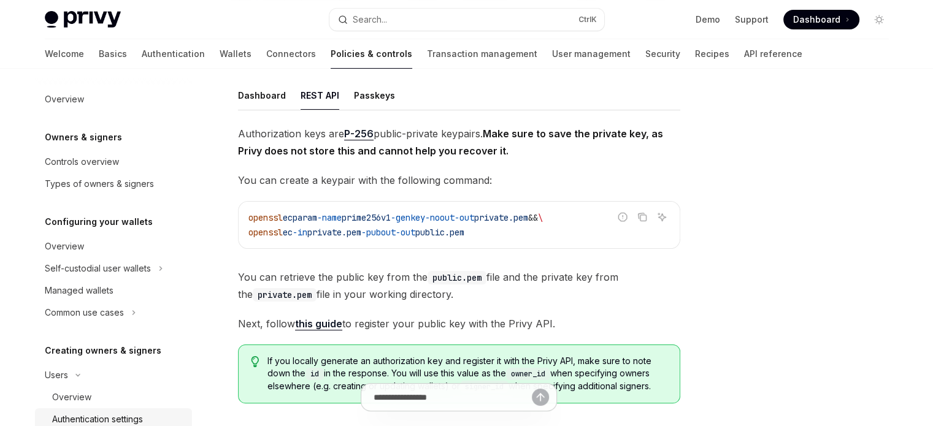
click at [94, 412] on div "Authentication settings" at bounding box center [97, 419] width 91 height 15
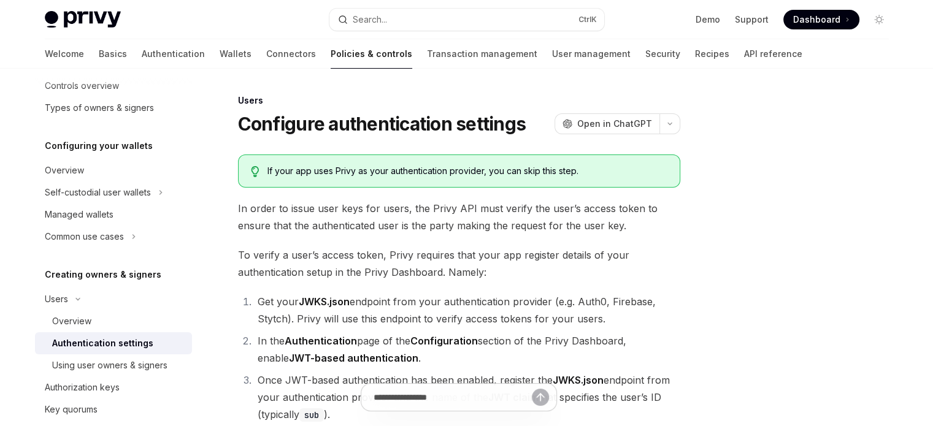
scroll to position [49, 0]
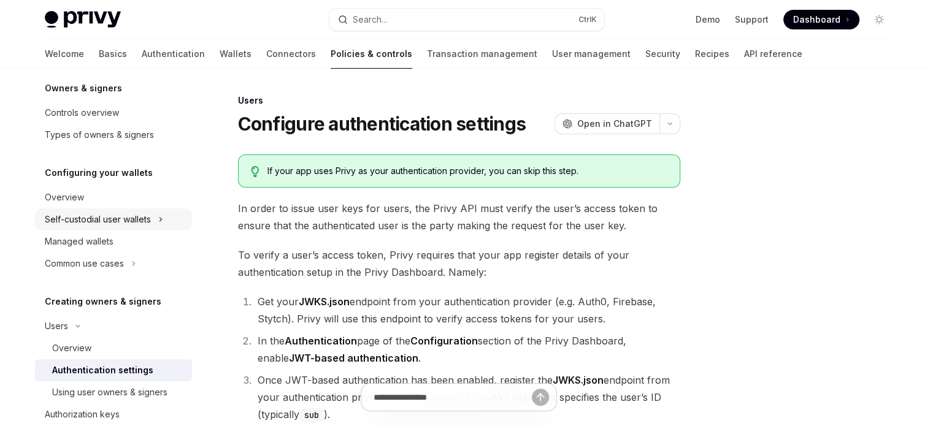
click at [99, 215] on div "Self-custodial user wallets" at bounding box center [98, 219] width 106 height 15
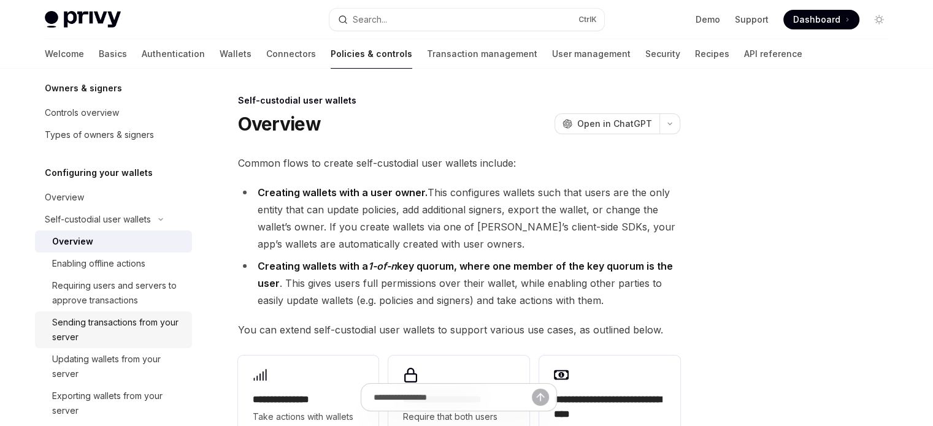
click at [104, 344] on div "Sending transactions from your server" at bounding box center [118, 329] width 132 height 29
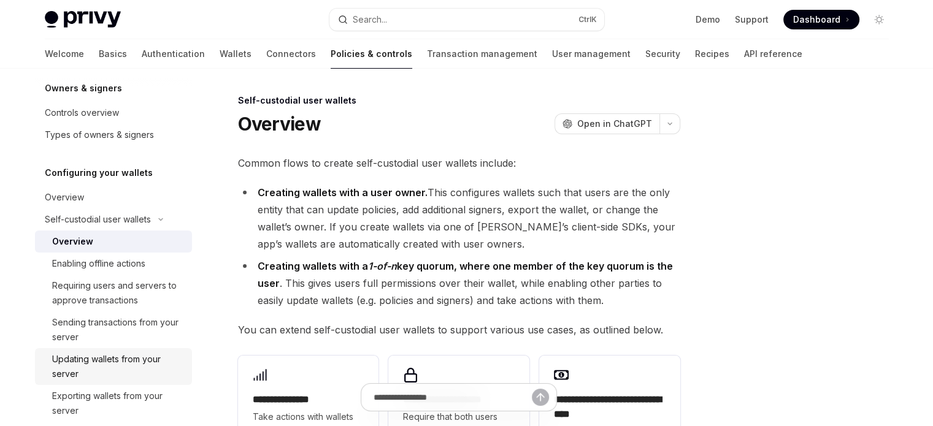
click at [104, 353] on div "Updating wallets from your server" at bounding box center [118, 366] width 132 height 29
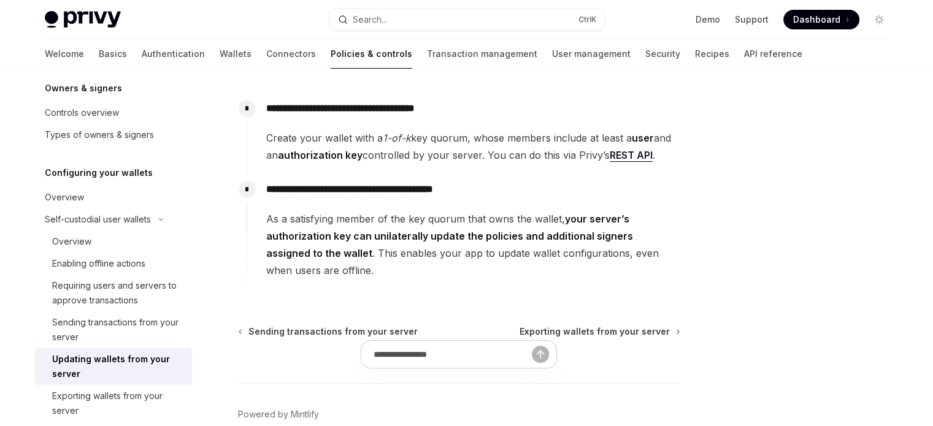
scroll to position [210, 0]
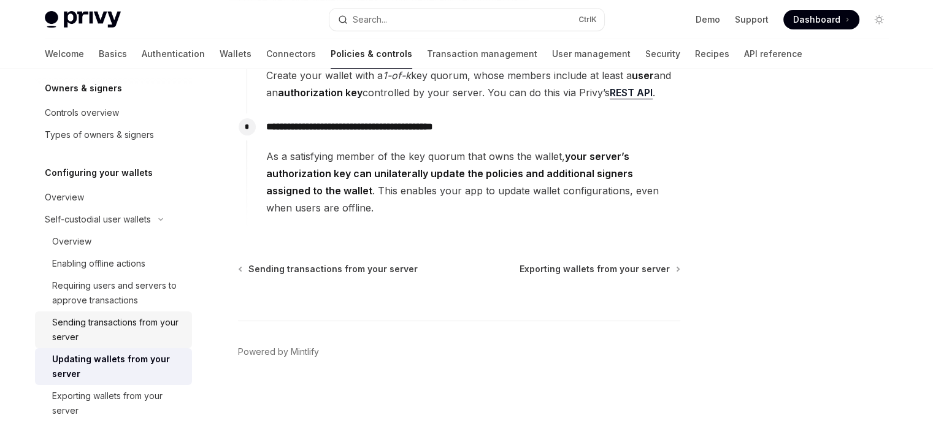
click at [109, 337] on div "Sending transactions from your server" at bounding box center [118, 329] width 132 height 29
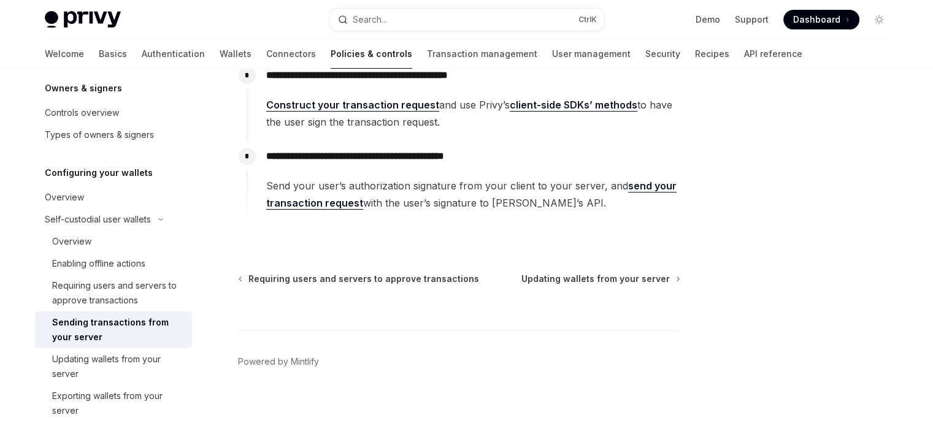
scroll to position [367, 0]
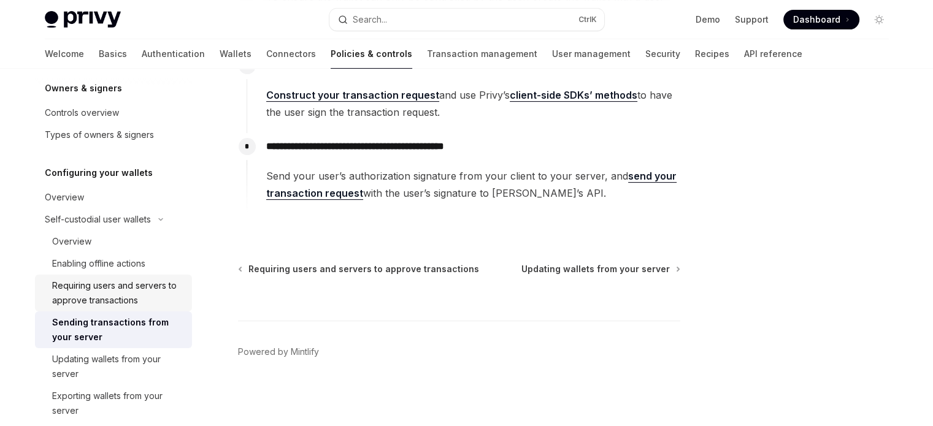
click at [108, 301] on div "Requiring users and servers to approve transactions" at bounding box center [118, 292] width 132 height 29
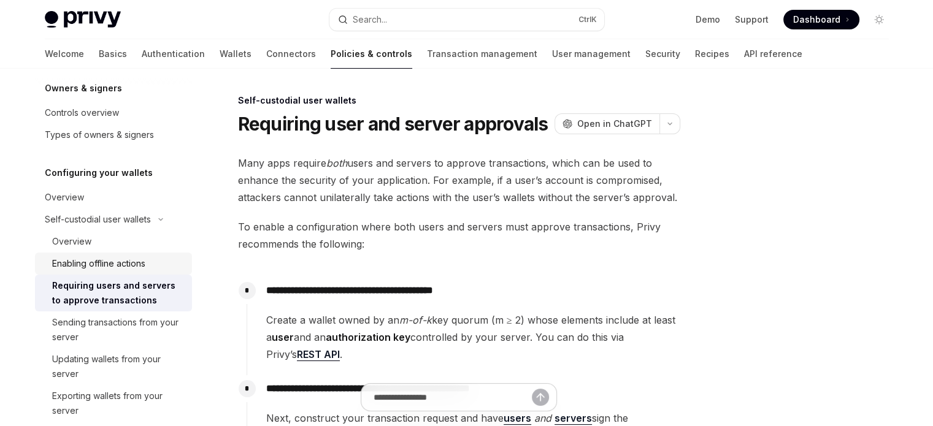
click at [102, 263] on div "Enabling offline actions" at bounding box center [98, 263] width 93 height 15
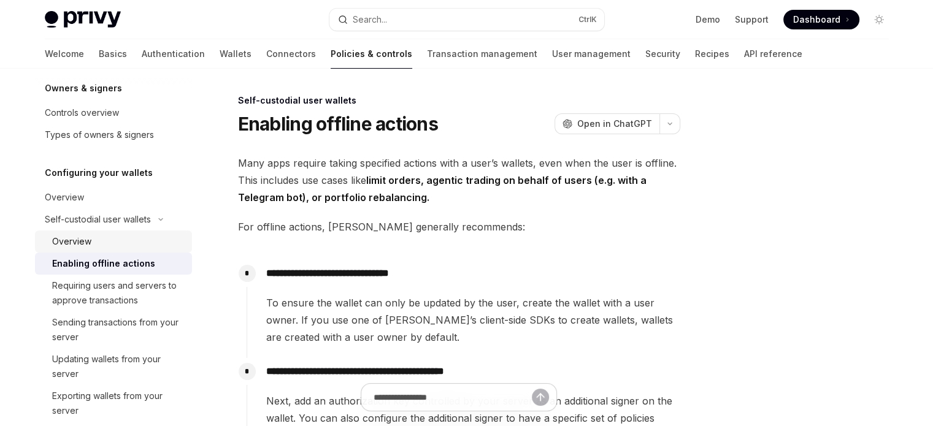
click at [92, 242] on div "Overview" at bounding box center [118, 241] width 132 height 15
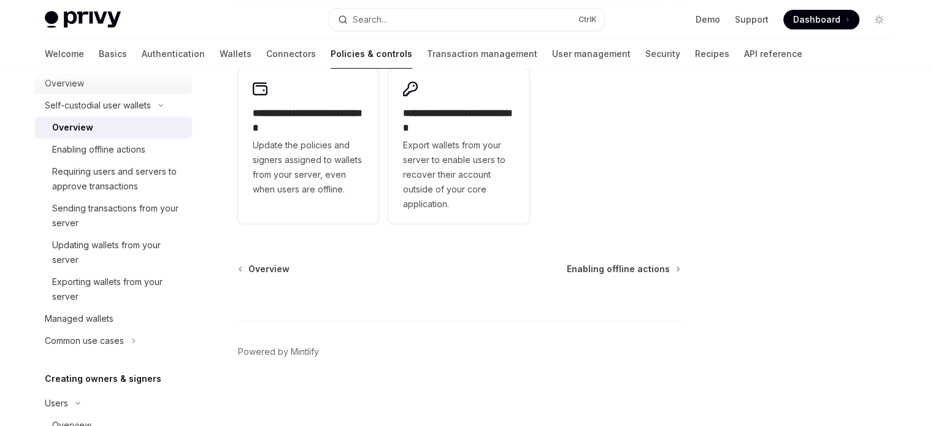
scroll to position [162, 0]
click at [110, 220] on div "Sending transactions from your server" at bounding box center [118, 216] width 132 height 29
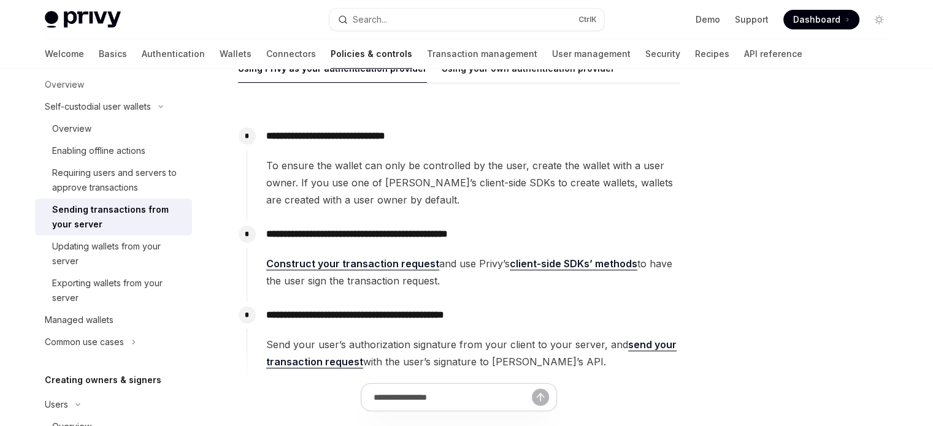
scroll to position [199, 0]
click at [81, 247] on div "Updating wallets from your server" at bounding box center [118, 253] width 132 height 29
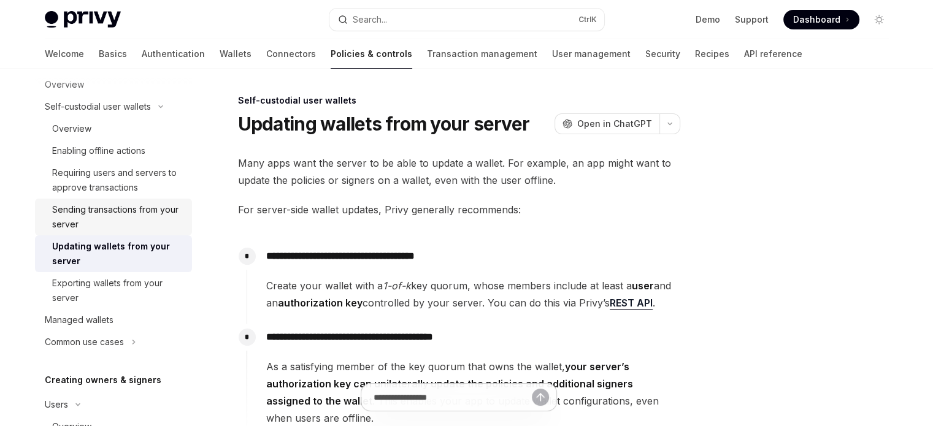
click at [69, 213] on div "Sending transactions from your server" at bounding box center [118, 216] width 132 height 29
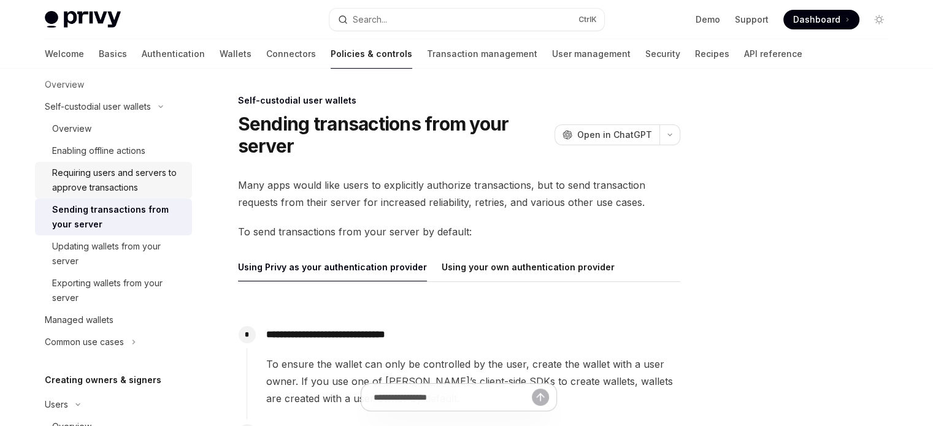
click at [59, 180] on div "Requiring users and servers to approve transactions" at bounding box center [118, 180] width 132 height 29
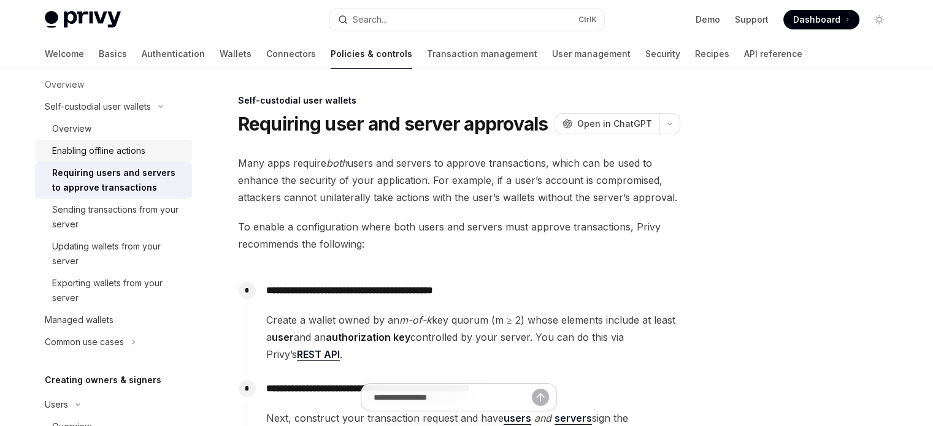
click at [56, 161] on link "Enabling offline actions" at bounding box center [113, 151] width 157 height 22
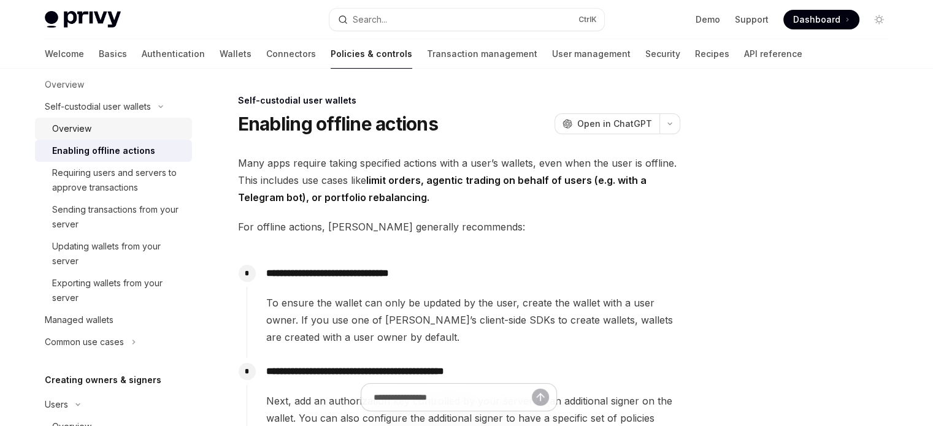
click at [48, 123] on link "Overview" at bounding box center [113, 129] width 157 height 22
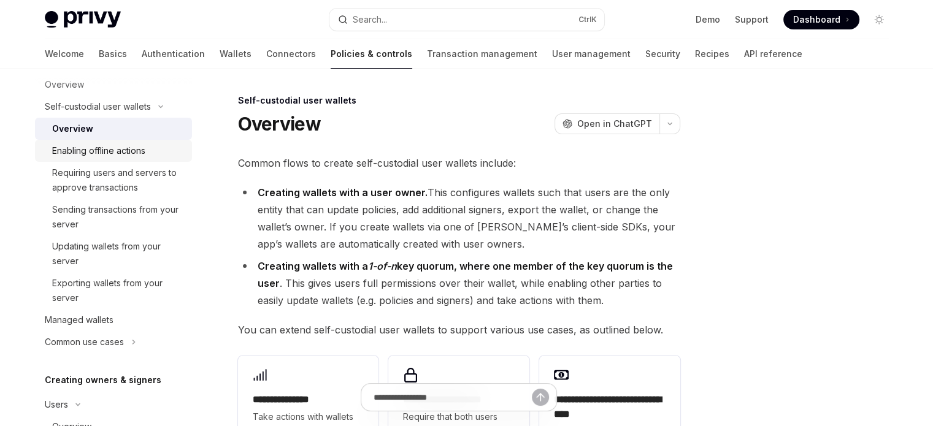
click at [50, 142] on link "Enabling offline actions" at bounding box center [113, 151] width 157 height 22
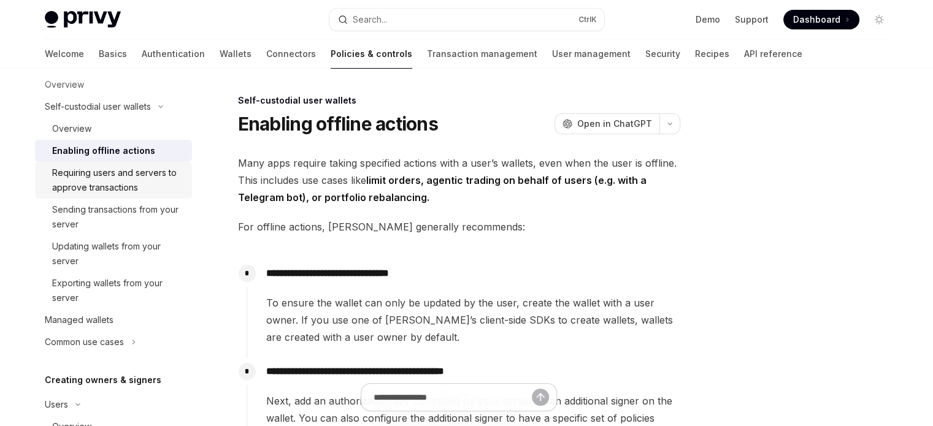
click at [55, 171] on div "Requiring users and servers to approve transactions" at bounding box center [118, 180] width 132 height 29
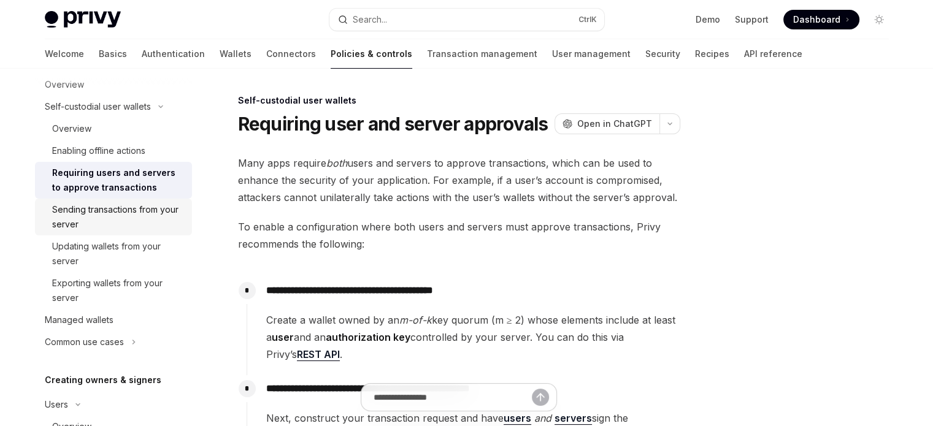
click at [63, 201] on link "Sending transactions from your server" at bounding box center [113, 217] width 157 height 37
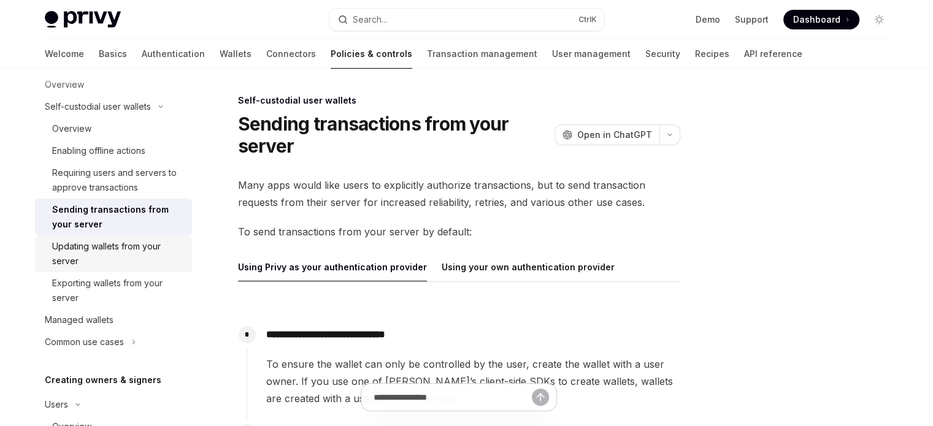
click at [69, 236] on link "Updating wallets from your server" at bounding box center [113, 254] width 157 height 37
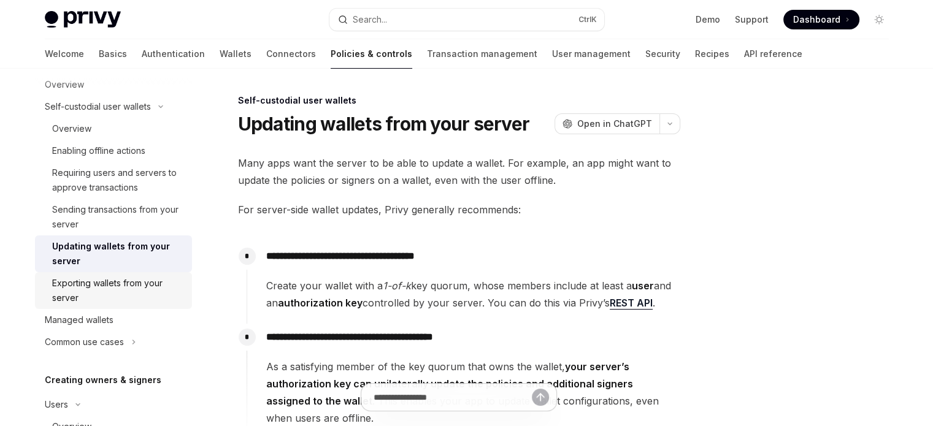
click at [73, 280] on div "Exporting wallets from your server" at bounding box center [118, 290] width 132 height 29
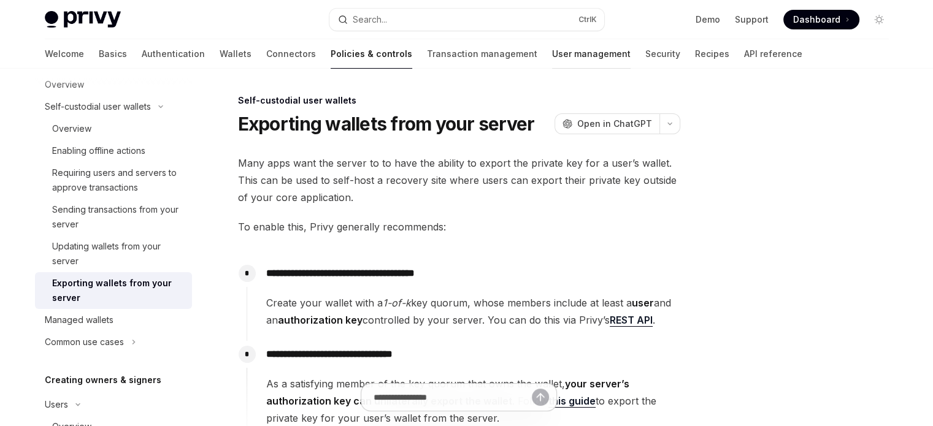
click at [552, 55] on link "User management" at bounding box center [591, 53] width 79 height 29
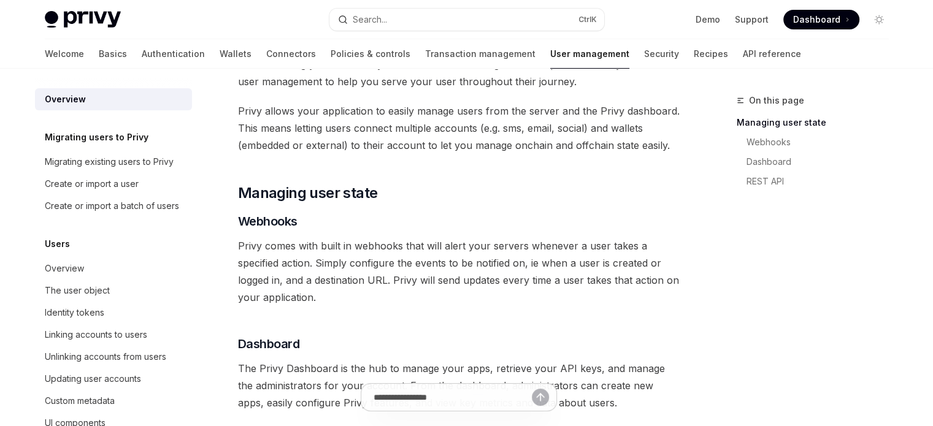
scroll to position [351, 0]
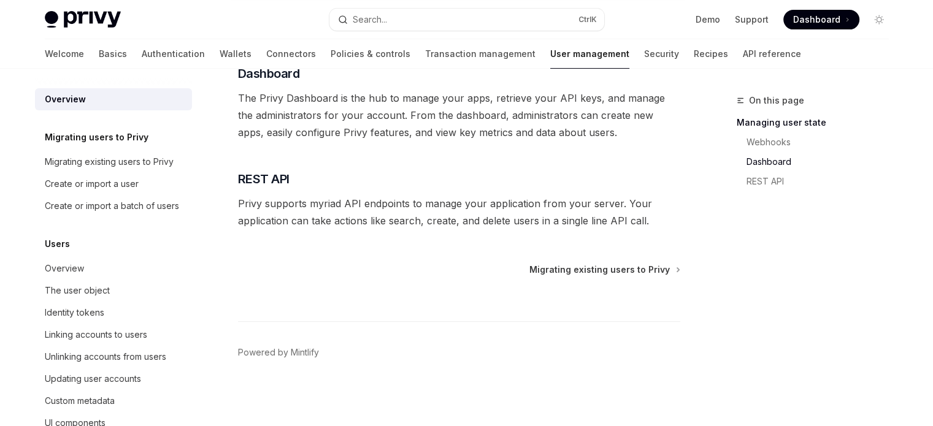
click at [532, 273] on div "Migrating existing users to Privy" at bounding box center [459, 270] width 442 height 12
click at [537, 272] on span "Migrating existing users to Privy" at bounding box center [599, 270] width 140 height 12
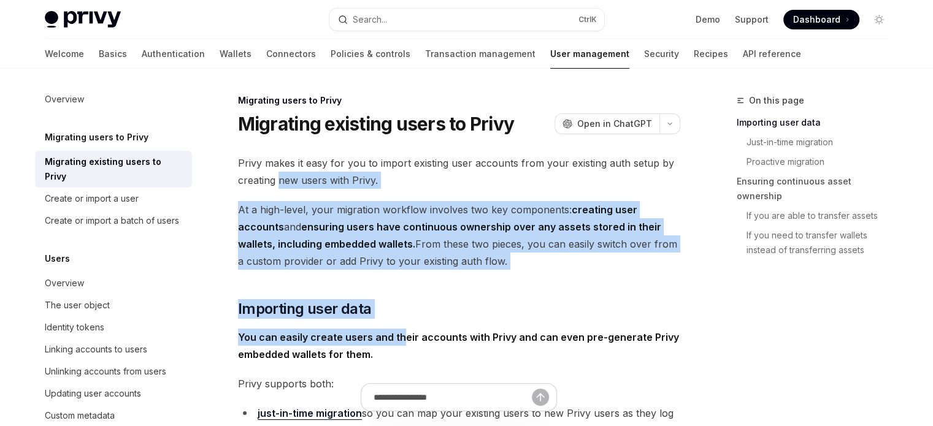
drag, startPoint x: 280, startPoint y: 187, endPoint x: 398, endPoint y: 323, distance: 180.4
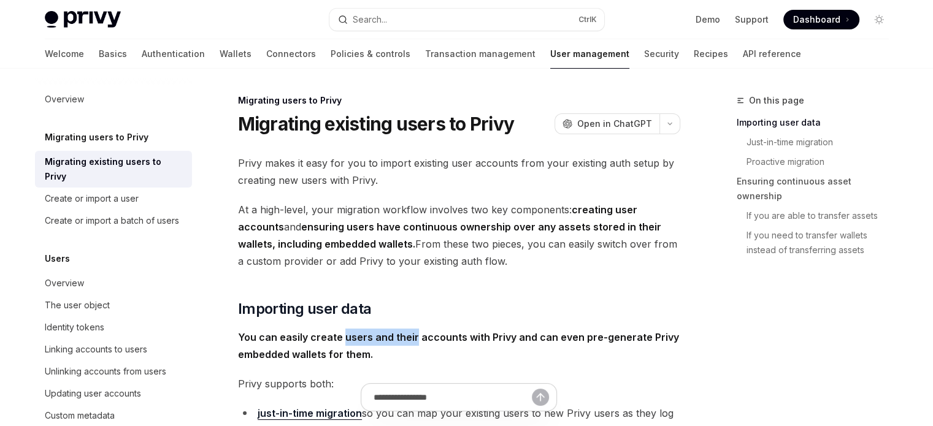
drag, startPoint x: 344, startPoint y: 323, endPoint x: 434, endPoint y: 336, distance: 91.6
click at [731, 122] on div "On this page Importing user data Just-in-time migration Proactive migration Ens…" at bounding box center [805, 181] width 186 height 177
click at [745, 122] on link "Importing user data" at bounding box center [818, 123] width 162 height 20
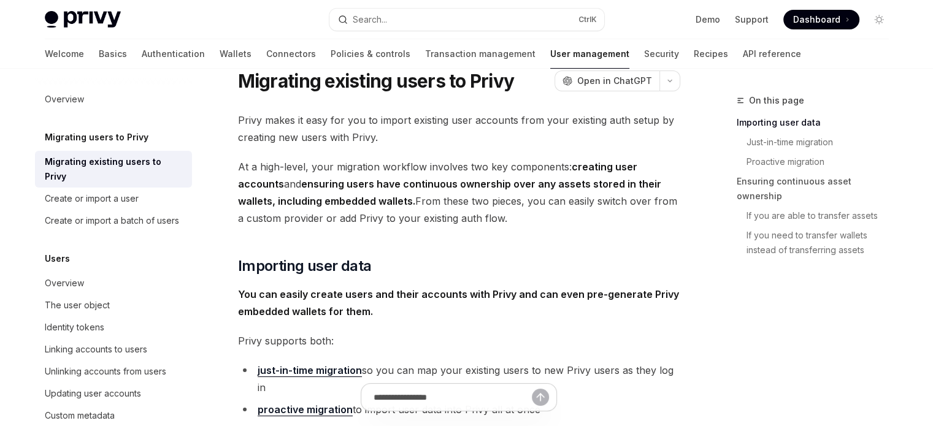
scroll to position [22, 0]
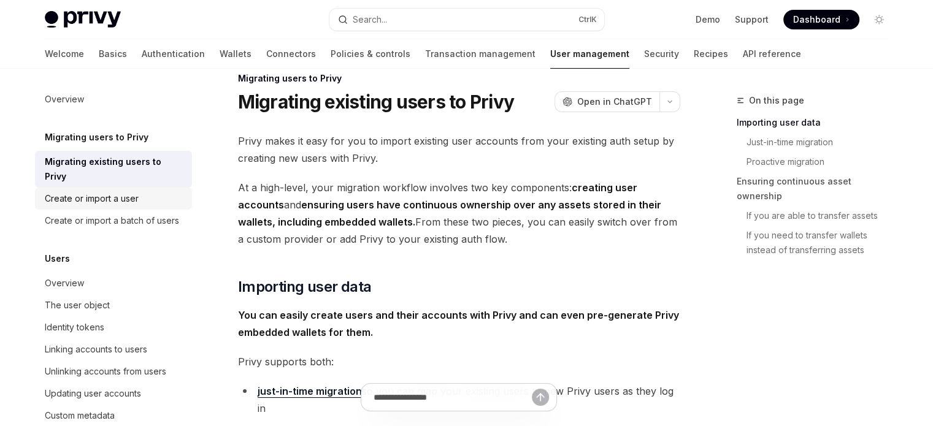
click at [71, 194] on div "Create or import a user" at bounding box center [92, 198] width 94 height 15
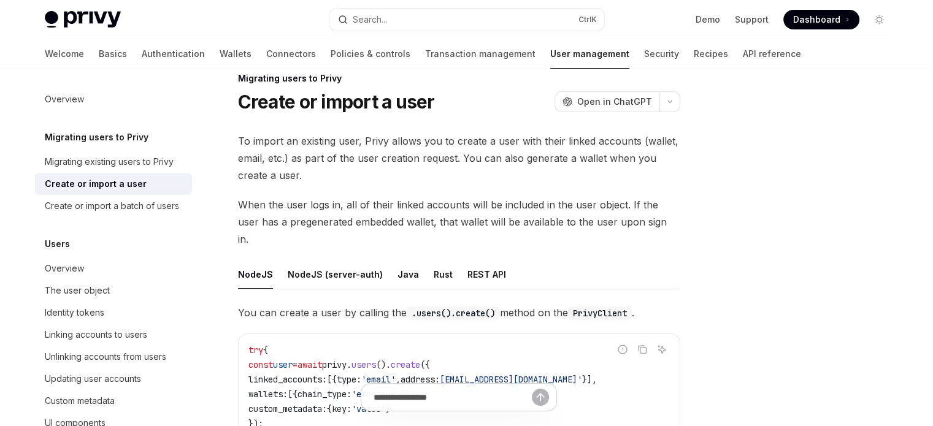
click at [83, 148] on div "Migrating users to Privy Migrating existing users to Privy Create or import a u…" at bounding box center [113, 173] width 157 height 87
click at [84, 138] on h5 "Migrating users to Privy" at bounding box center [97, 137] width 104 height 15
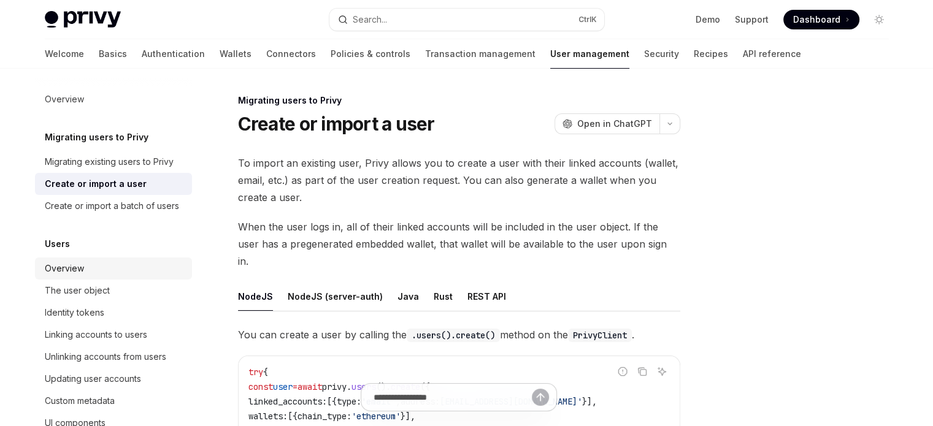
click at [96, 280] on link "Overview" at bounding box center [113, 269] width 157 height 22
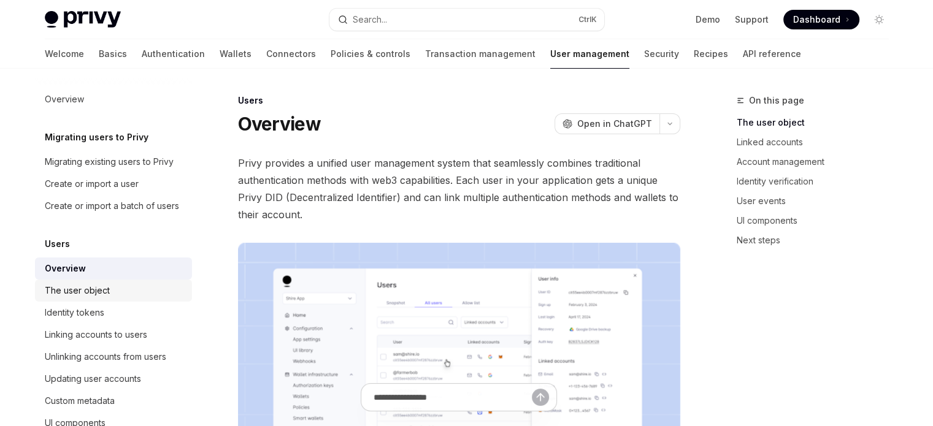
click at [97, 298] on div "The user object" at bounding box center [77, 290] width 65 height 15
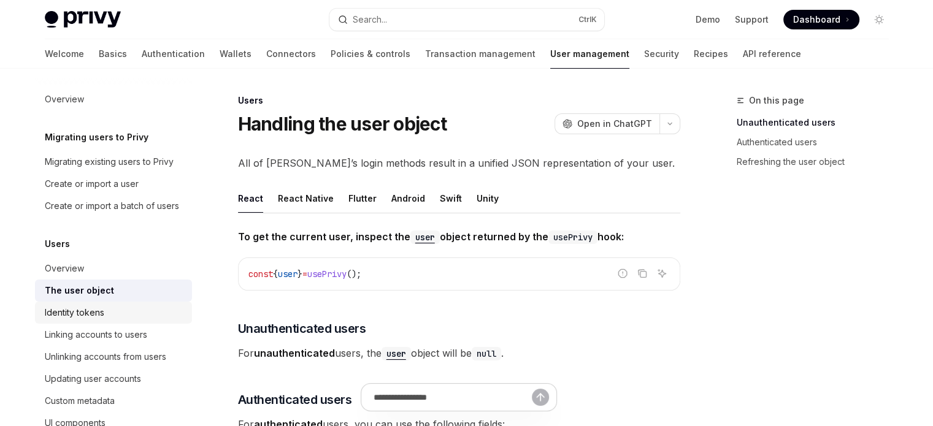
click at [98, 320] on div "Identity tokens" at bounding box center [75, 312] width 60 height 15
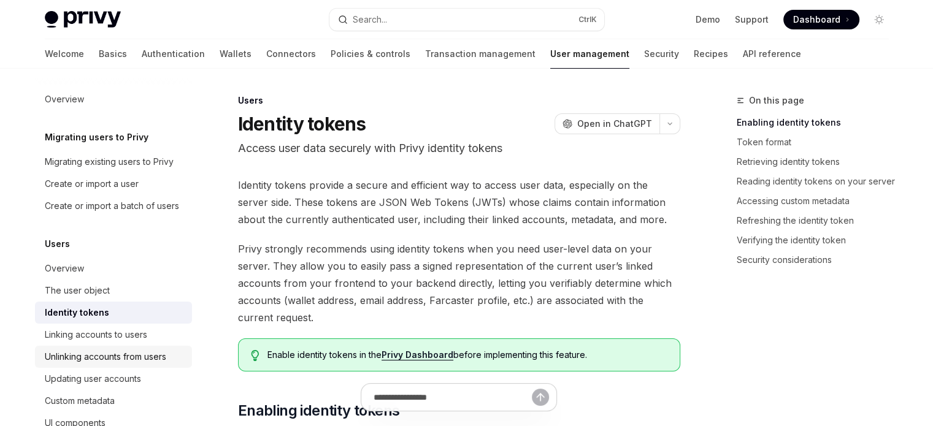
click at [86, 361] on link "Unlinking accounts from users" at bounding box center [113, 357] width 157 height 22
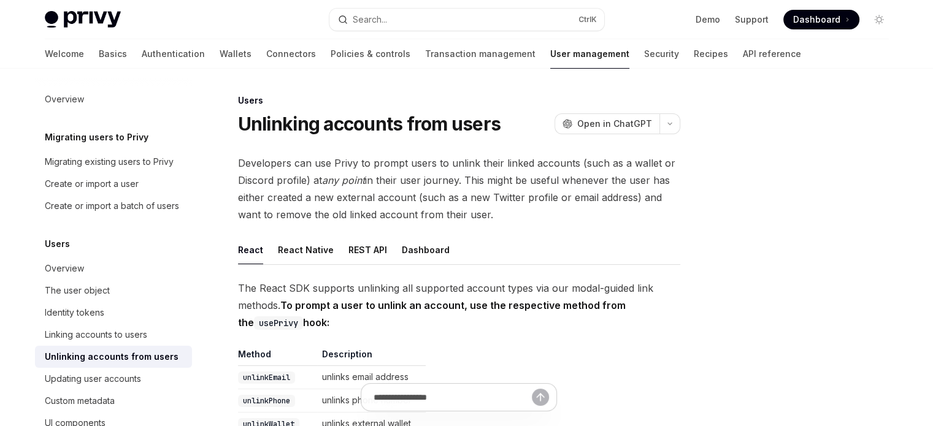
click at [81, 364] on div "Unlinking accounts from users" at bounding box center [112, 357] width 134 height 15
click at [81, 342] on div "Linking accounts to users" at bounding box center [96, 335] width 102 height 15
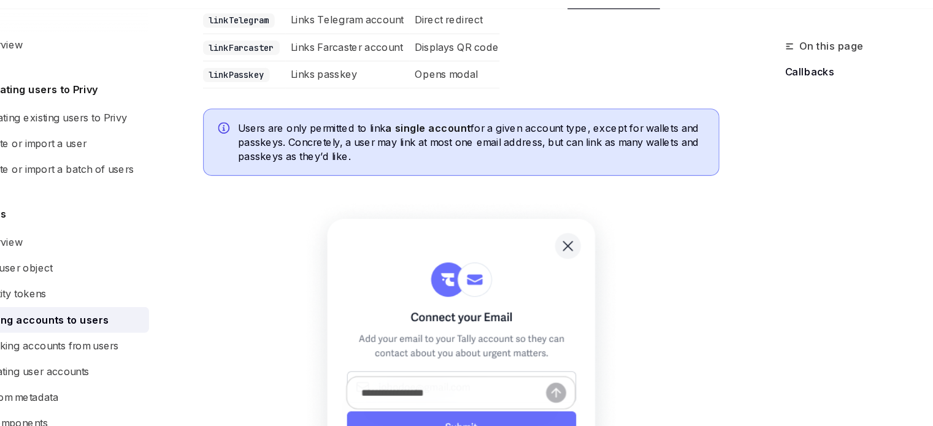
scroll to position [609, 0]
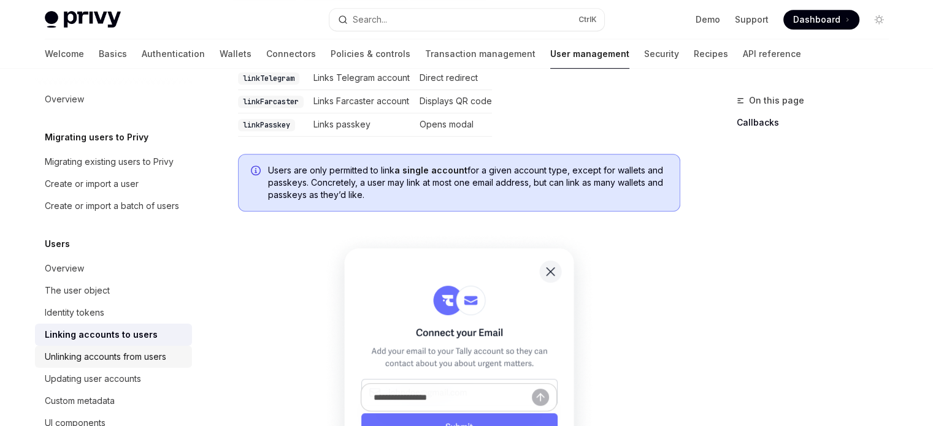
click at [158, 364] on div "Unlinking accounts from users" at bounding box center [105, 357] width 121 height 15
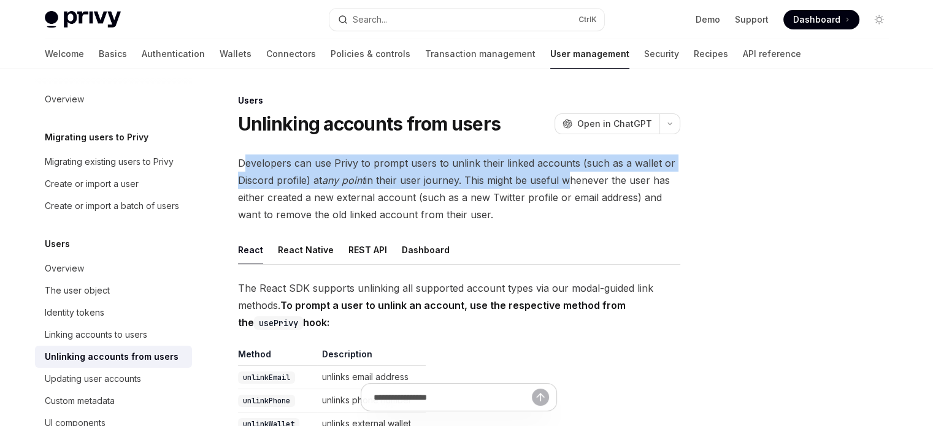
drag, startPoint x: 245, startPoint y: 169, endPoint x: 569, endPoint y: 174, distance: 324.5
click at [569, 174] on span "Developers can use Privy to prompt users to unlink their linked accounts (such …" at bounding box center [459, 189] width 442 height 69
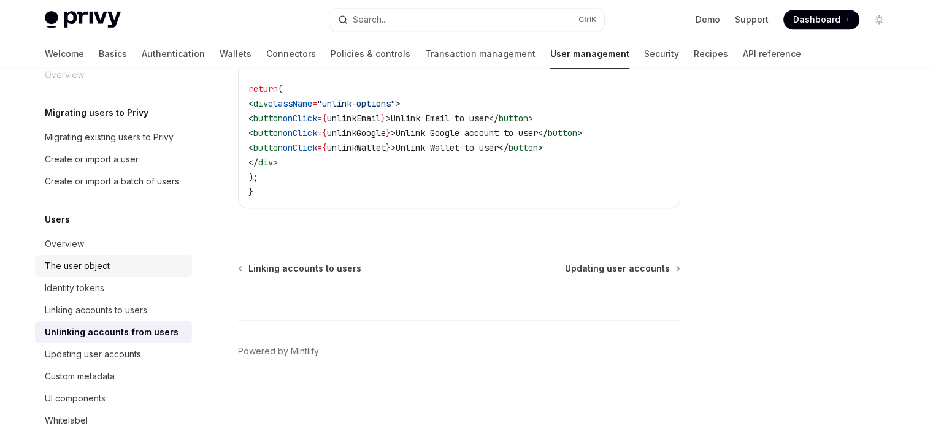
scroll to position [123, 0]
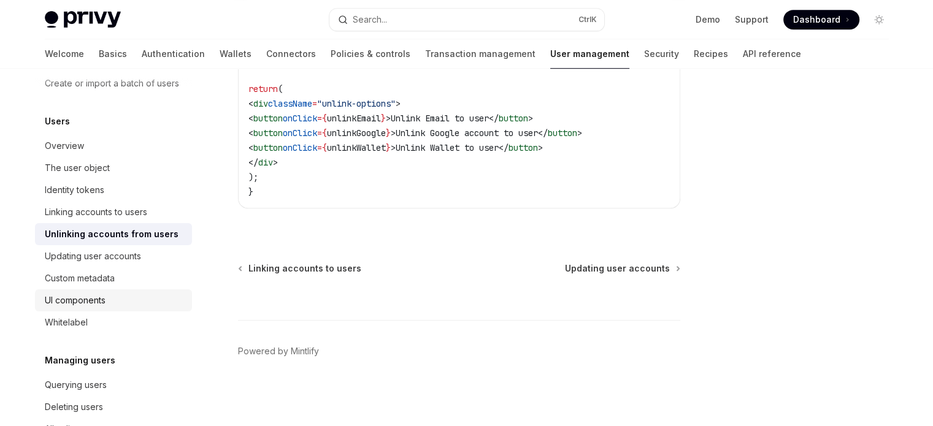
click at [114, 308] on div "UI components" at bounding box center [115, 300] width 140 height 15
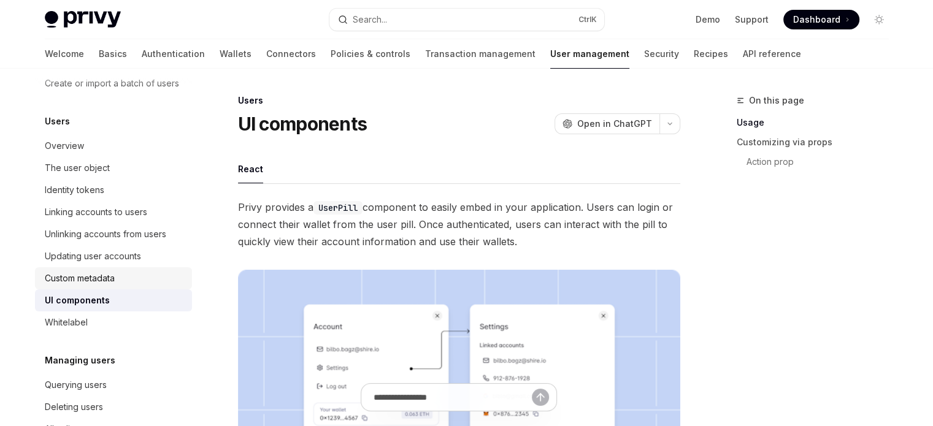
click at [110, 290] on link "Custom metadata" at bounding box center [113, 278] width 157 height 22
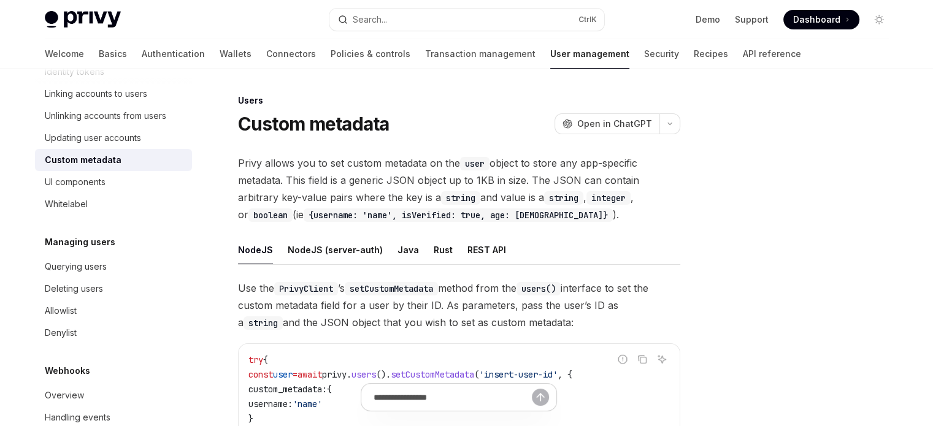
scroll to position [245, 0]
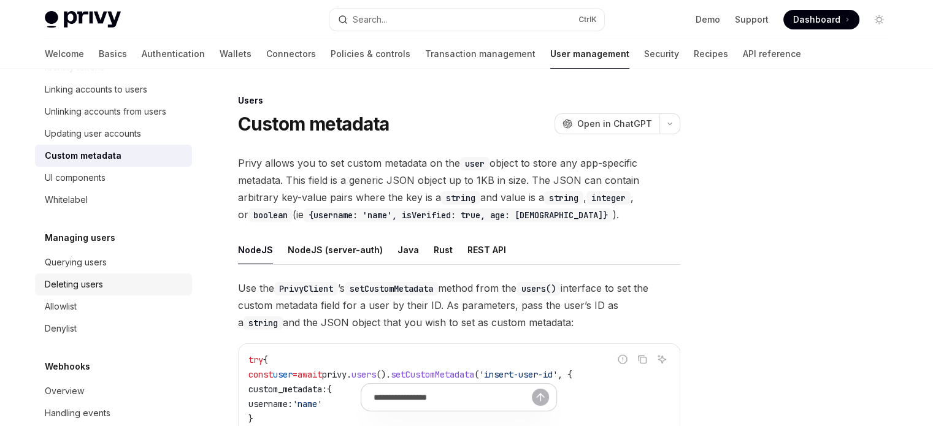
click at [110, 292] on div "Deleting users" at bounding box center [115, 284] width 140 height 15
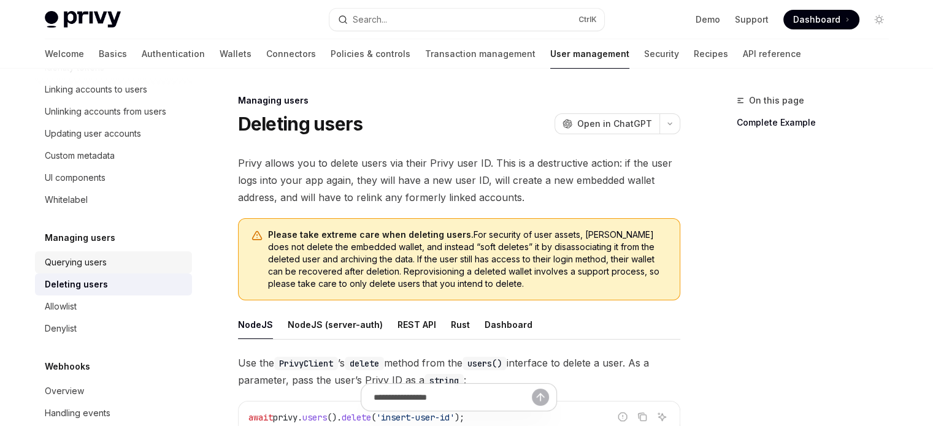
click at [110, 270] on div "Querying users" at bounding box center [115, 262] width 140 height 15
type textarea "*"
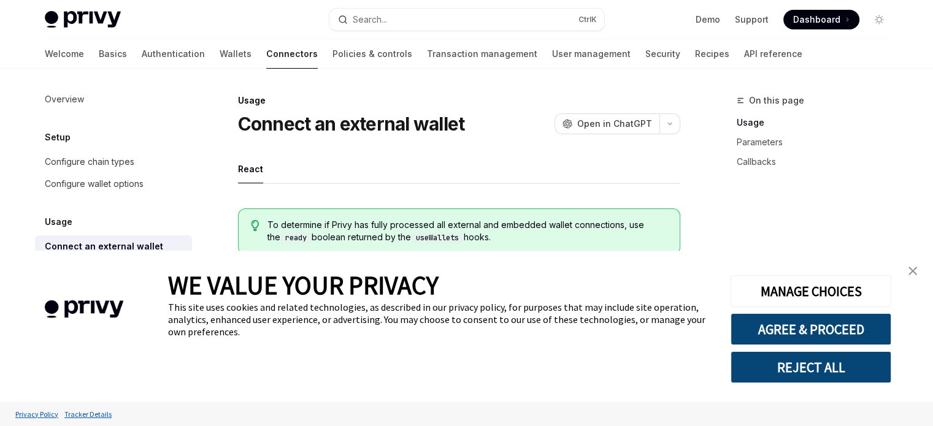
click at [918, 278] on link "close banner" at bounding box center [913, 271] width 25 height 25
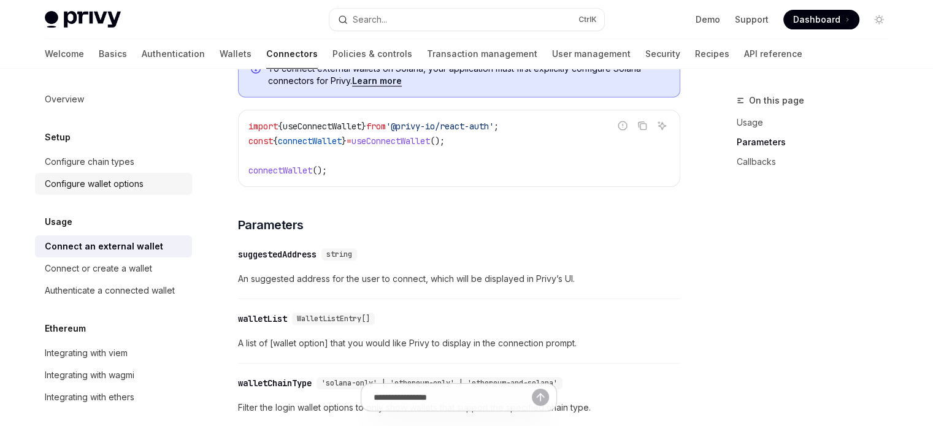
scroll to position [307, 0]
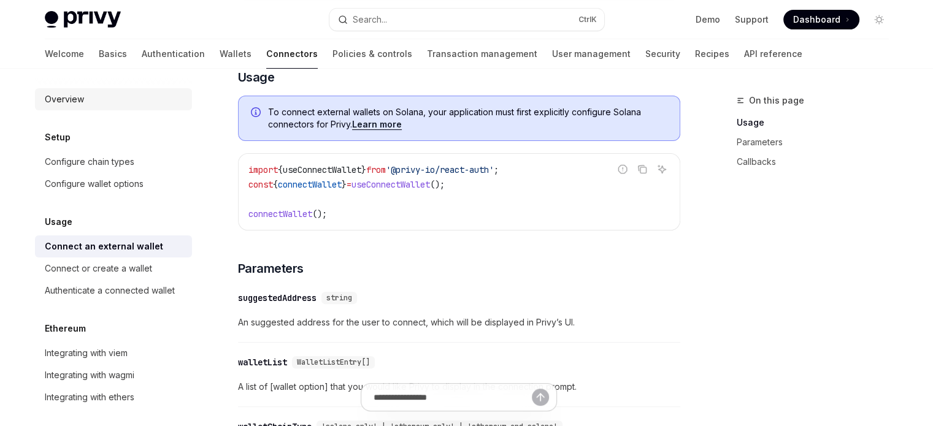
click at [86, 94] on div "Overview" at bounding box center [115, 99] width 140 height 15
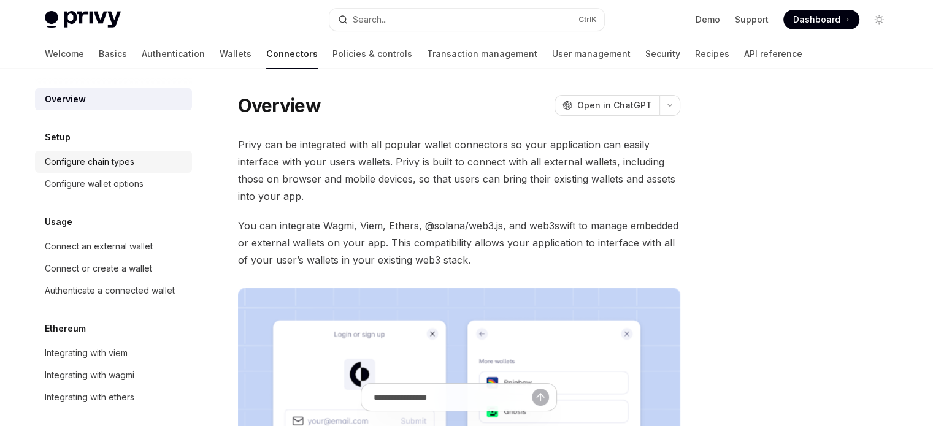
click at [126, 166] on div "Configure chain types" at bounding box center [90, 162] width 90 height 15
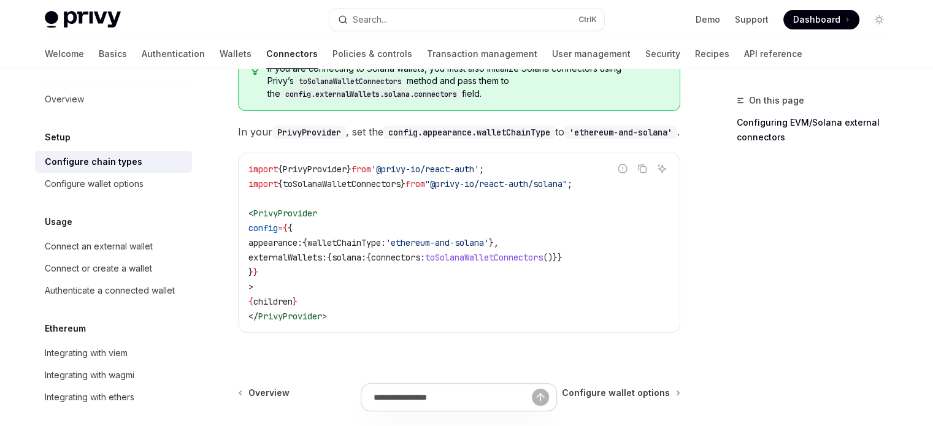
scroll to position [307, 0]
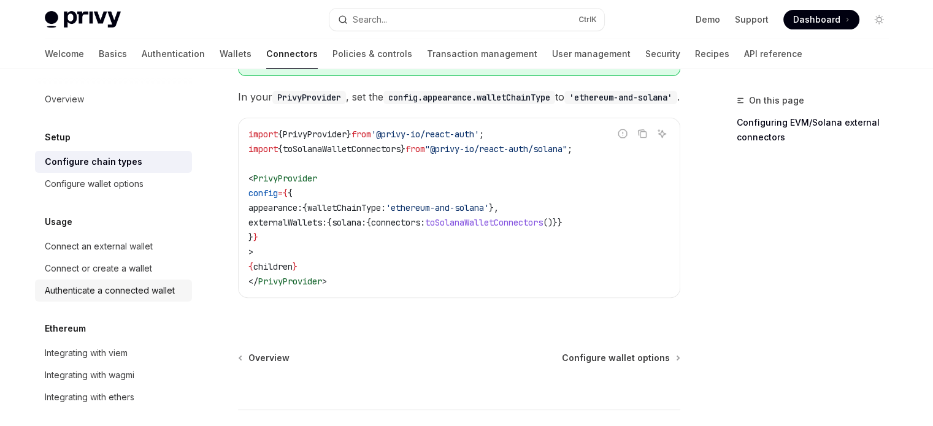
click at [113, 291] on div "Authenticate a connected wallet" at bounding box center [110, 290] width 130 height 15
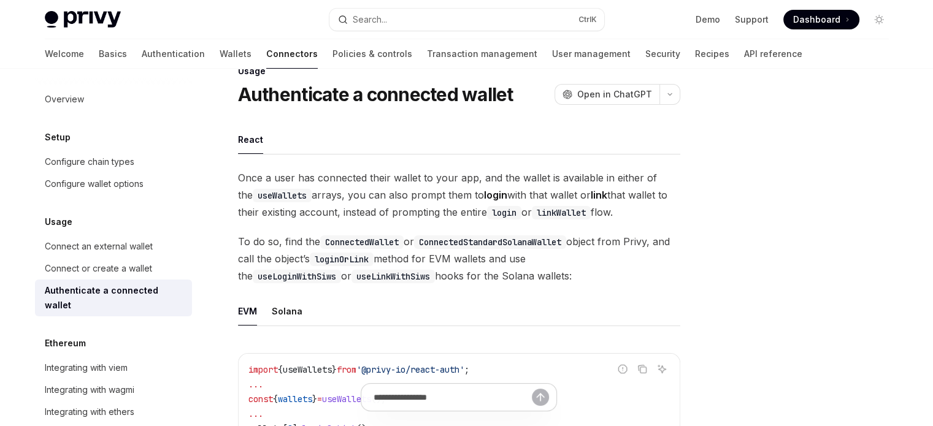
scroll to position [184, 0]
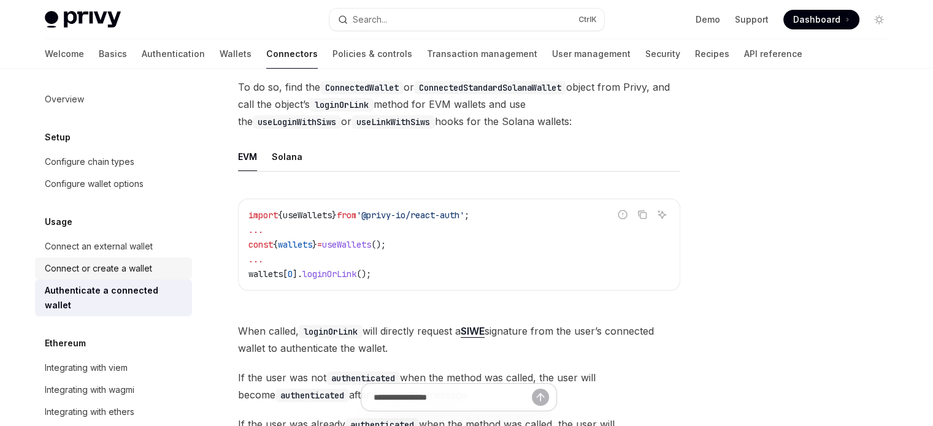
click at [161, 271] on div "Connect or create a wallet" at bounding box center [115, 268] width 140 height 15
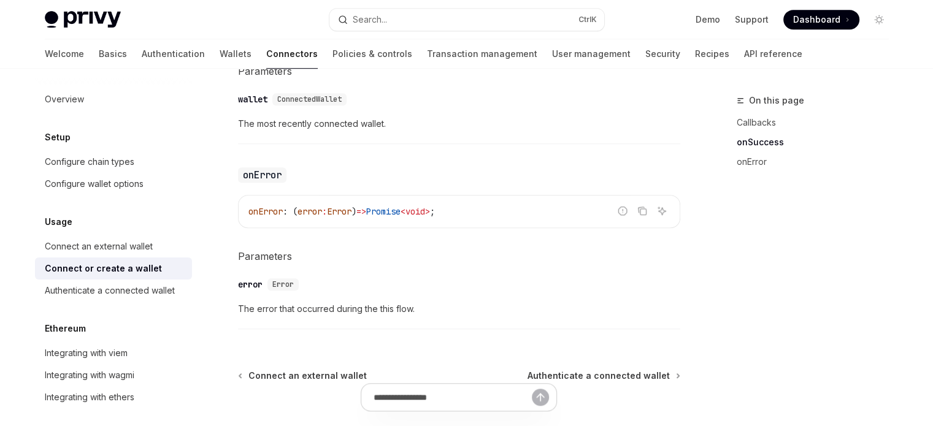
scroll to position [947, 0]
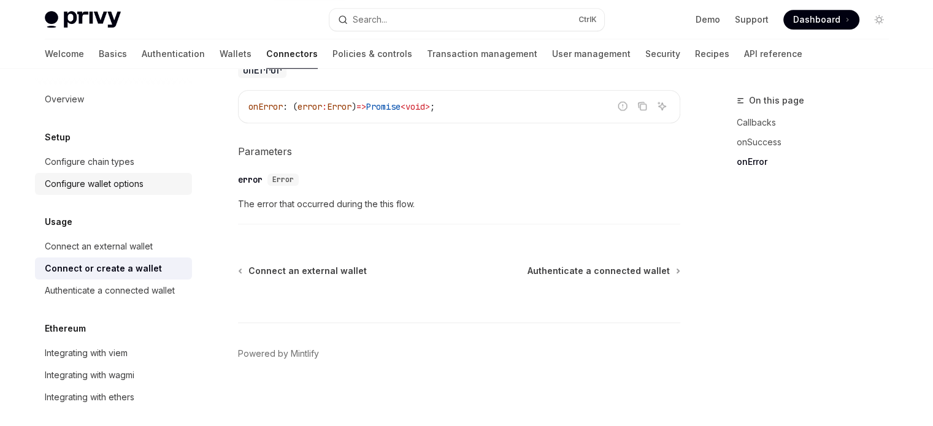
click at [112, 190] on div "Configure wallet options" at bounding box center [94, 184] width 99 height 15
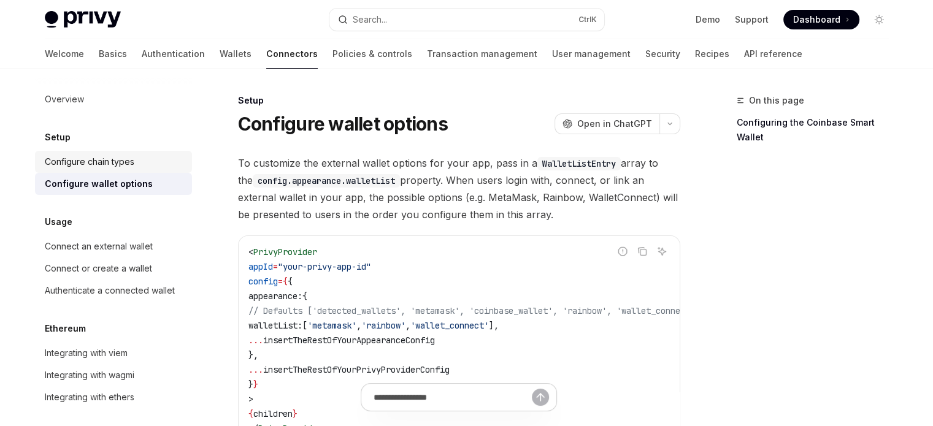
click at [114, 166] on div "Configure chain types" at bounding box center [90, 162] width 90 height 15
type textarea "*"
